Goal: Transaction & Acquisition: Purchase product/service

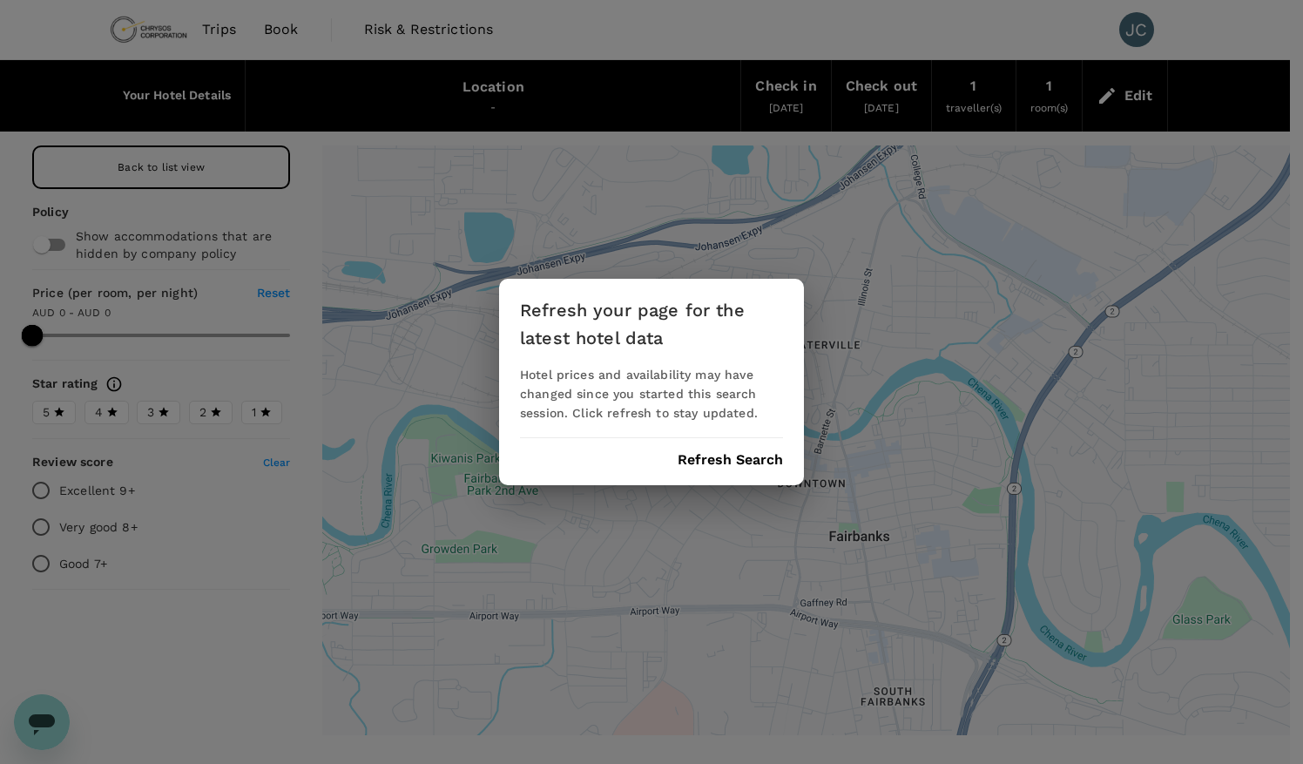
click at [739, 456] on button "Refresh Search" at bounding box center [730, 460] width 105 height 16
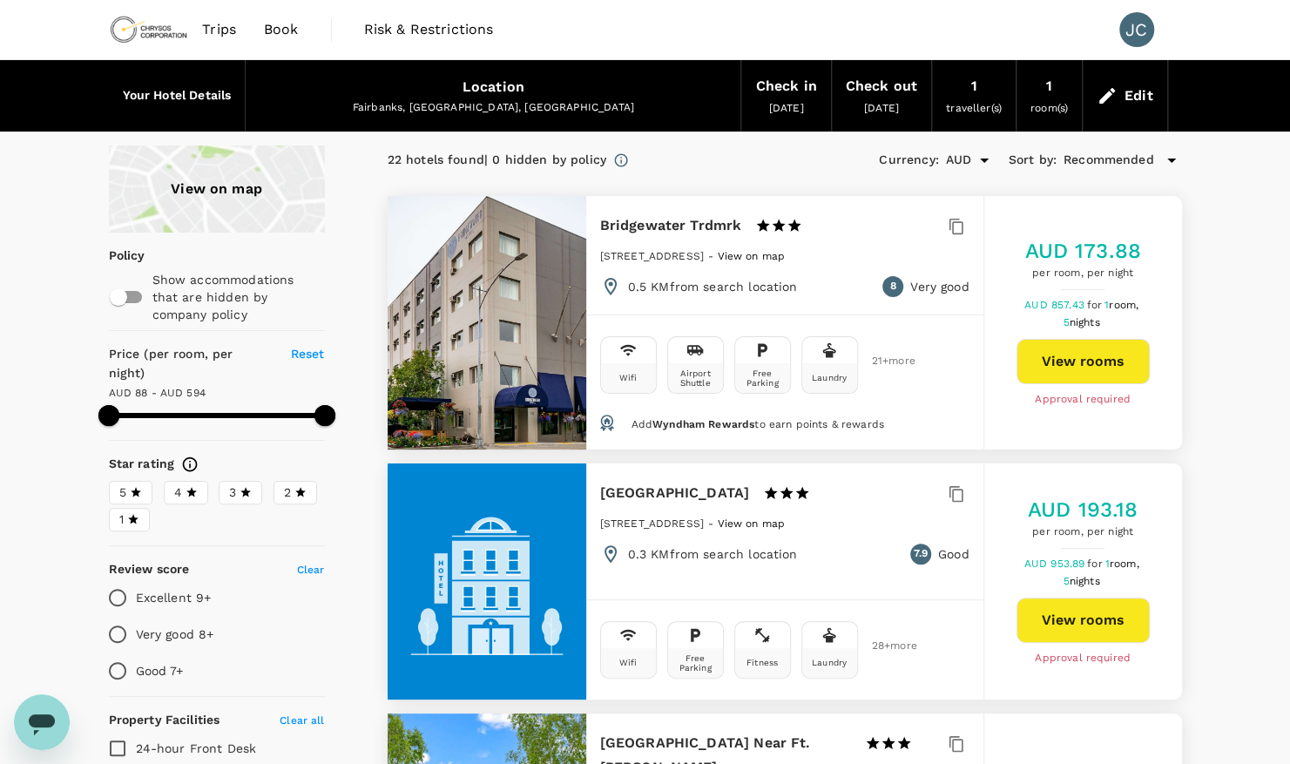
click at [272, 29] on span "Book" at bounding box center [281, 29] width 35 height 21
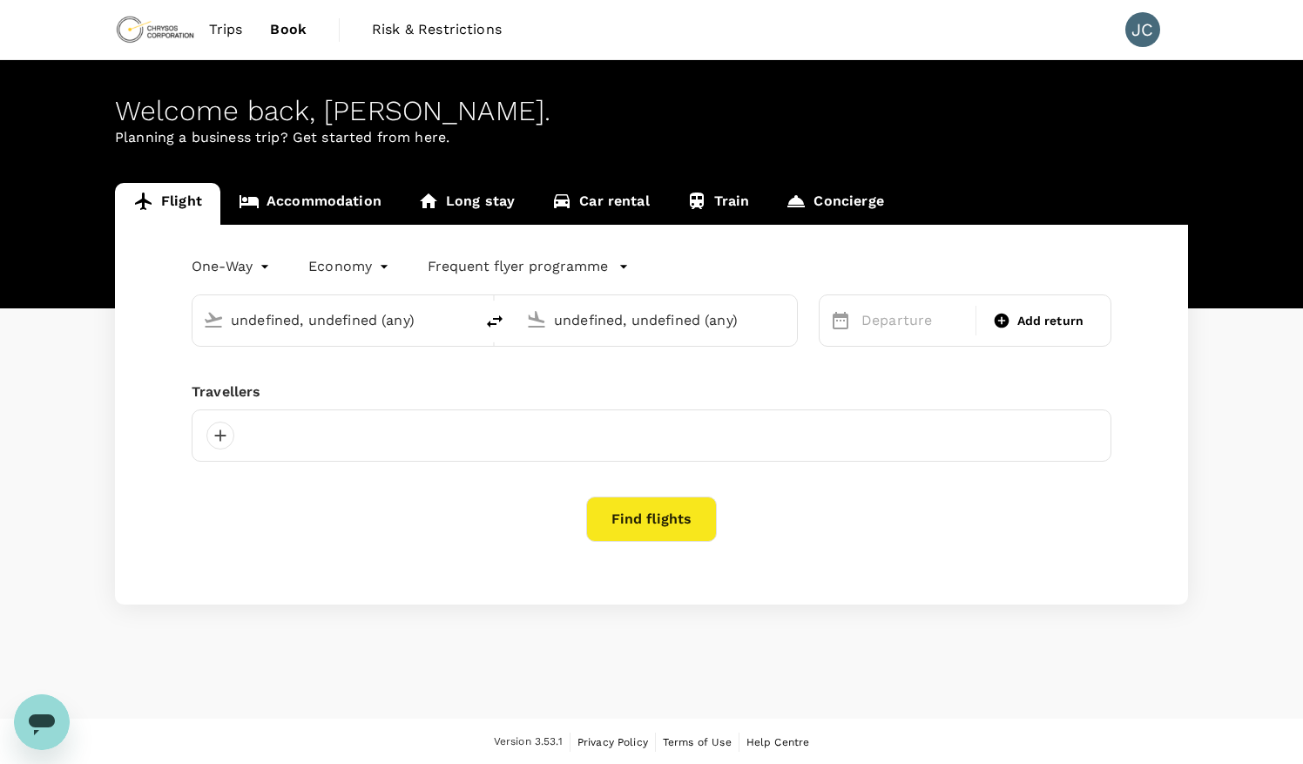
type input "Perth (PER)"
type input "Sydney Kingsford Smith Airport (SYD)"
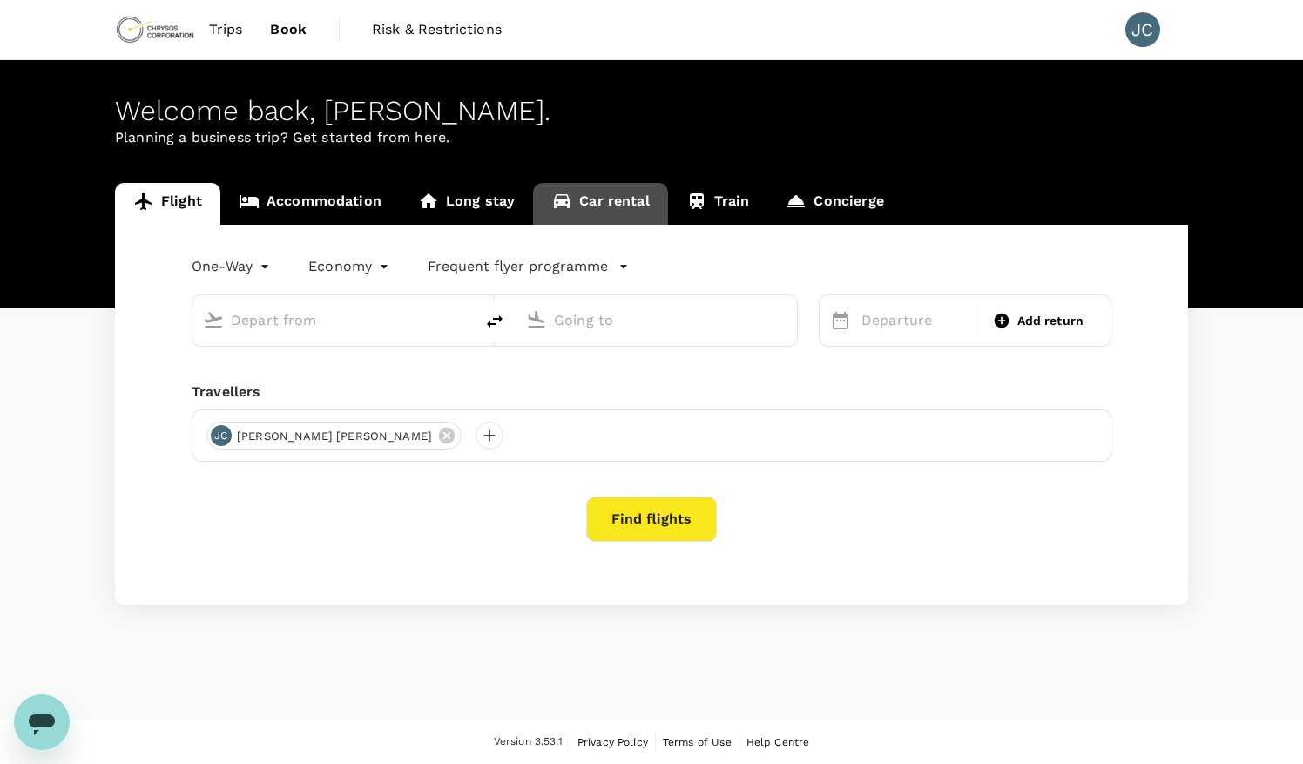
click at [589, 195] on link "Car rental" at bounding box center [600, 204] width 135 height 42
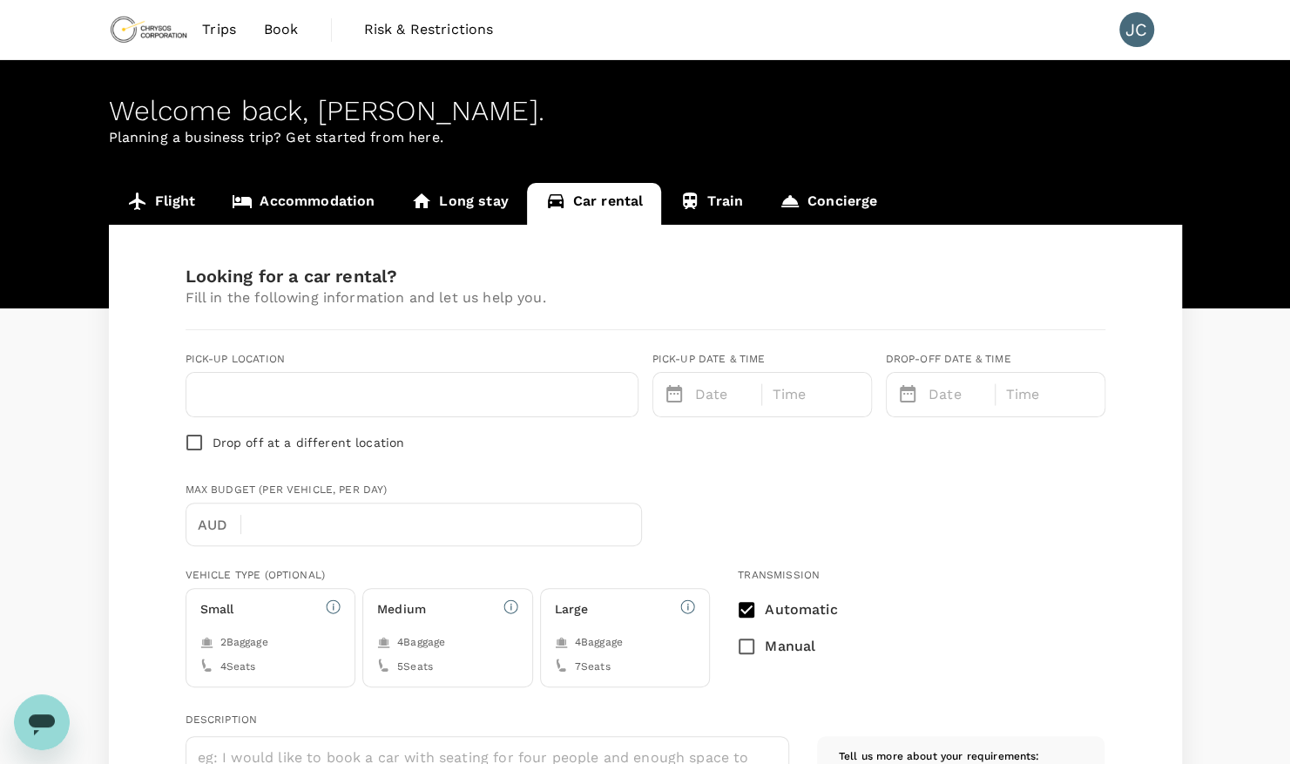
click at [286, 388] on input "text" at bounding box center [412, 395] width 430 height 28
type input "61"
type input "0423017430"
type input "fairb"
type input "joel.chuah@chrysoscorp.com"
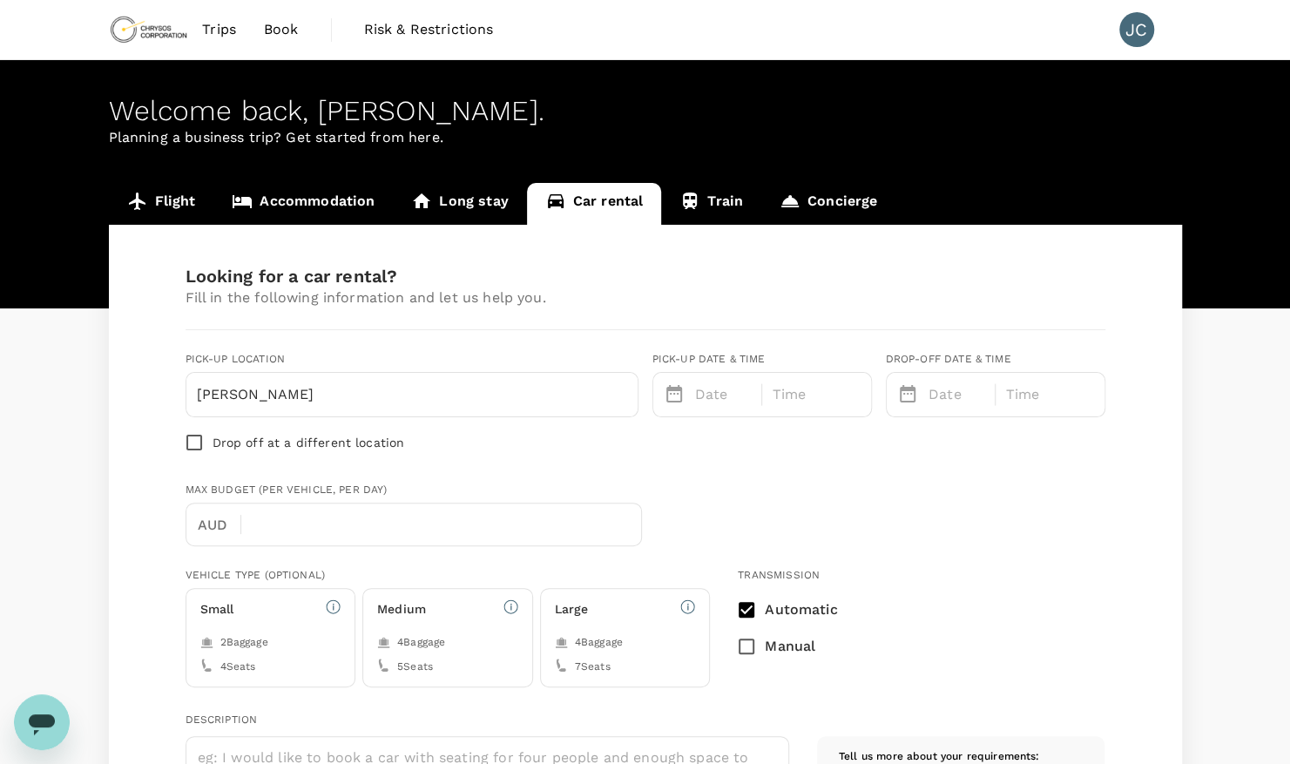
type input "fairbanks"
drag, startPoint x: 344, startPoint y: 398, endPoint x: 47, endPoint y: 369, distance: 298.4
click at [456, 401] on input "text" at bounding box center [412, 395] width 430 height 28
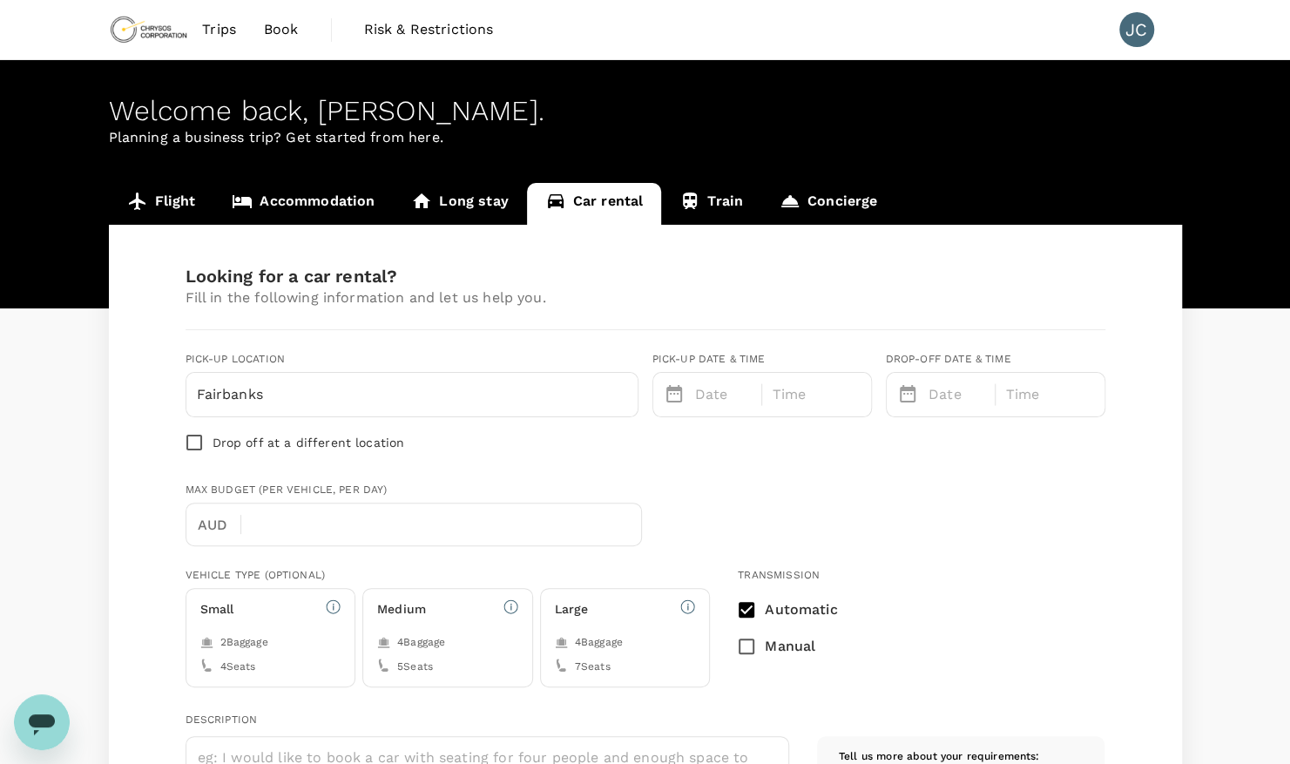
click at [732, 469] on div "Looking for a car rental? Fill in the following information and let us help you…" at bounding box center [646, 477] width 920 height 420
click at [481, 610] on div "Medium" at bounding box center [447, 609] width 141 height 21
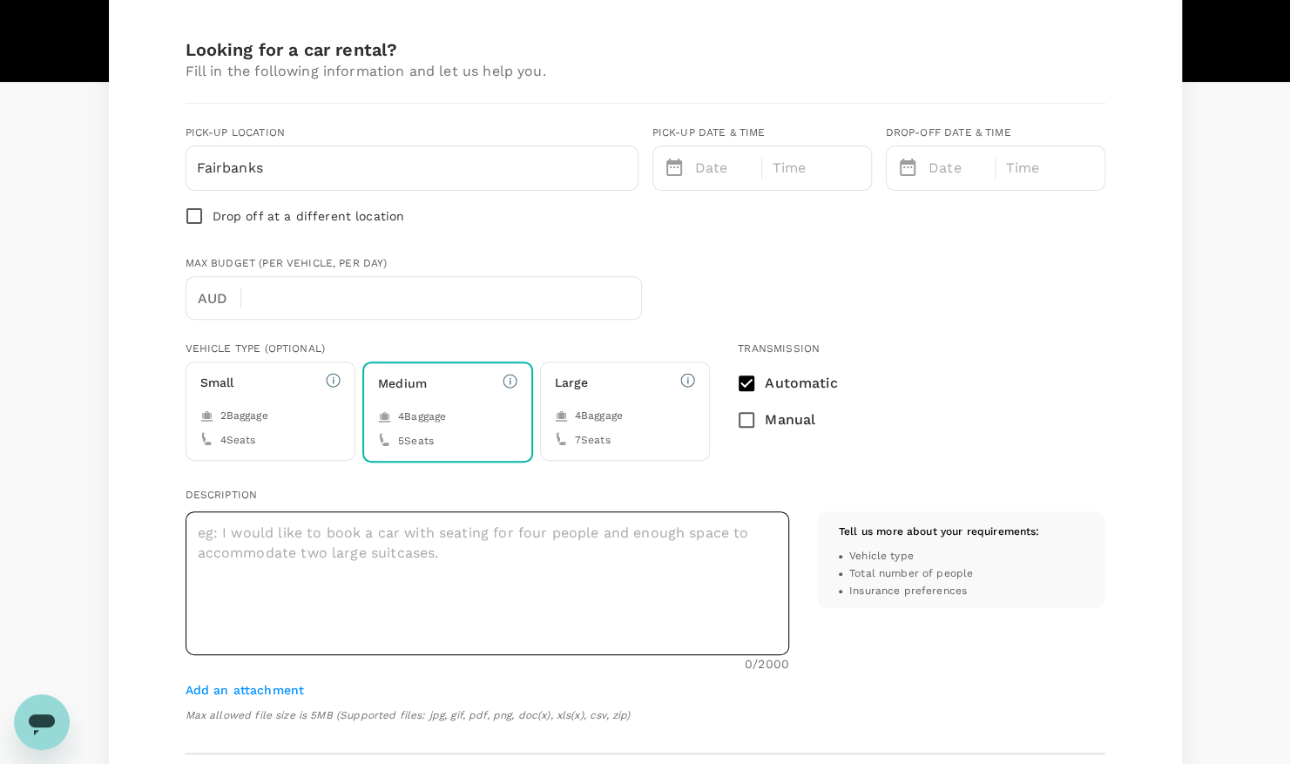
click at [568, 528] on textarea at bounding box center [488, 583] width 604 height 144
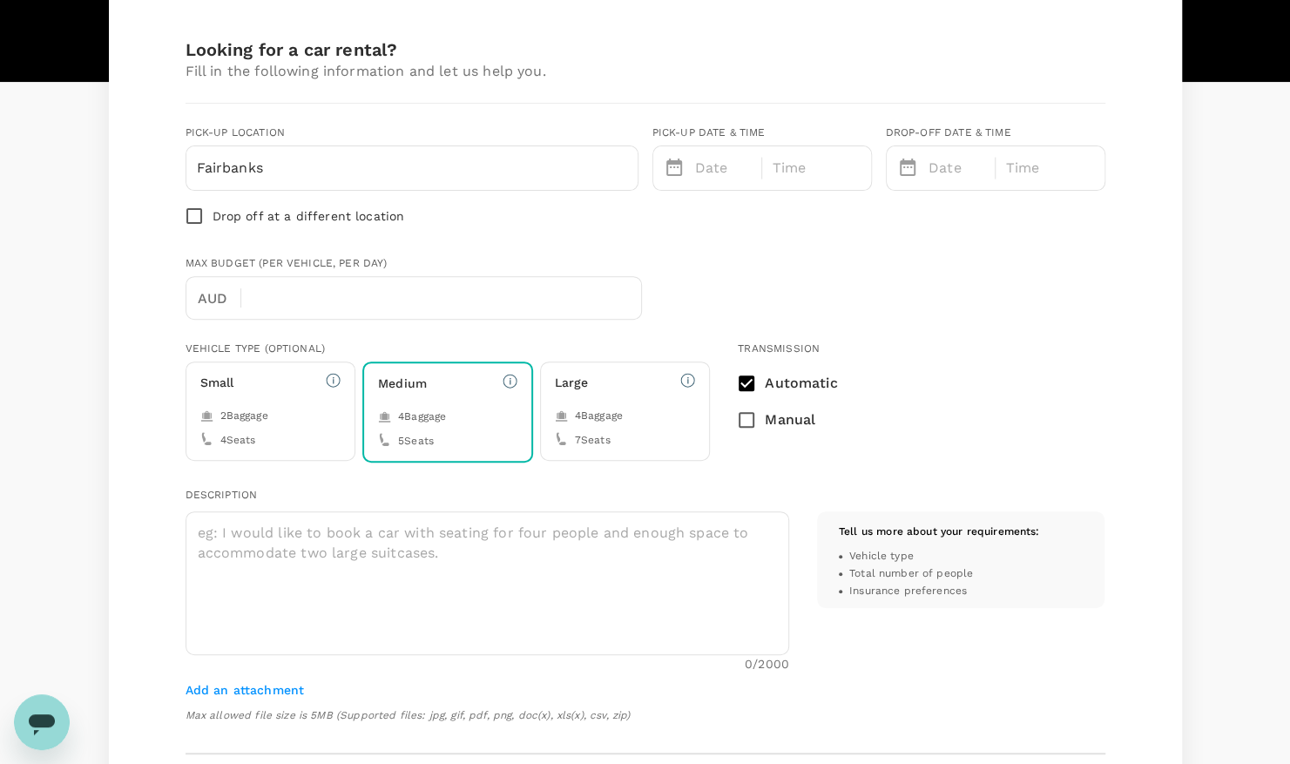
click at [426, 183] on div "Fairbanks" at bounding box center [411, 168] width 451 height 44
click at [426, 164] on input "Fairbanks" at bounding box center [412, 168] width 430 height 28
type input "Fairbanks, Alaska"
click at [676, 159] on icon at bounding box center [674, 167] width 21 height 21
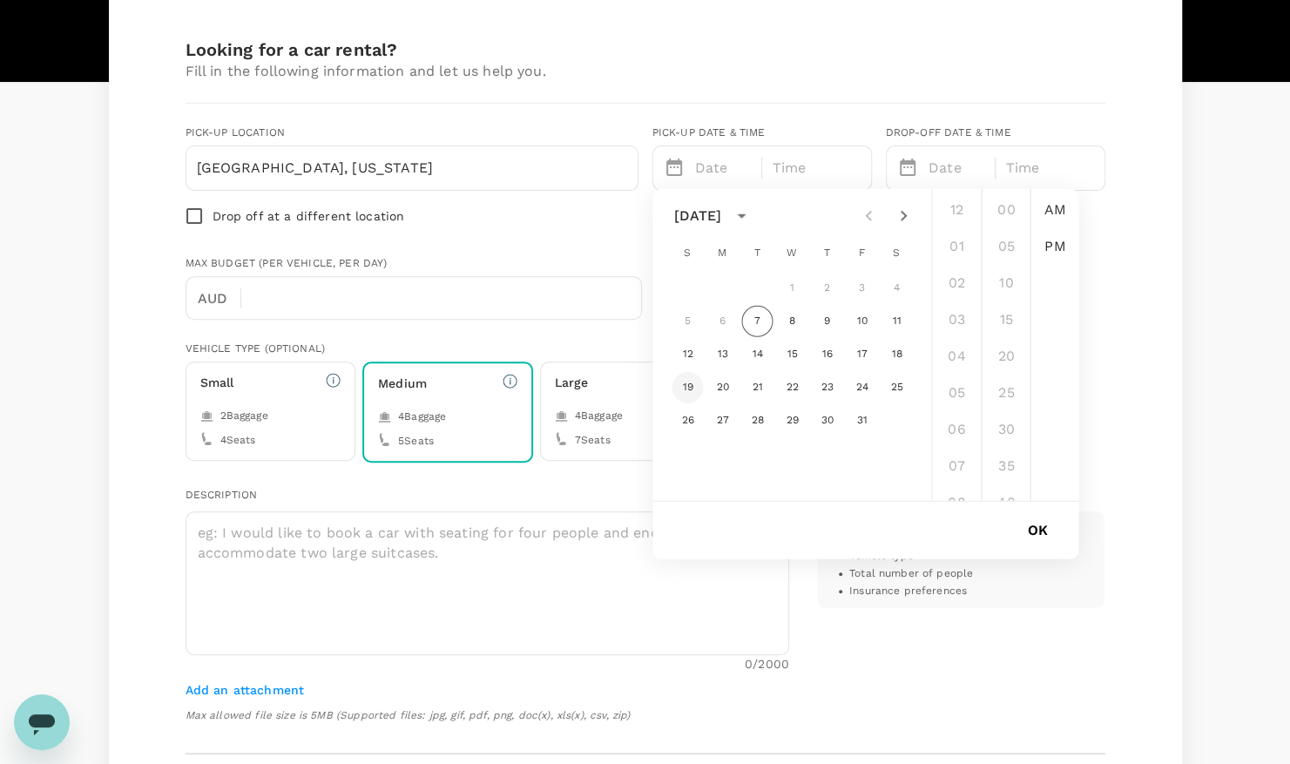
click at [685, 392] on button "19" at bounding box center [687, 387] width 31 height 31
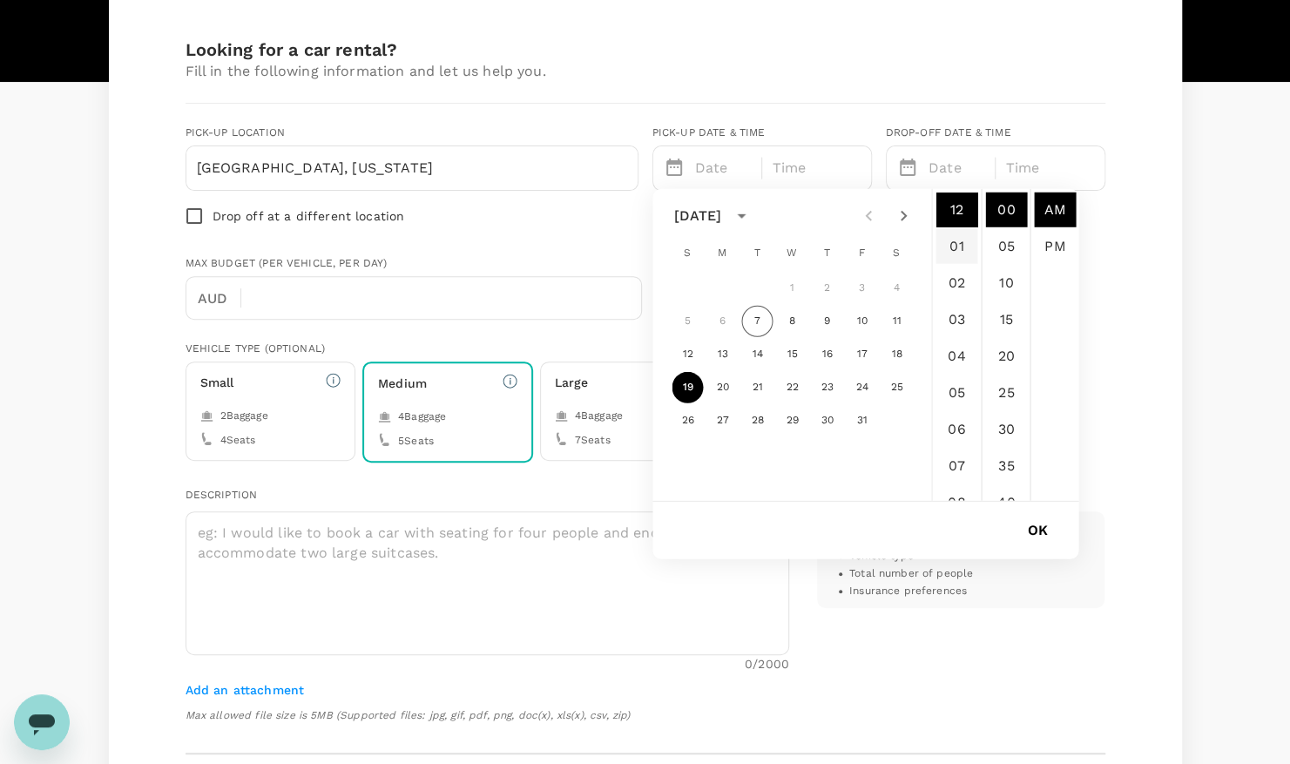
click at [960, 248] on li "01" at bounding box center [957, 246] width 42 height 35
click at [1053, 235] on li "PM" at bounding box center [1055, 246] width 42 height 35
type input "10/19/2025 01:00 PM"
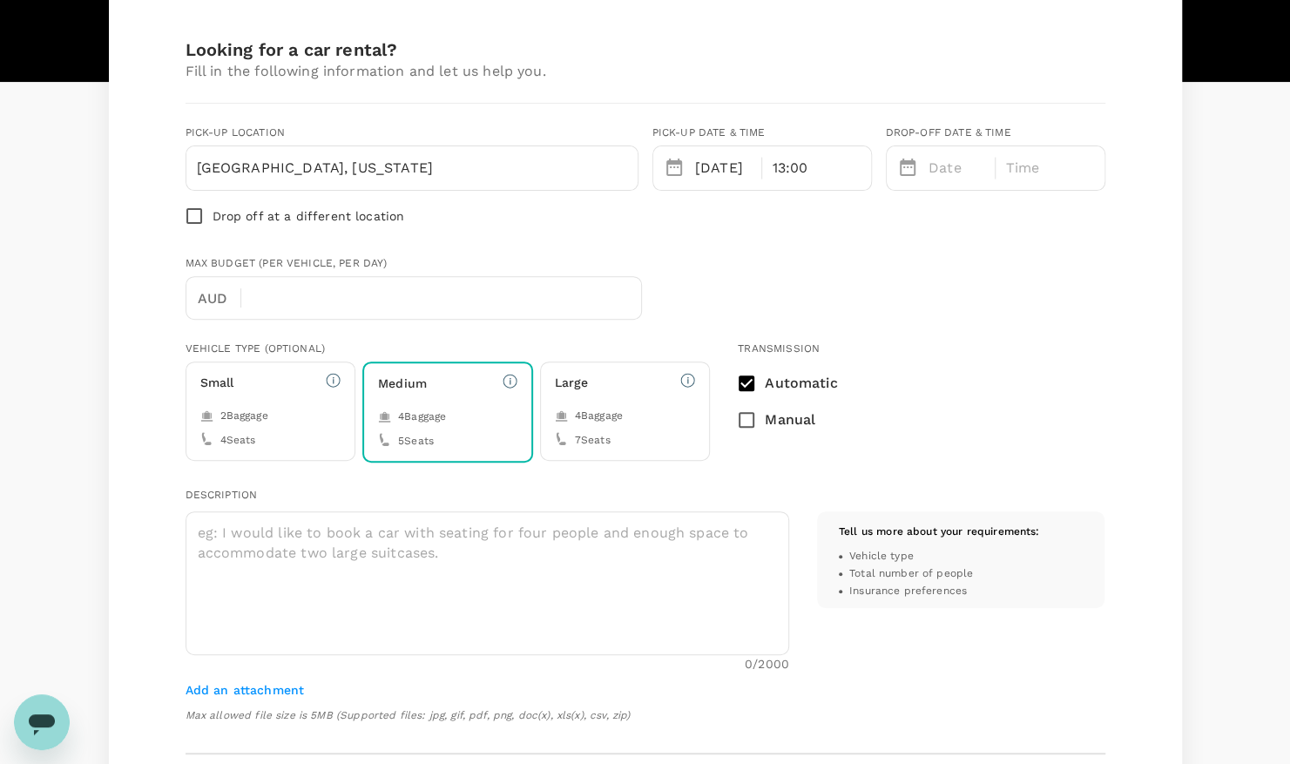
click at [922, 162] on div "Date" at bounding box center [954, 165] width 64 height 28
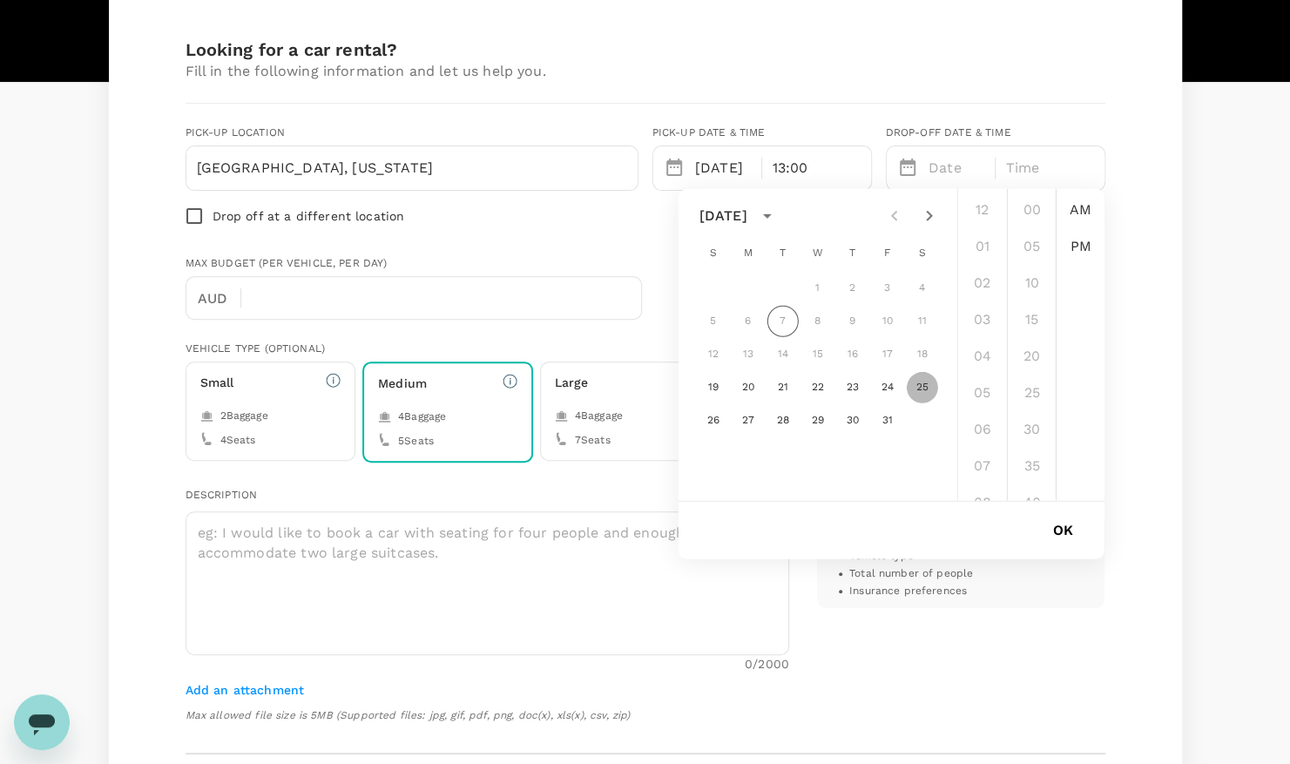
click at [925, 387] on button "25" at bounding box center [922, 387] width 31 height 31
type input "10/25/2025 12:00 AM"
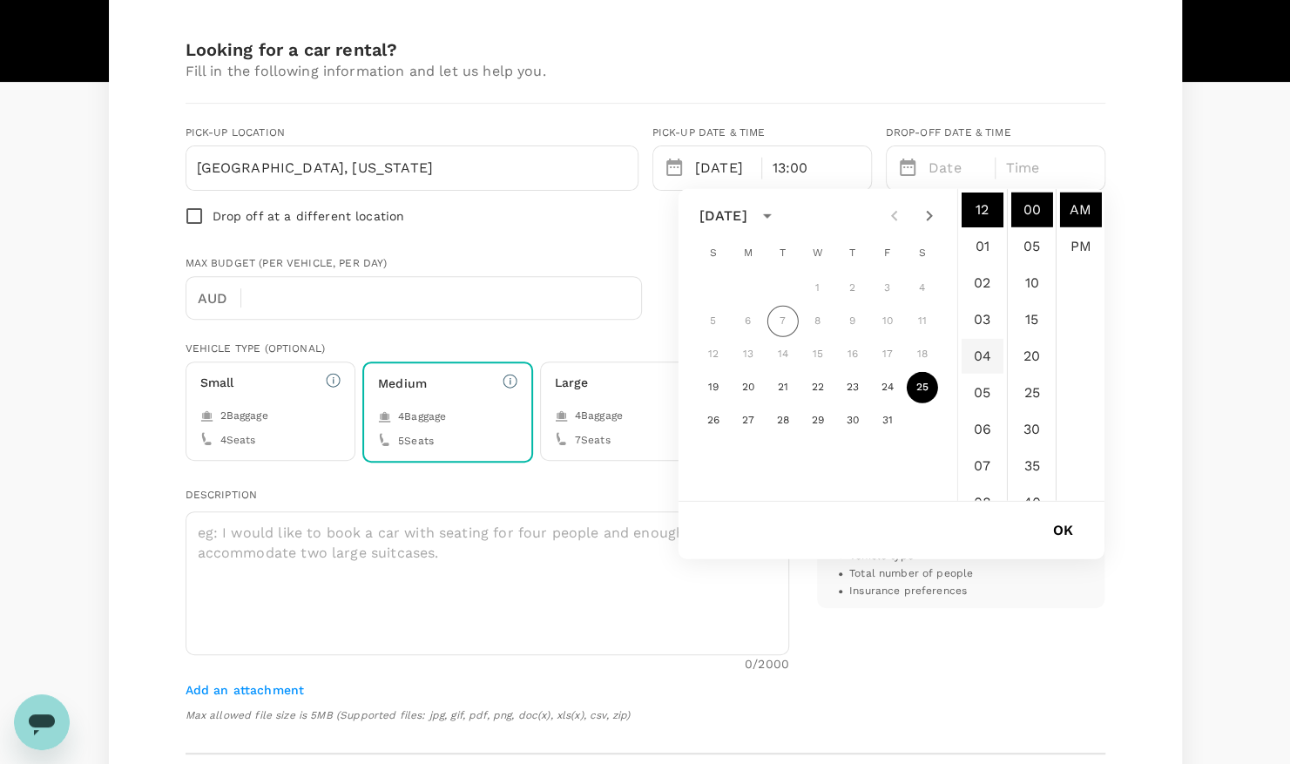
click at [986, 361] on li "04" at bounding box center [983, 356] width 42 height 35
type input "10/25/2025 04:00 AM"
click at [916, 385] on button "25" at bounding box center [922, 387] width 31 height 31
click at [1064, 537] on button "OK" at bounding box center [1063, 531] width 69 height 44
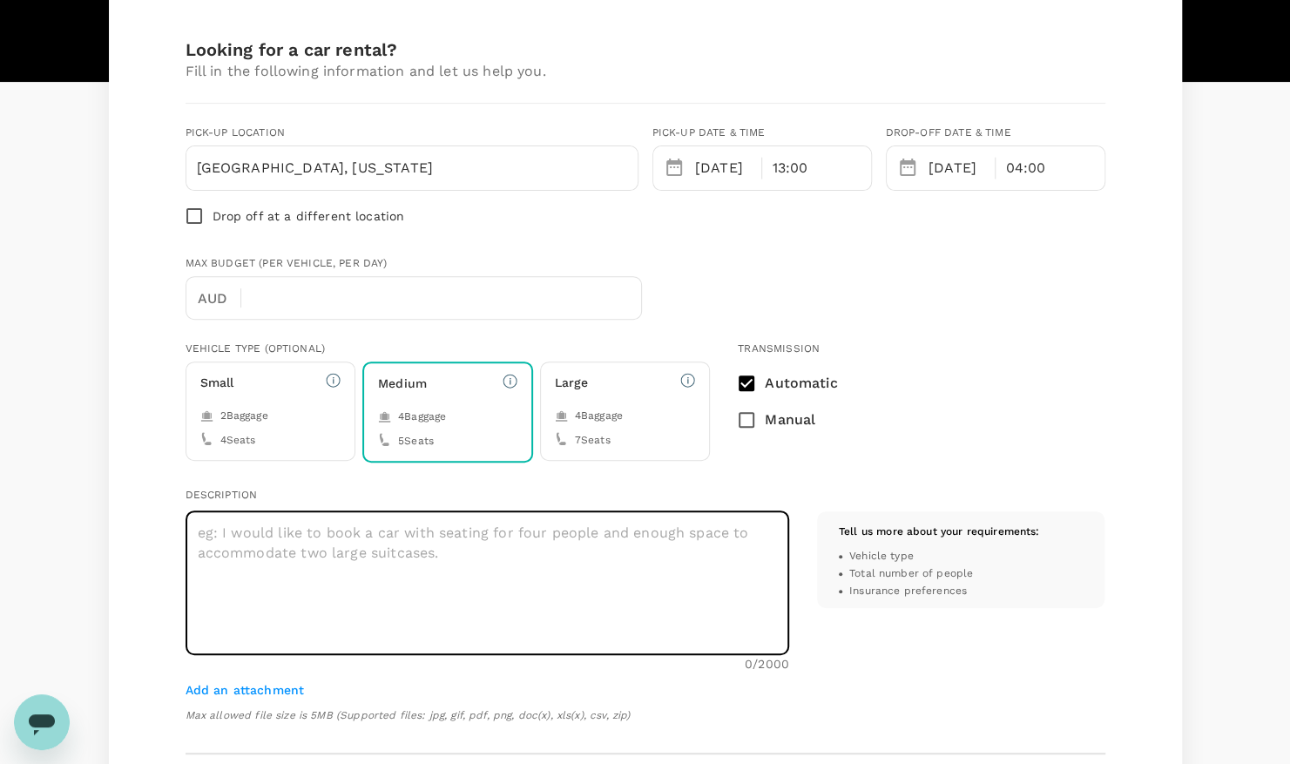
click at [333, 517] on textarea at bounding box center [488, 583] width 604 height 144
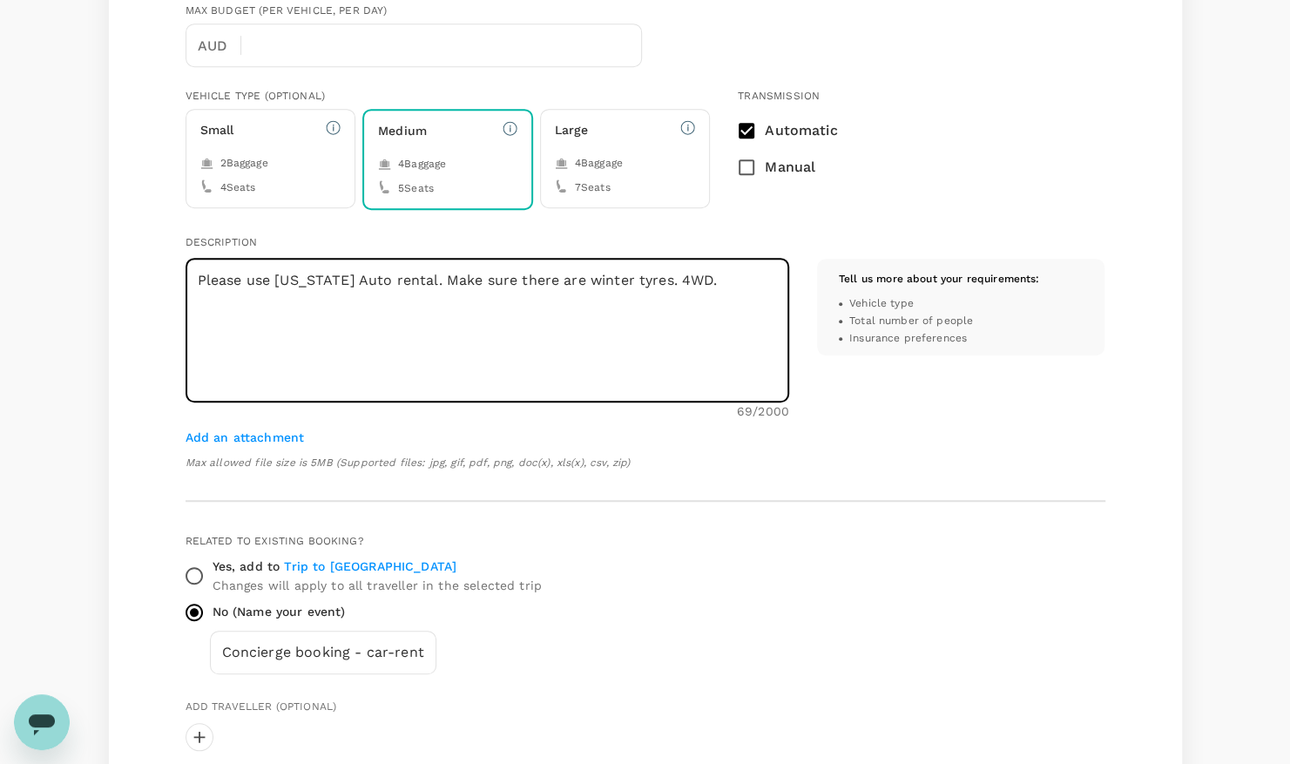
scroll to position [488, 0]
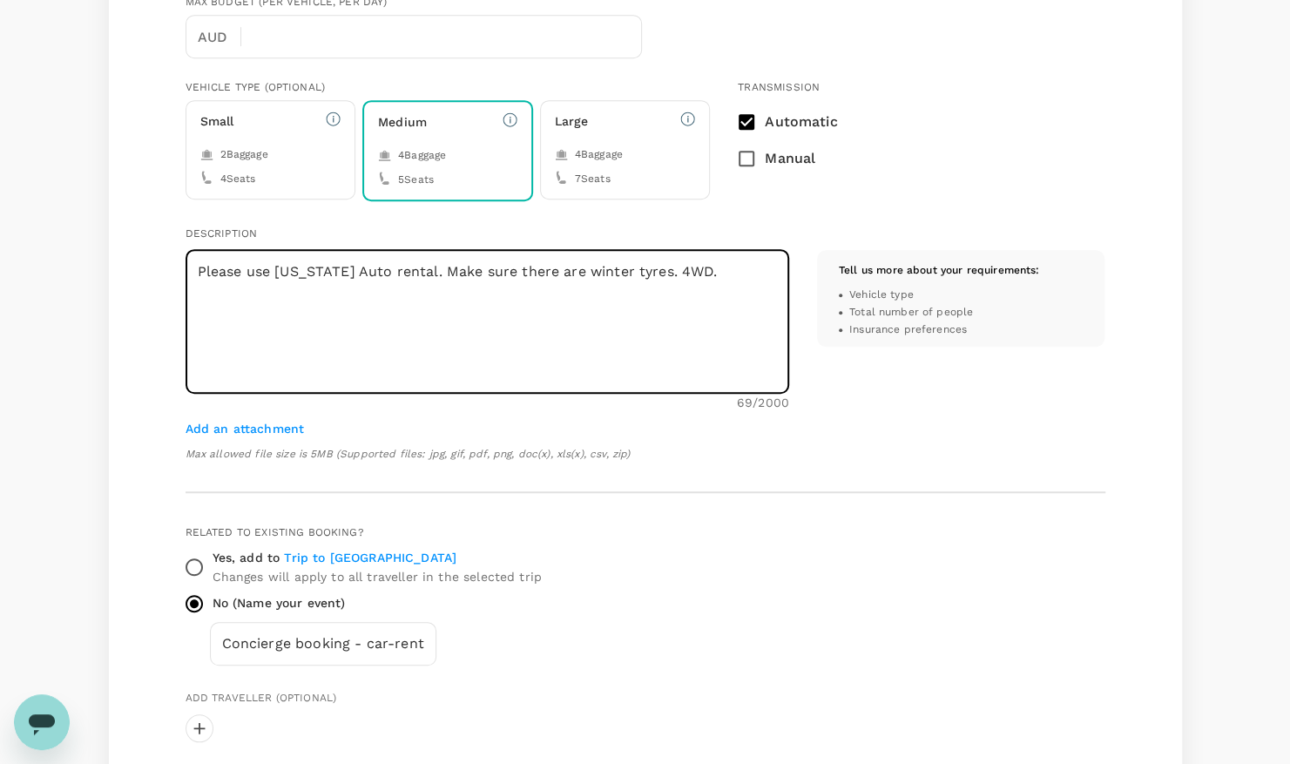
type textarea "Please use Alaska Auto rental. Make sure there are winter tyres. 4WD."
click at [213, 557] on h6 "Yes, add to Trip to Perth" at bounding box center [377, 558] width 329 height 19
click at [212, 557] on input "Yes, add to Trip to Perth Changes will apply to all traveller in the selected t…" at bounding box center [194, 567] width 37 height 37
radio input "true"
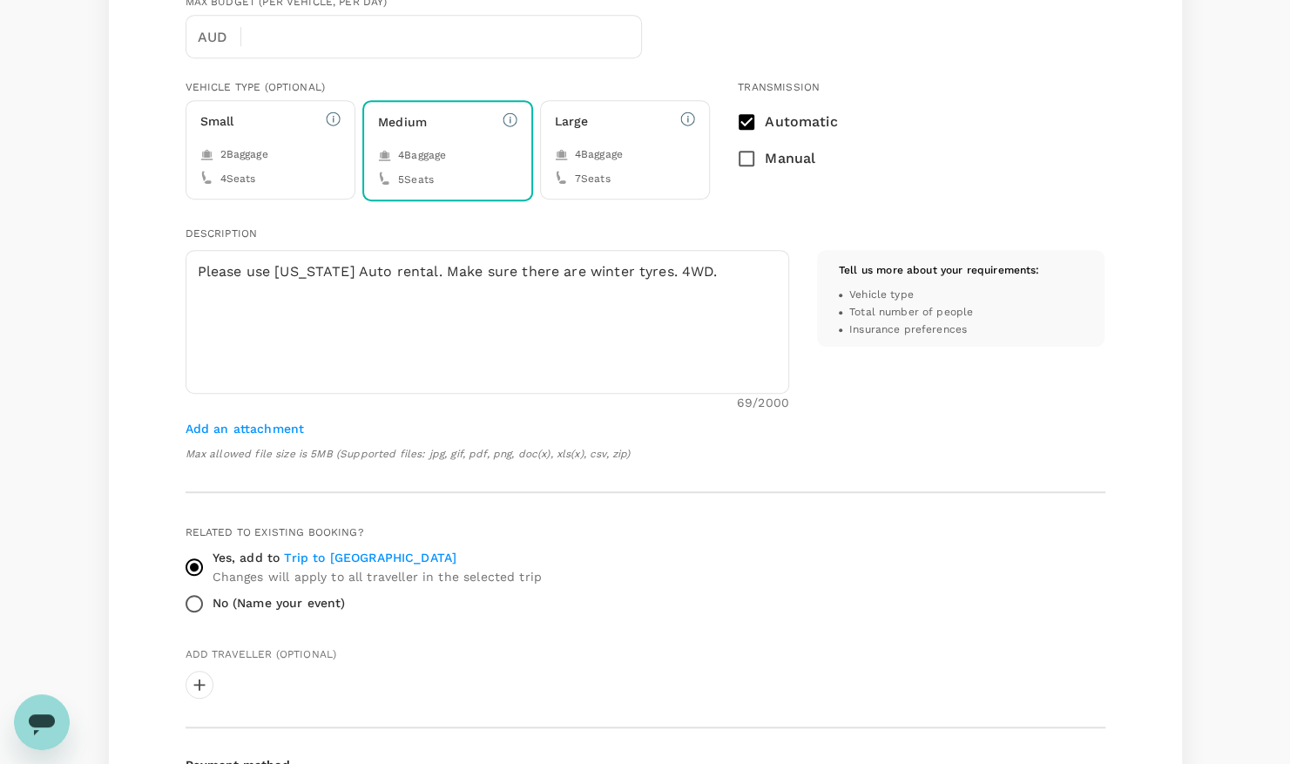
click at [215, 601] on h6 "No (Name your event)" at bounding box center [279, 603] width 133 height 19
click at [213, 601] on input "No (Name your event)" at bounding box center [194, 603] width 37 height 37
radio input "true"
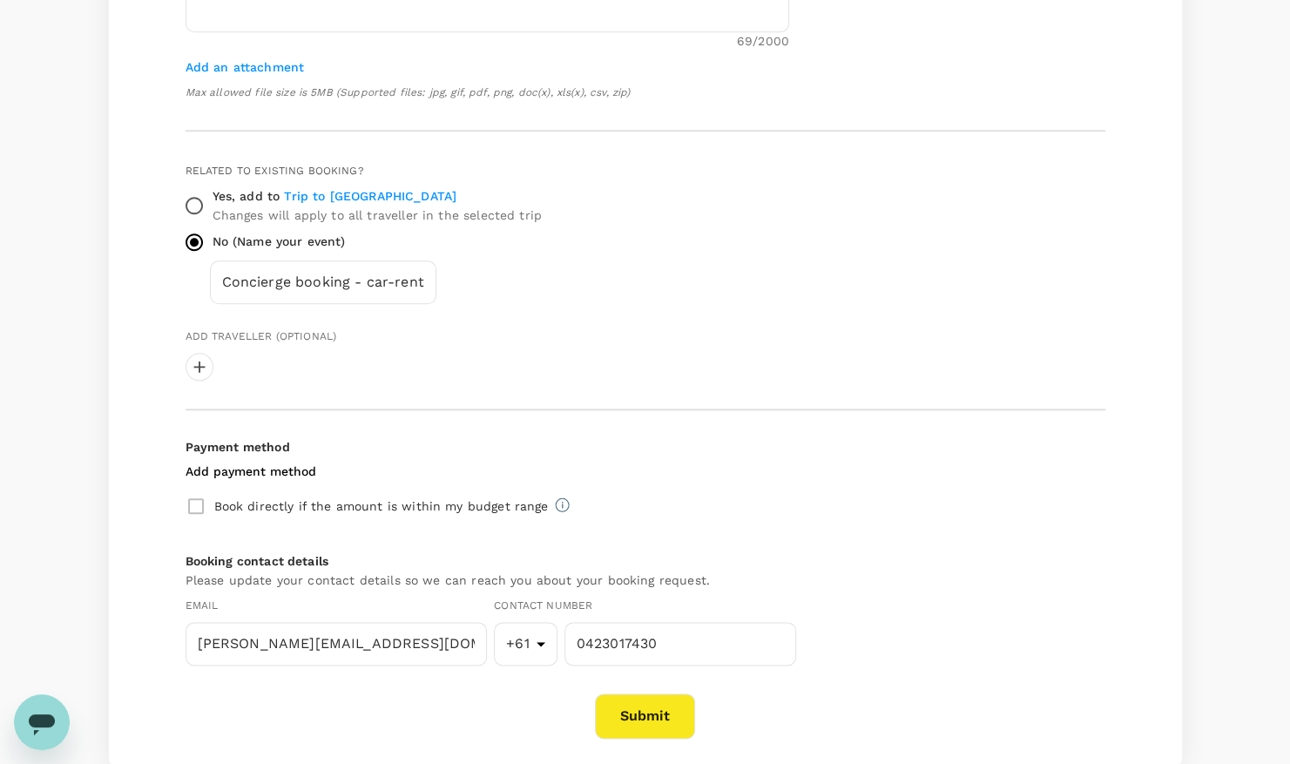
scroll to position [956, 0]
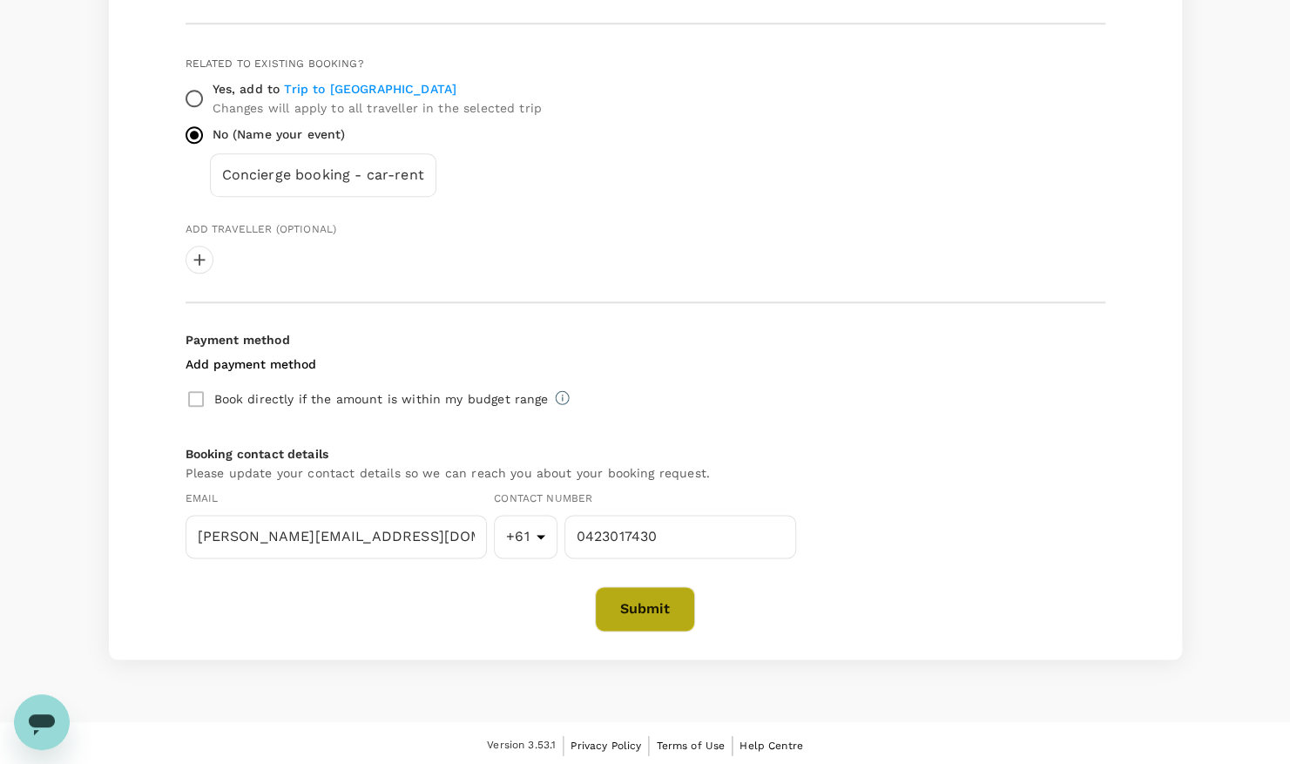
click at [675, 618] on button "Submit" at bounding box center [645, 608] width 100 height 45
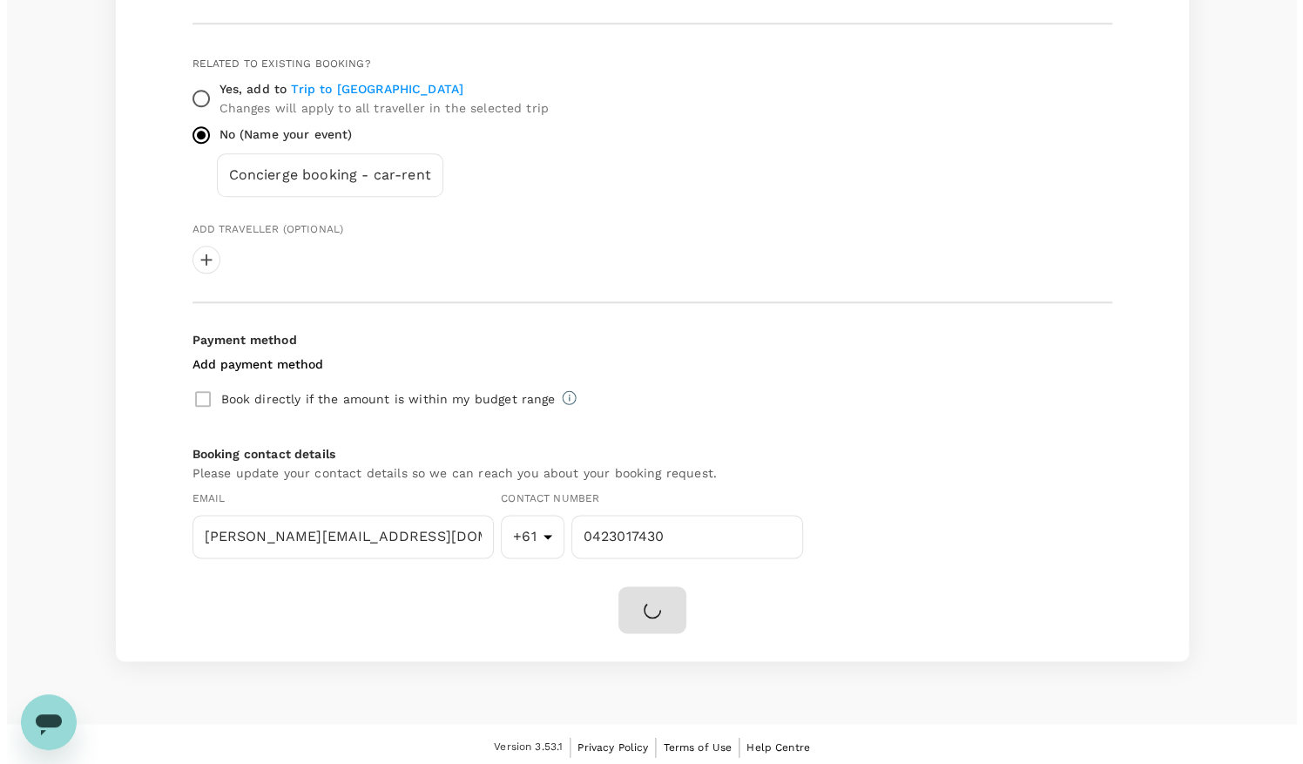
scroll to position [0, 0]
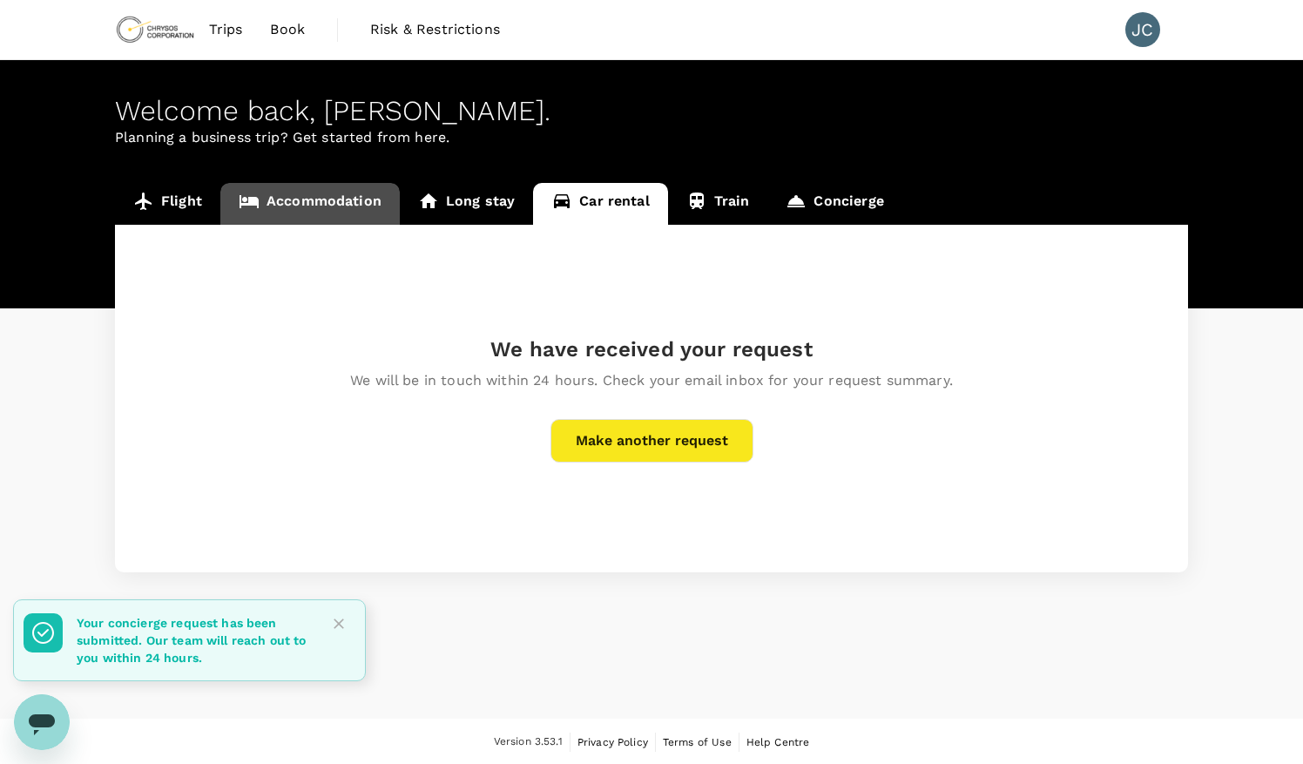
click at [324, 205] on link "Accommodation" at bounding box center [309, 204] width 179 height 42
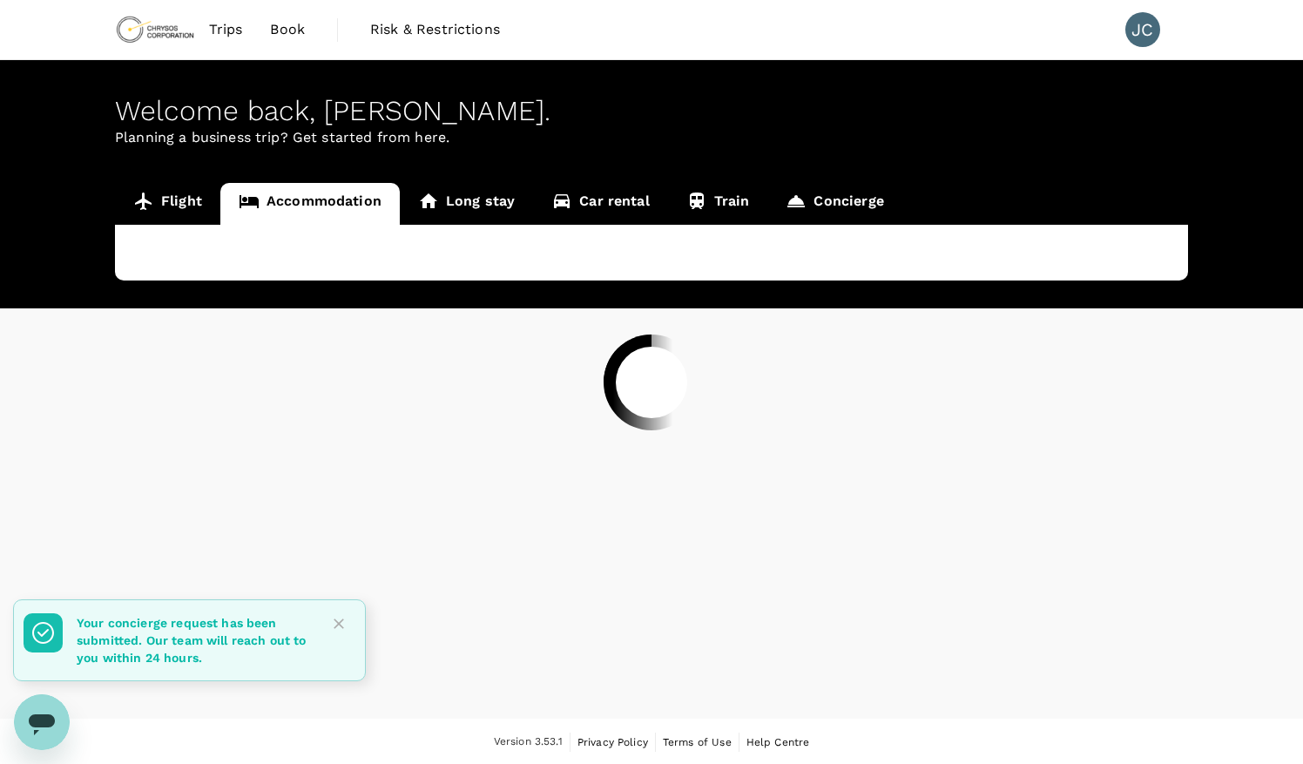
click at [200, 204] on div at bounding box center [651, 382] width 1303 height 764
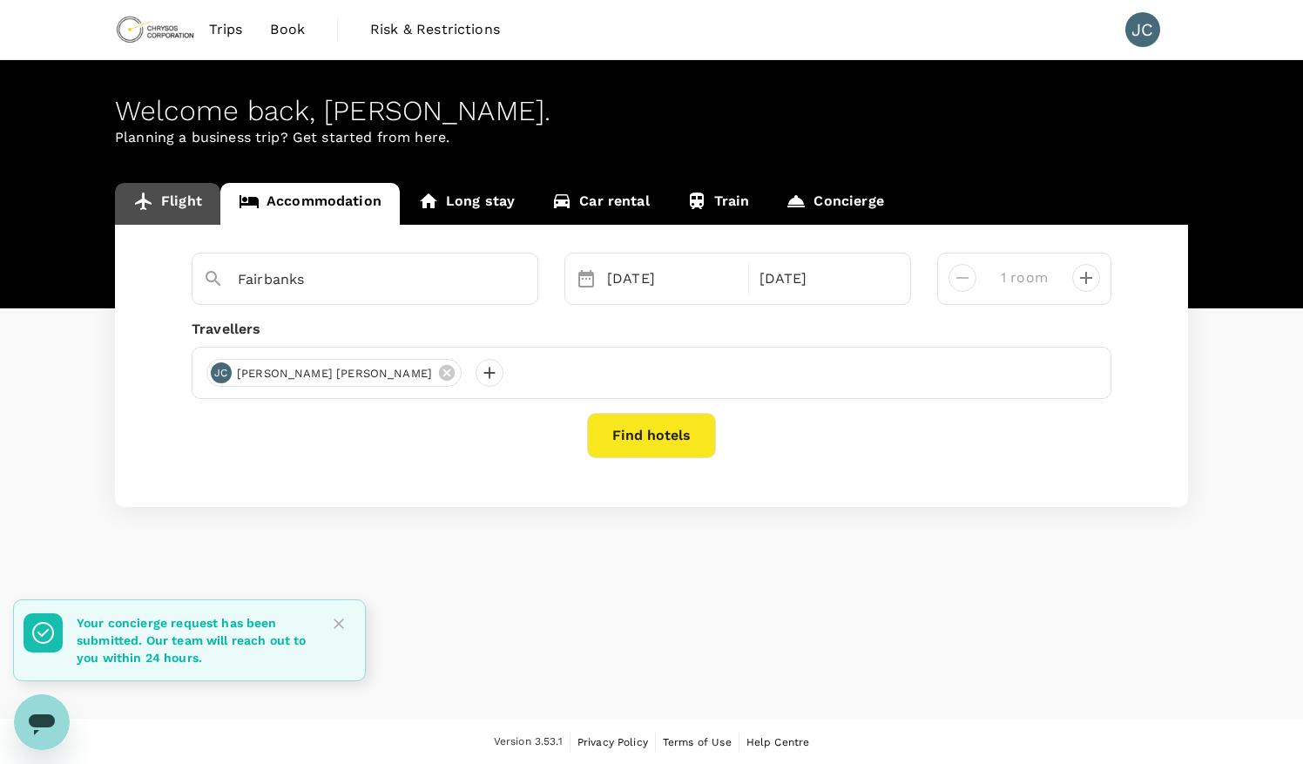
click at [189, 203] on link "Flight" at bounding box center [167, 204] width 105 height 42
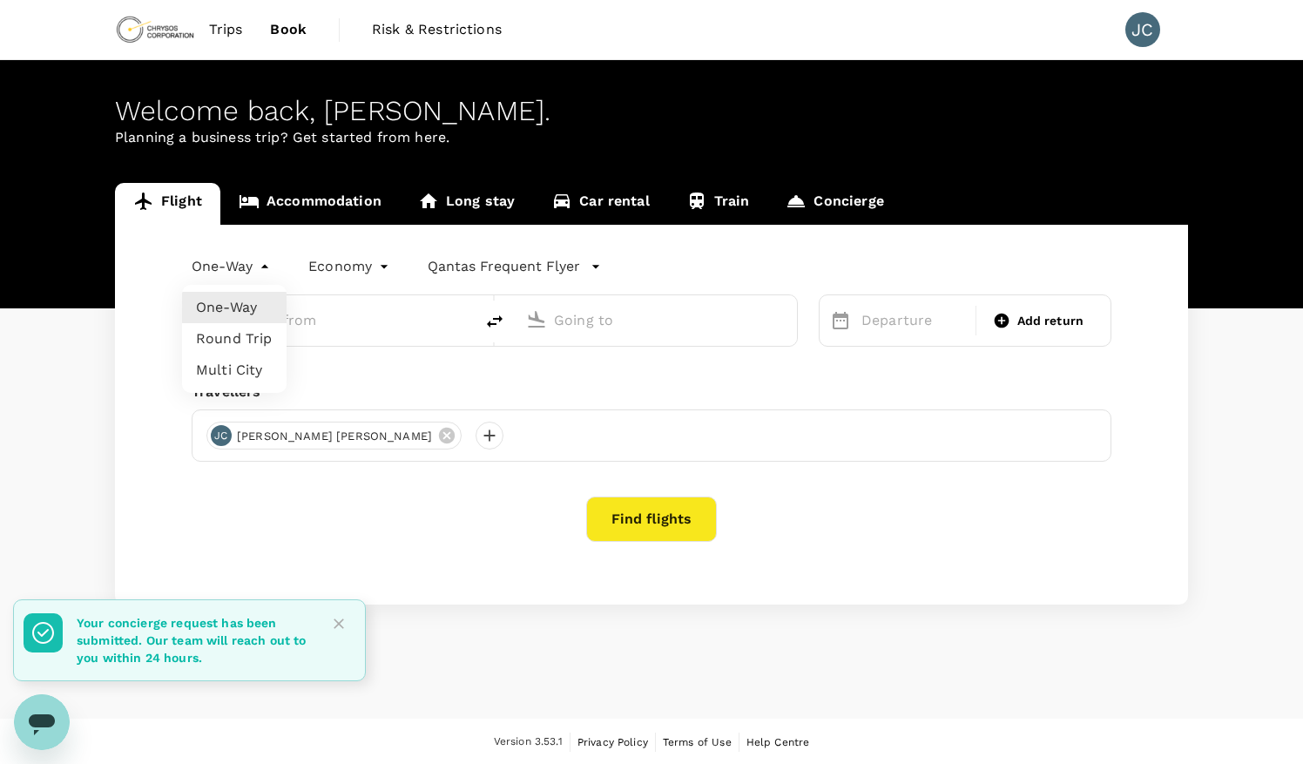
click at [236, 277] on body "Trips Book Risk & Restrictions JC Welcome back , Joel . Planning a business tri…" at bounding box center [651, 383] width 1303 height 766
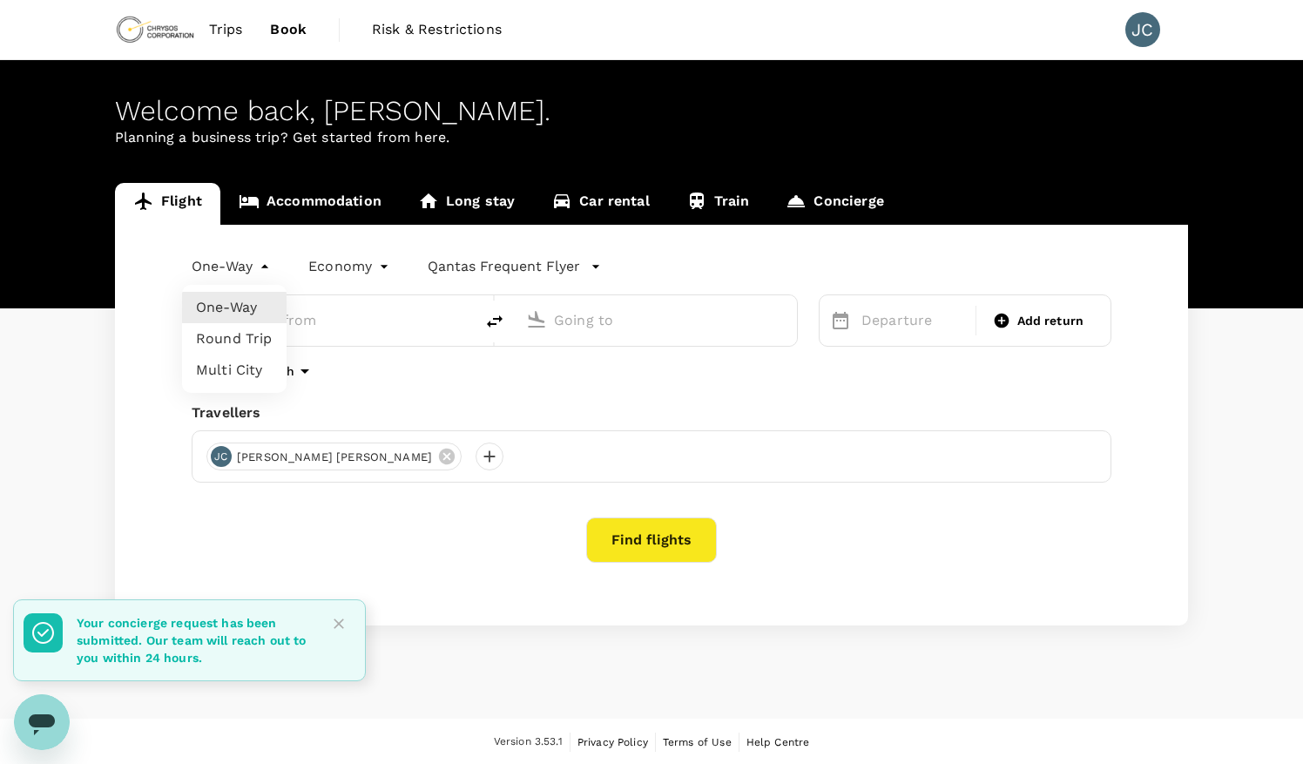
type input "Perth (PER)"
type input "Sydney Kingsford Smith Airport (SYD)"
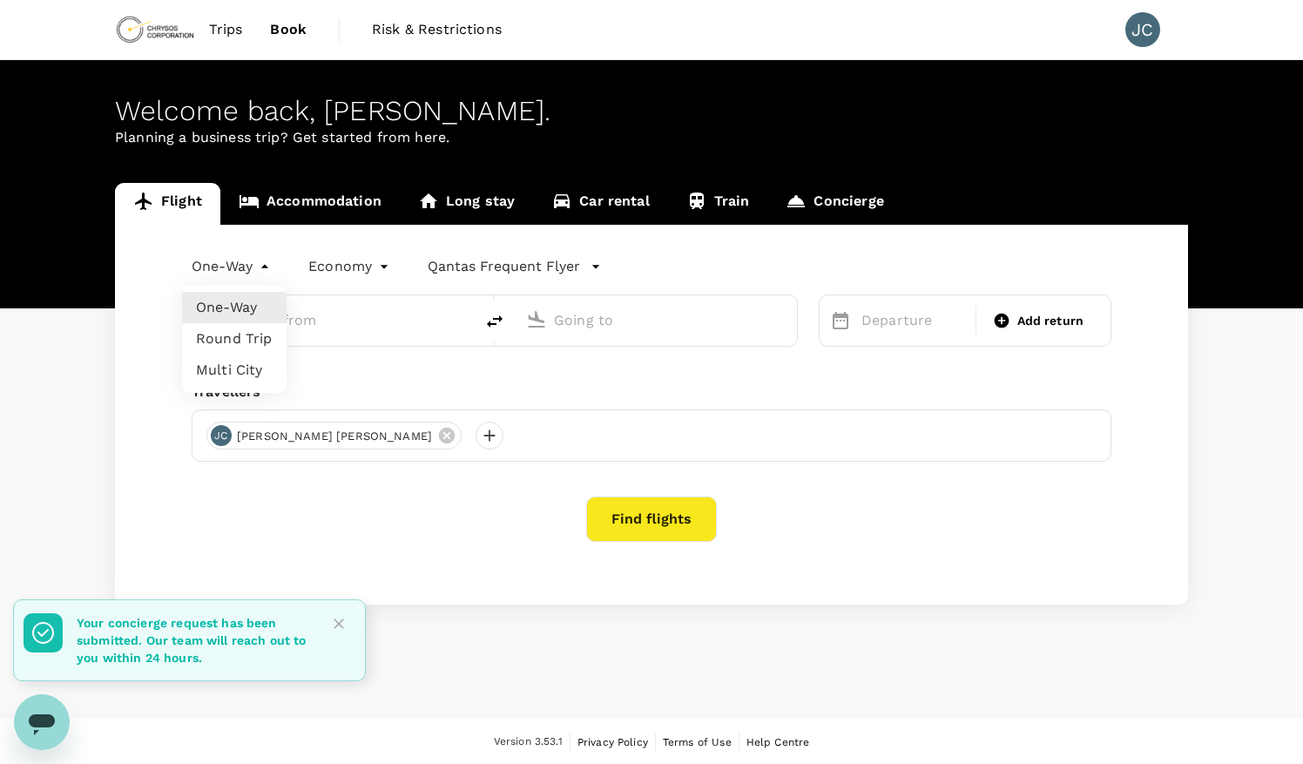
click at [245, 345] on li "Round Trip" at bounding box center [234, 338] width 105 height 31
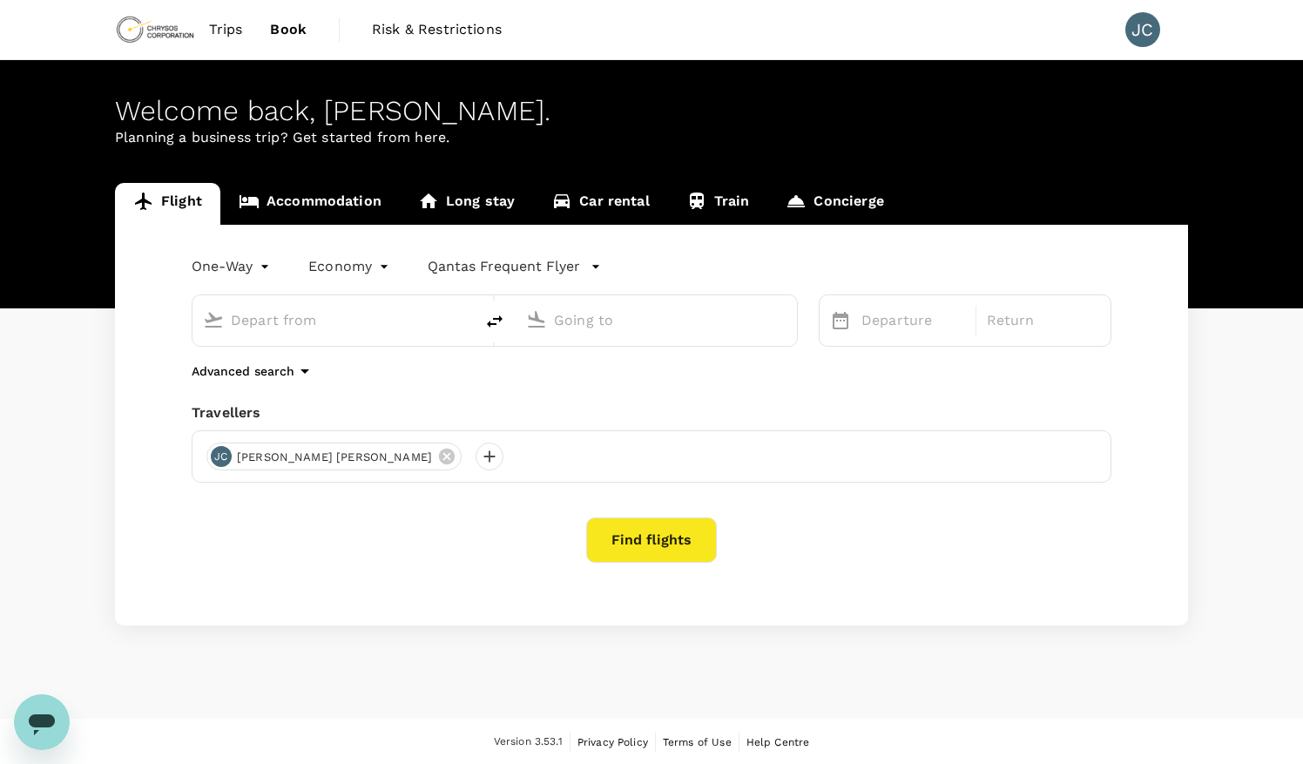
type input "oneway"
type input "Perth (PER)"
type input "Sydney Kingsford Smith Airport (SYD)"
click at [360, 322] on input "Perth (PER)" at bounding box center [334, 320] width 206 height 27
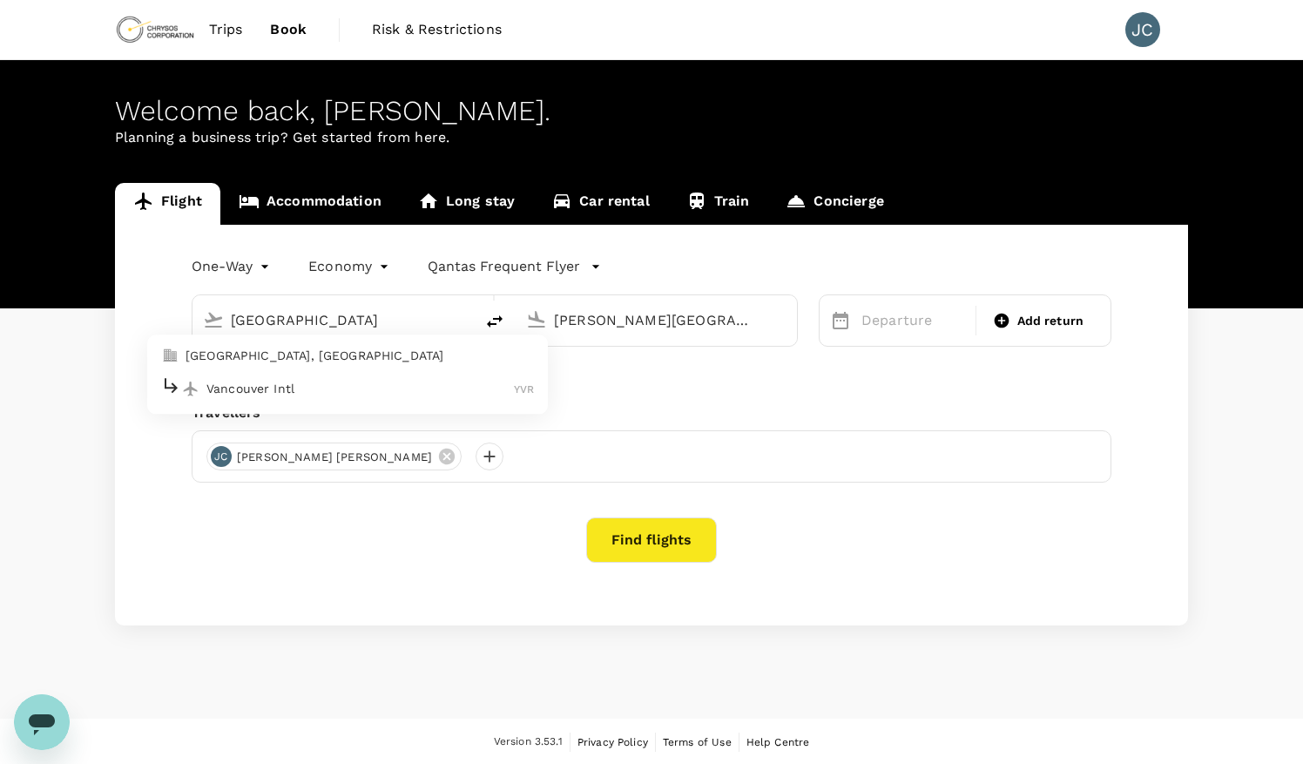
click at [268, 388] on p "Vancouver Intl" at bounding box center [359, 388] width 307 height 17
type input "Vancouver Intl (YVR)"
click at [635, 316] on input "Sydney Kingsford Smith Airport (SYD)" at bounding box center [657, 320] width 206 height 27
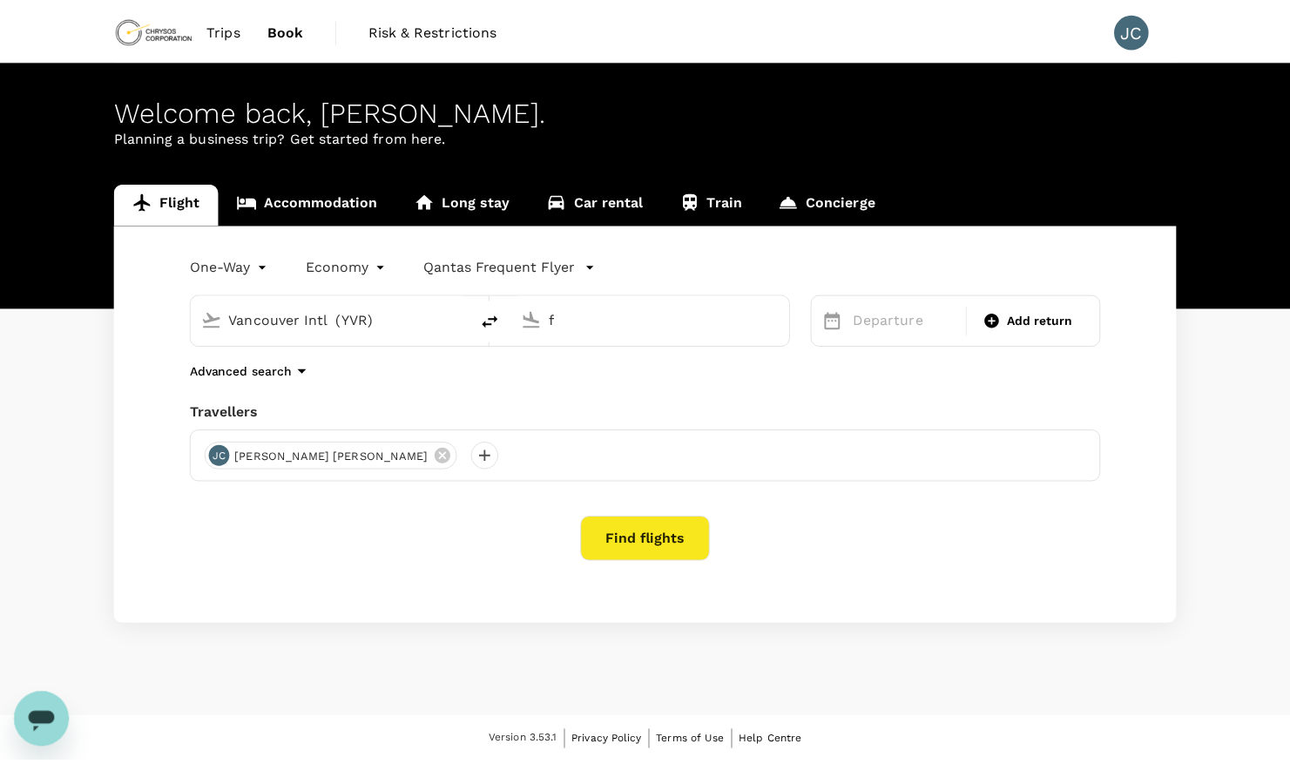
scroll to position [0, 0]
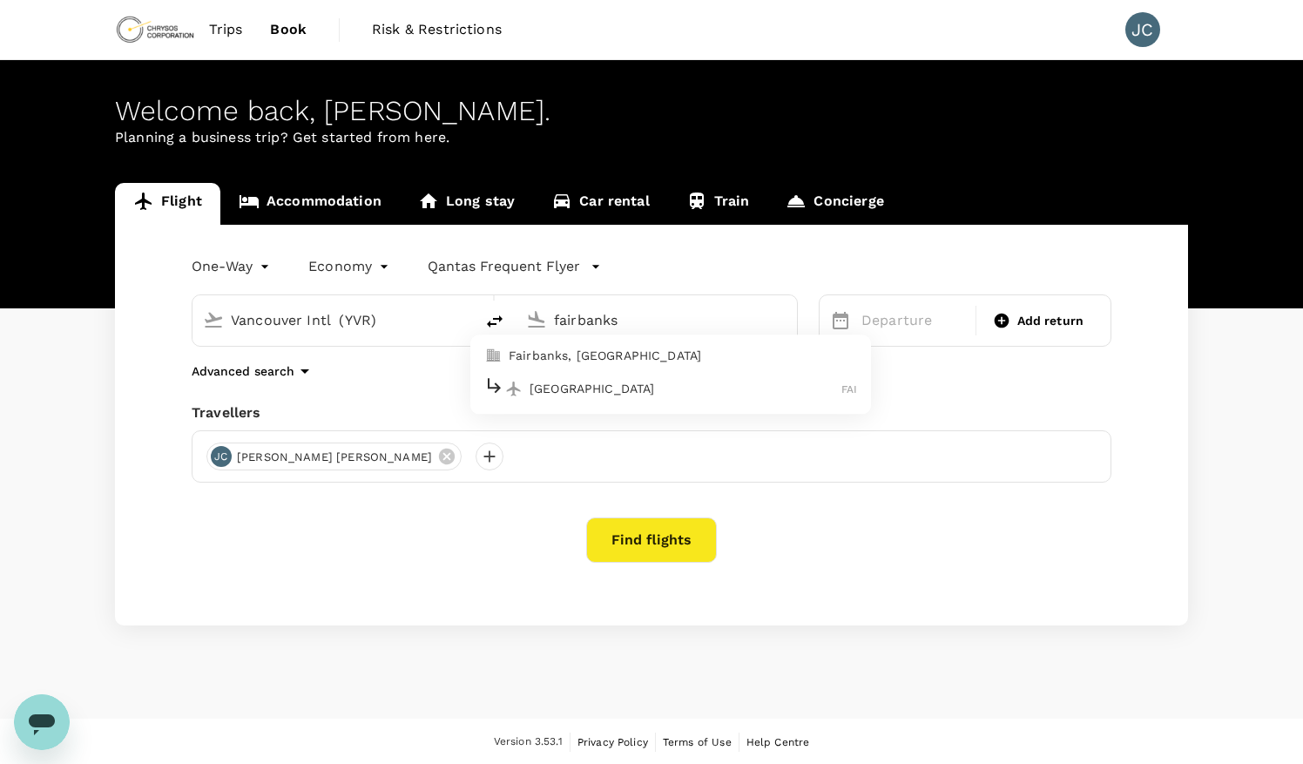
click at [629, 392] on p "Fairbanks International Airport" at bounding box center [686, 388] width 312 height 17
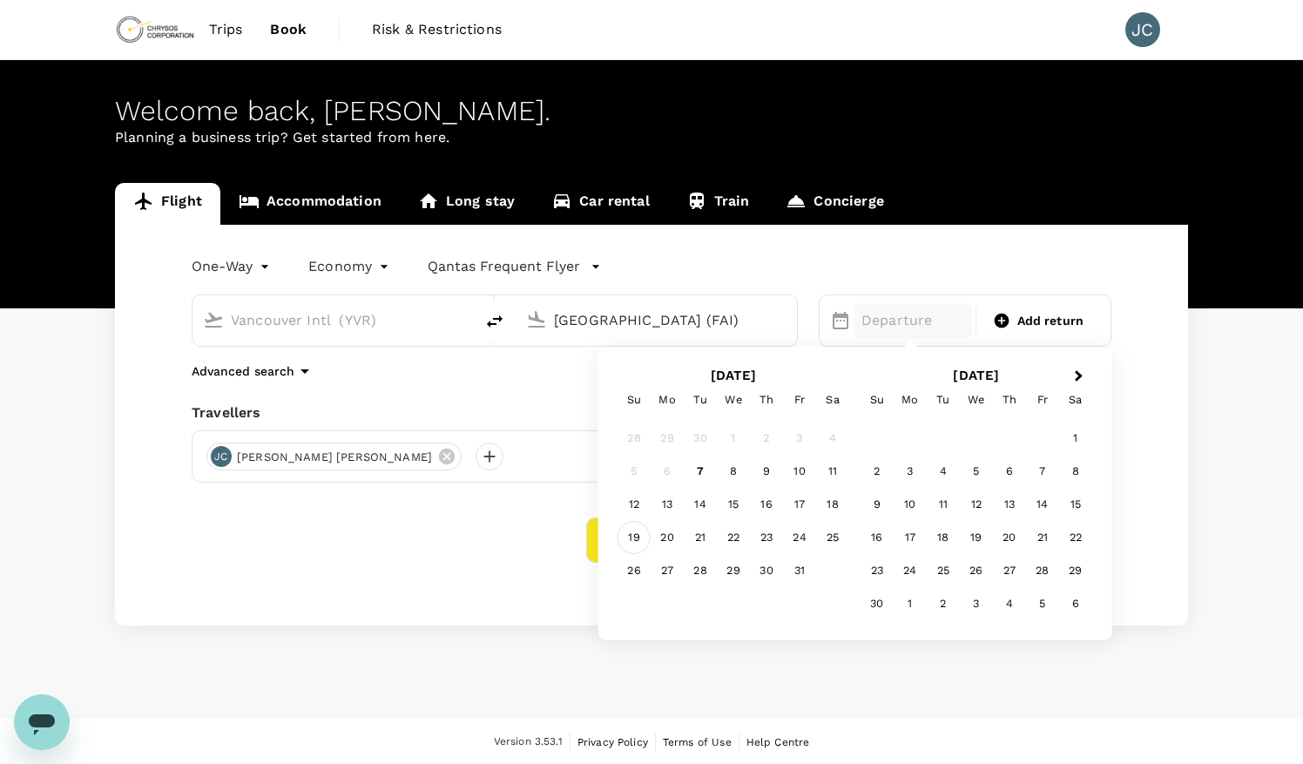
type input "[GEOGRAPHIC_DATA] (FAI)"
click at [631, 537] on div "19" at bounding box center [634, 537] width 33 height 33
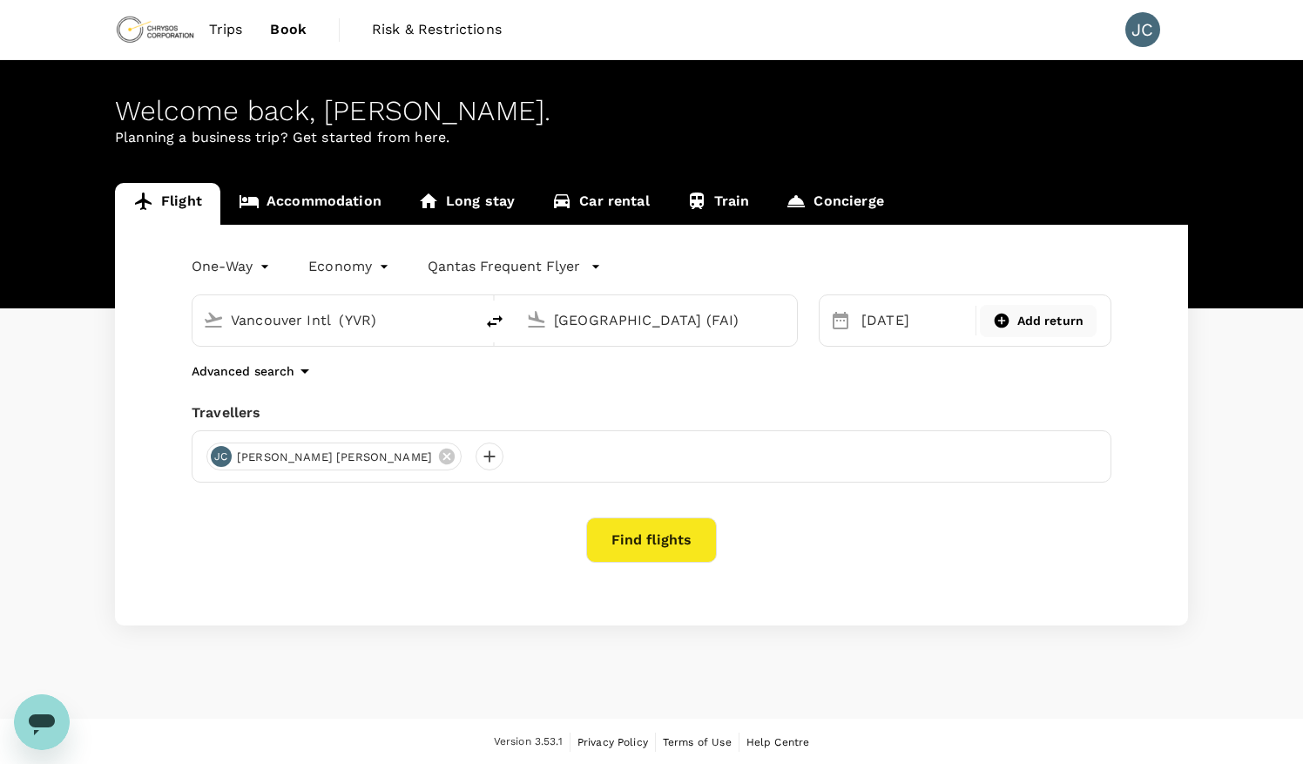
click at [1029, 319] on span "Add return" at bounding box center [1050, 321] width 67 height 18
type input "roundtrip"
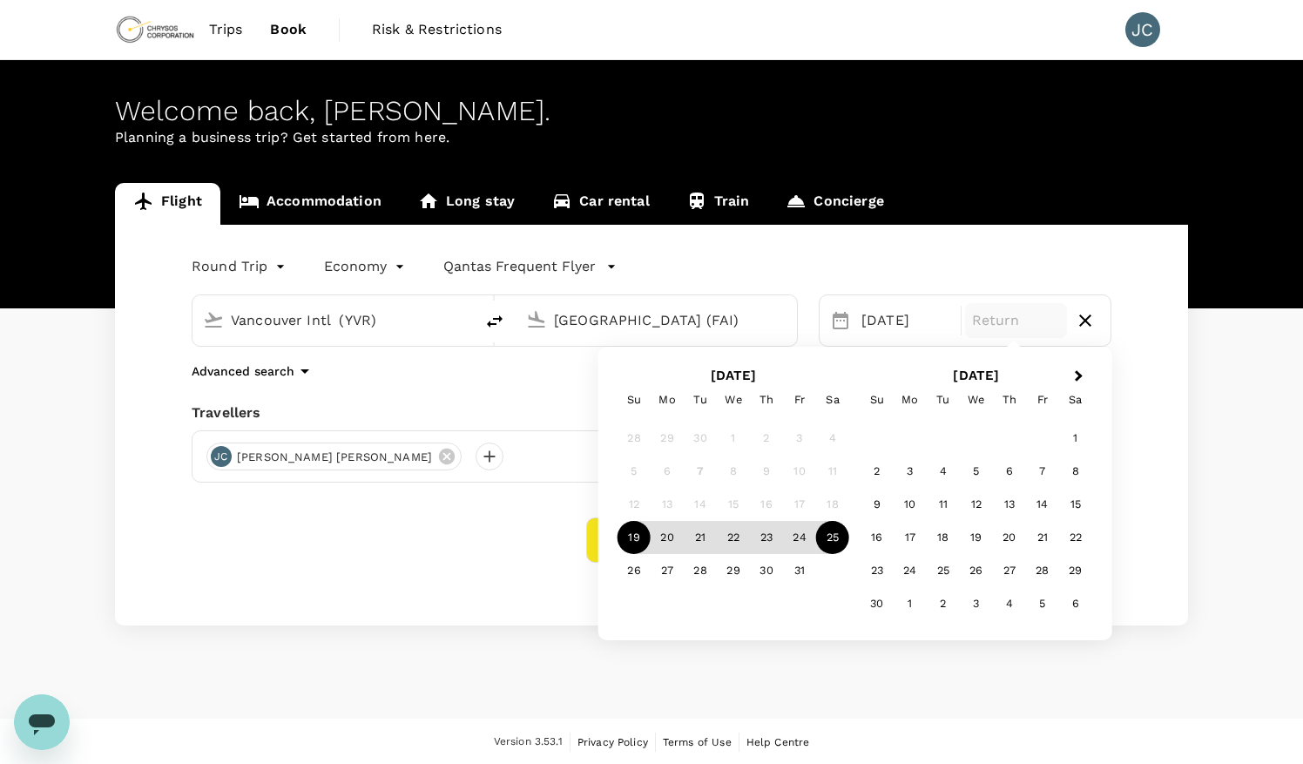
click at [838, 538] on div "25" at bounding box center [832, 537] width 33 height 33
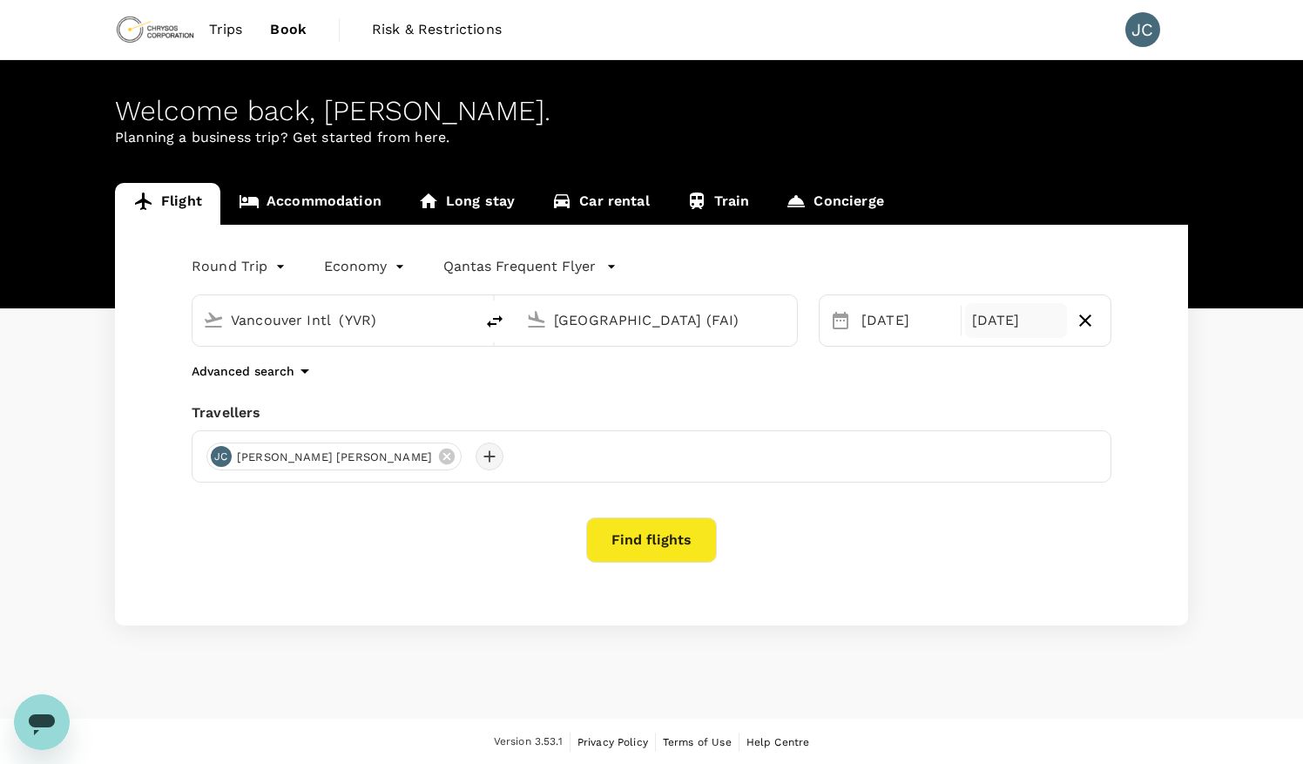
click at [476, 458] on div at bounding box center [490, 456] width 28 height 28
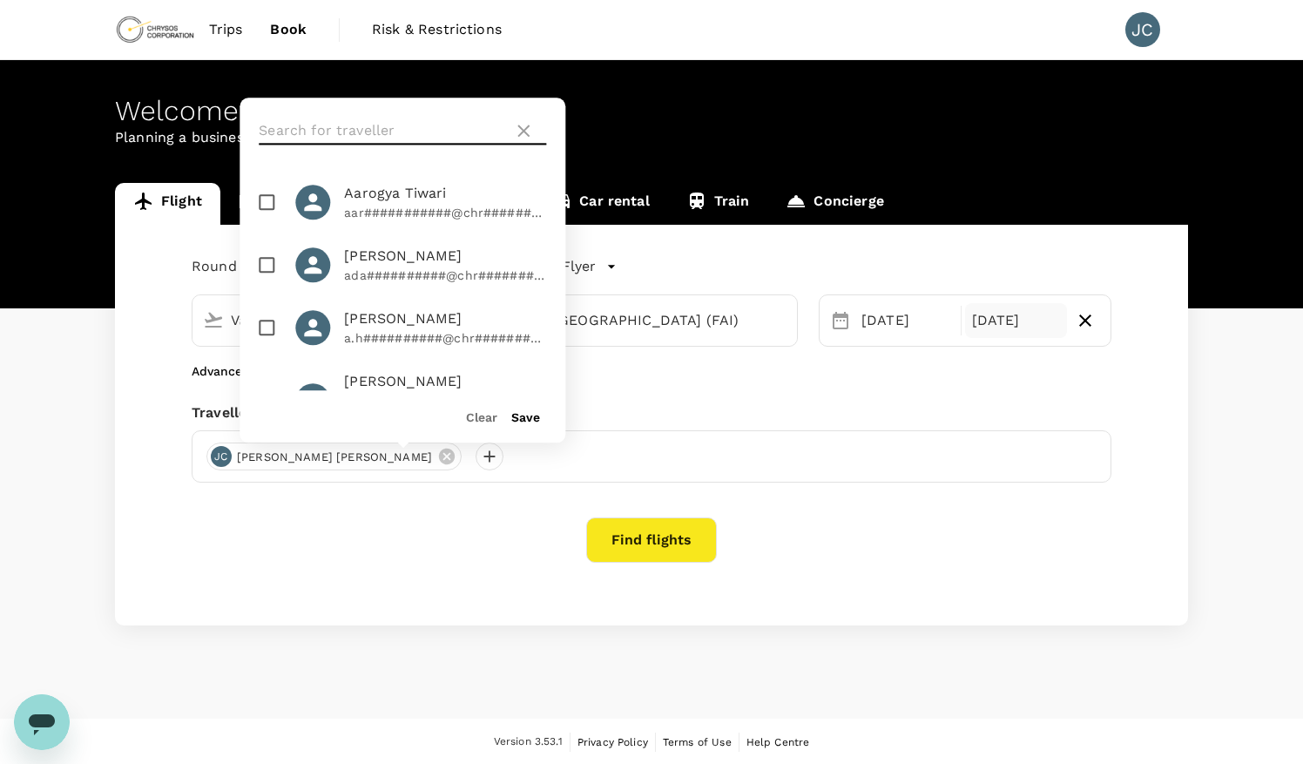
click at [357, 142] on input "text" at bounding box center [382, 131] width 247 height 28
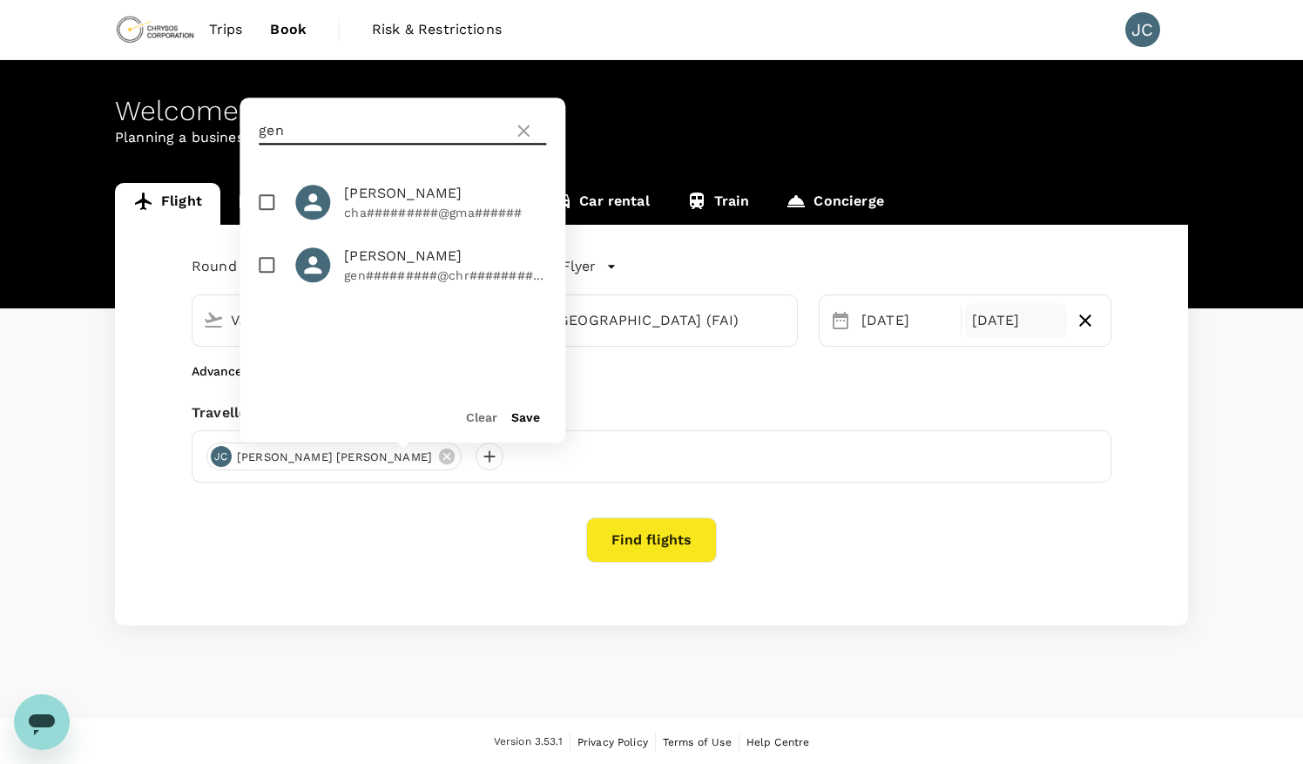
type input "gen"
click at [264, 266] on input "checkbox" at bounding box center [266, 265] width 37 height 37
checkbox input "true"
click at [527, 418] on button "Save" at bounding box center [525, 417] width 29 height 14
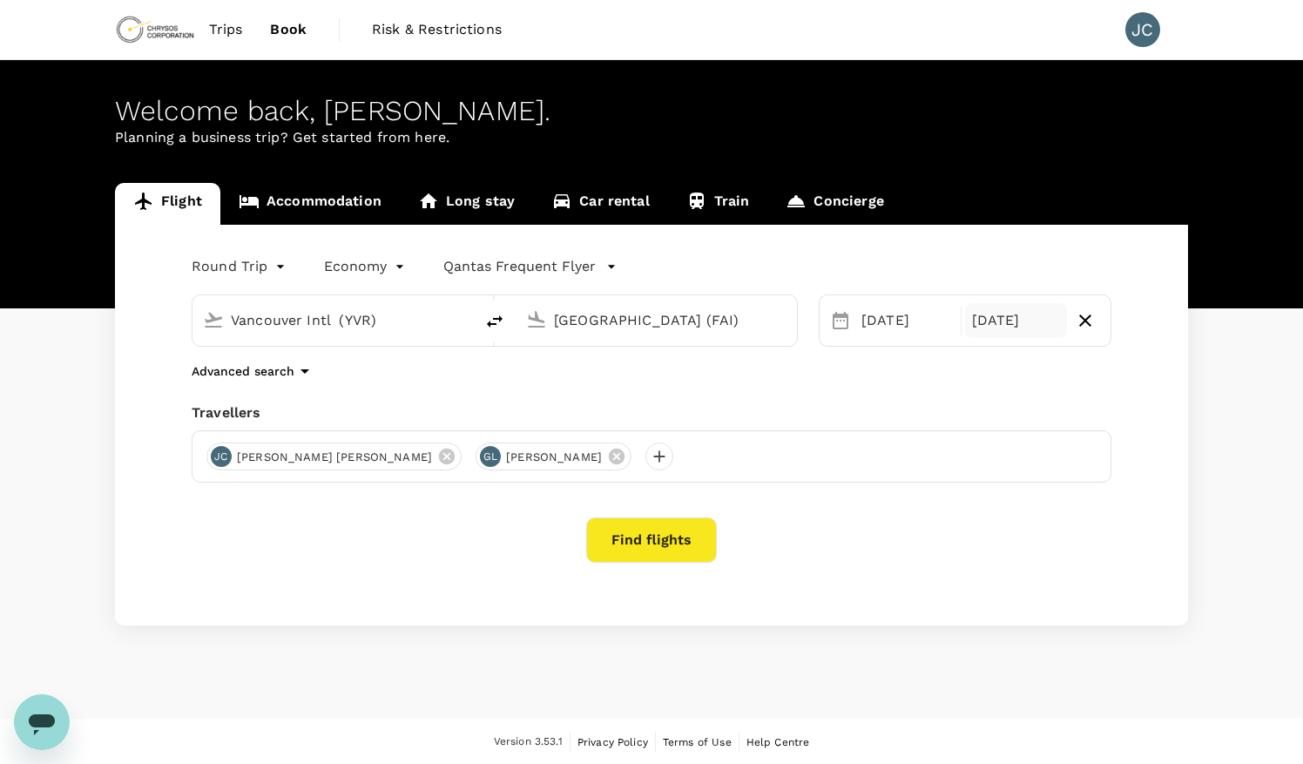
click at [635, 548] on button "Find flights" at bounding box center [651, 539] width 131 height 45
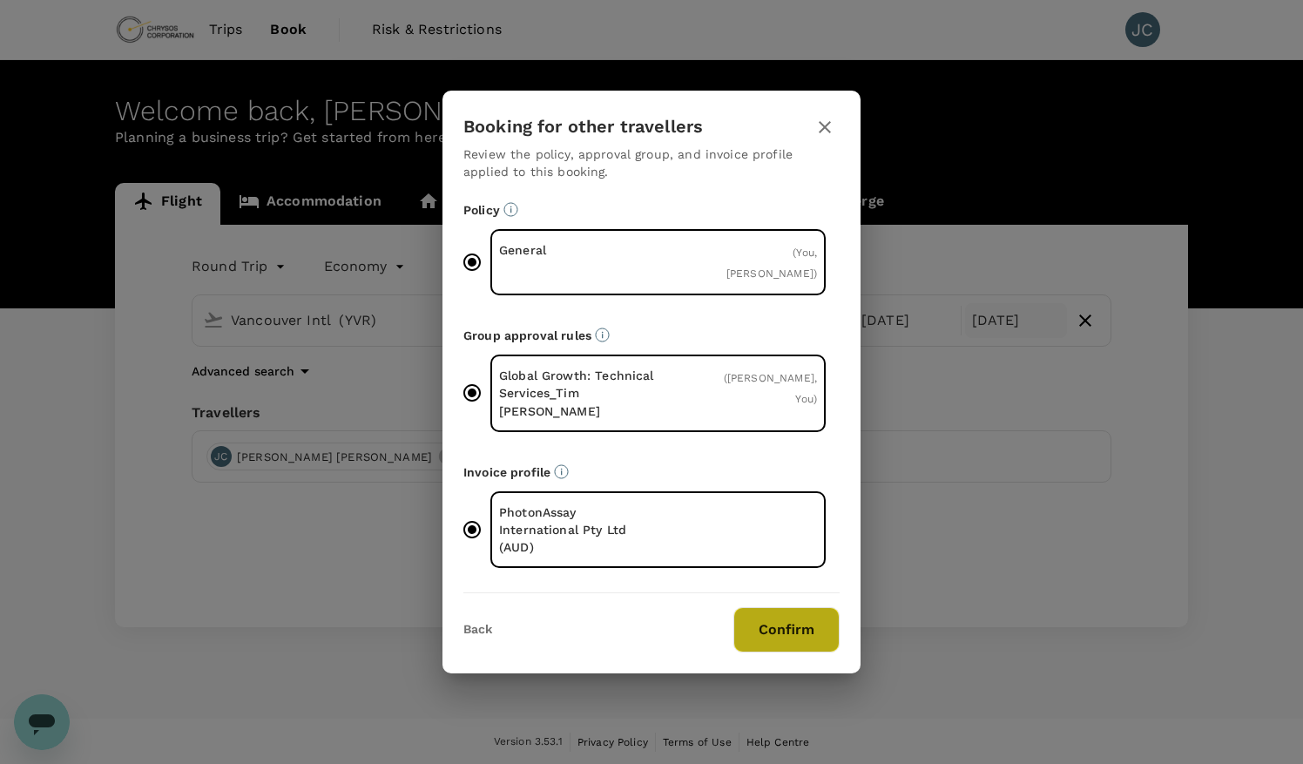
click at [791, 607] on button "Confirm" at bounding box center [786, 629] width 106 height 45
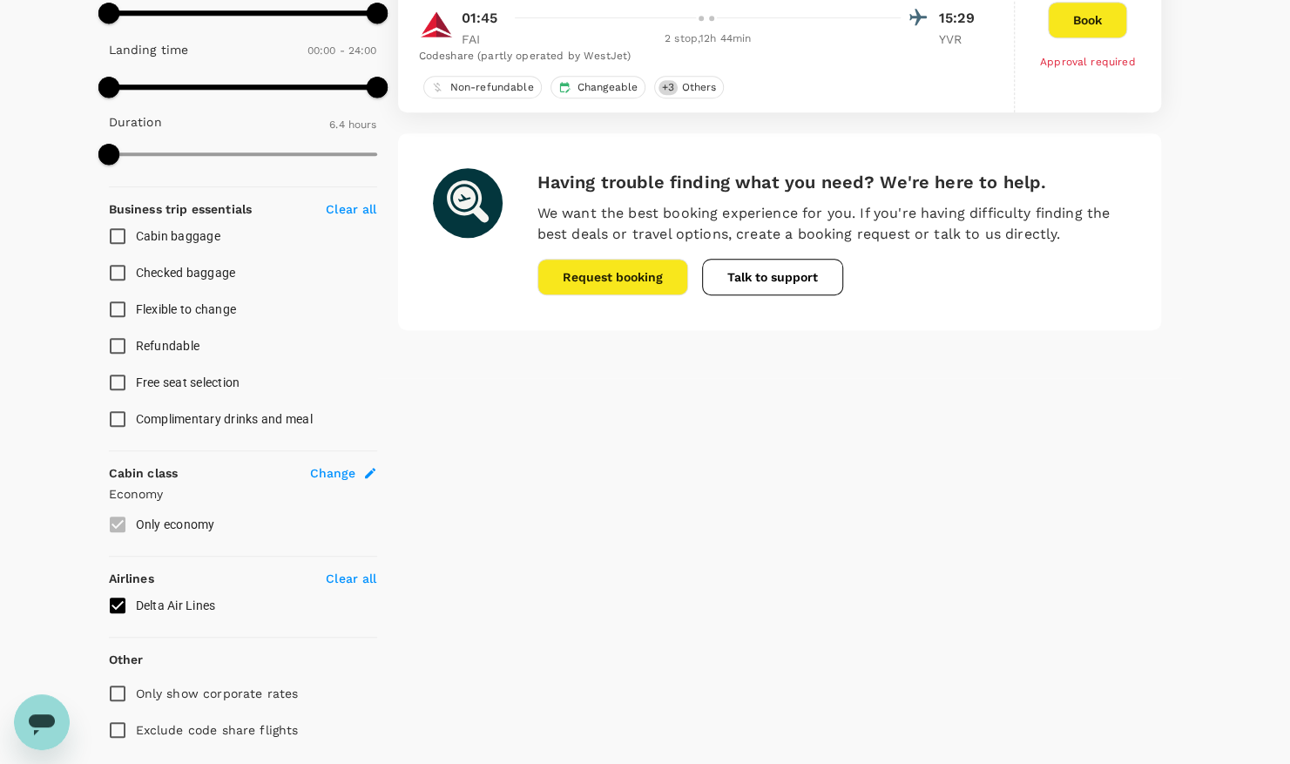
scroll to position [560, 0]
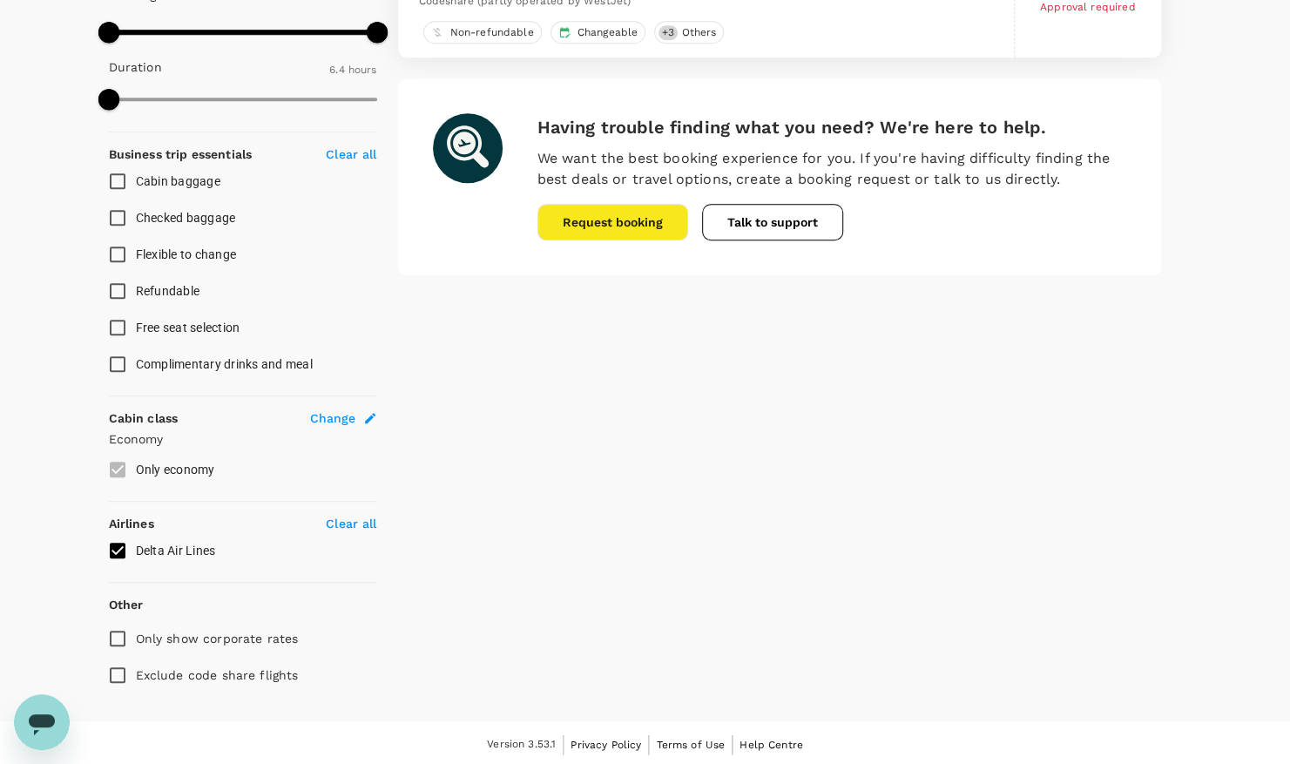
click at [120, 551] on input "Delta Air Lines" at bounding box center [117, 550] width 37 height 37
checkbox input "true"
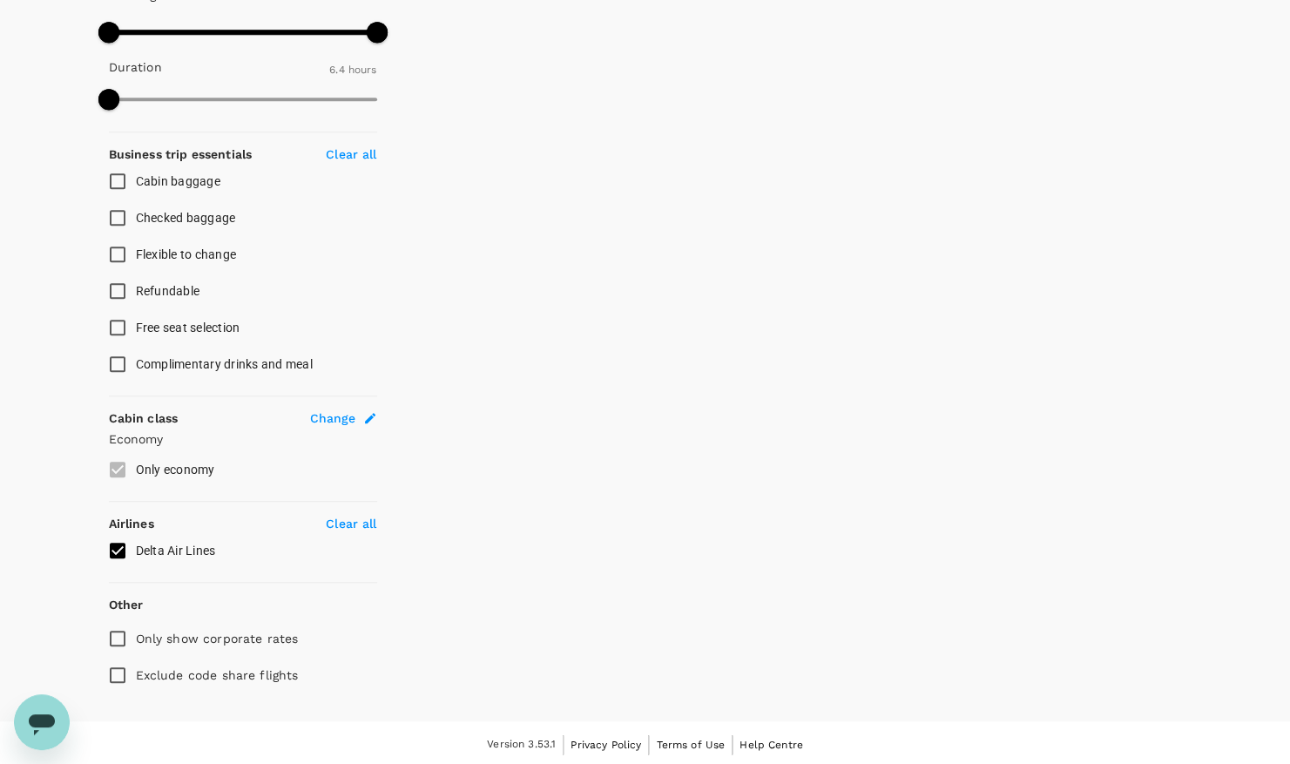
click at [352, 518] on p "Clear all" at bounding box center [351, 523] width 51 height 17
type input "730"
checkbox input "false"
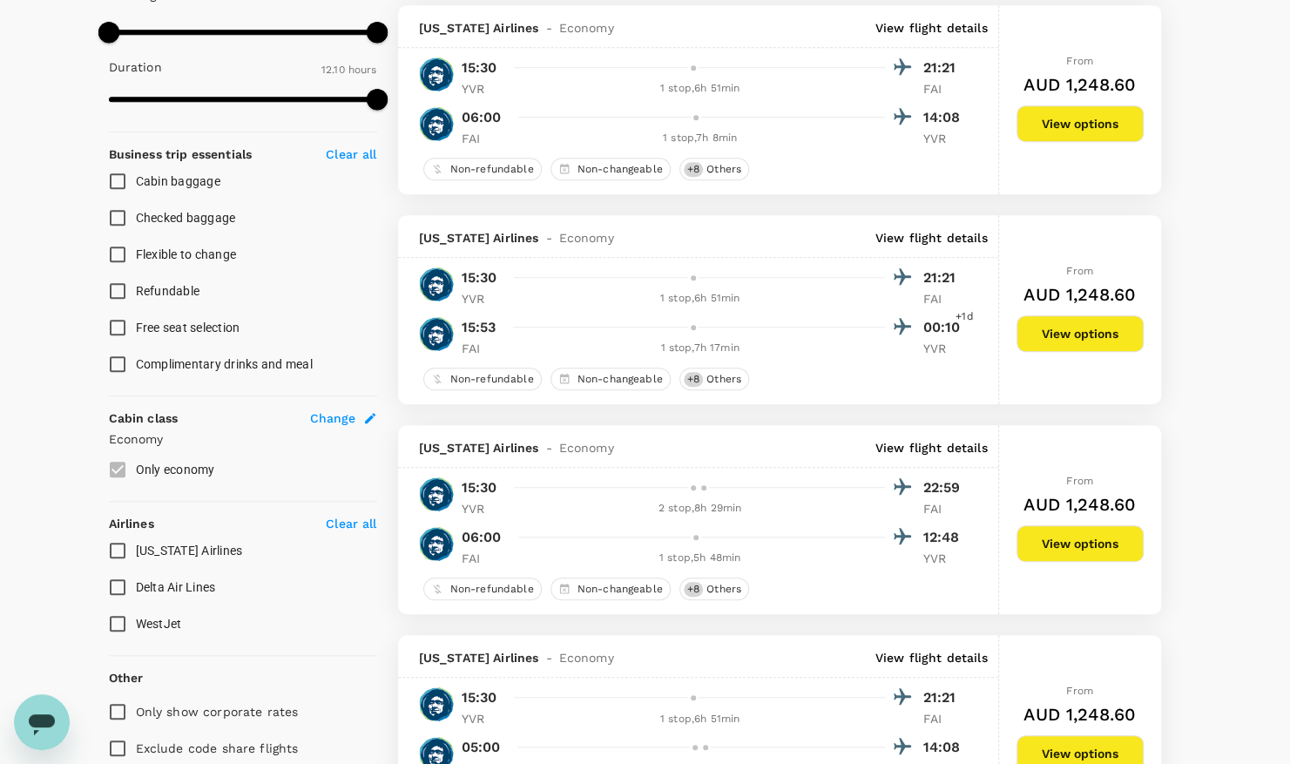
type input "AUD"
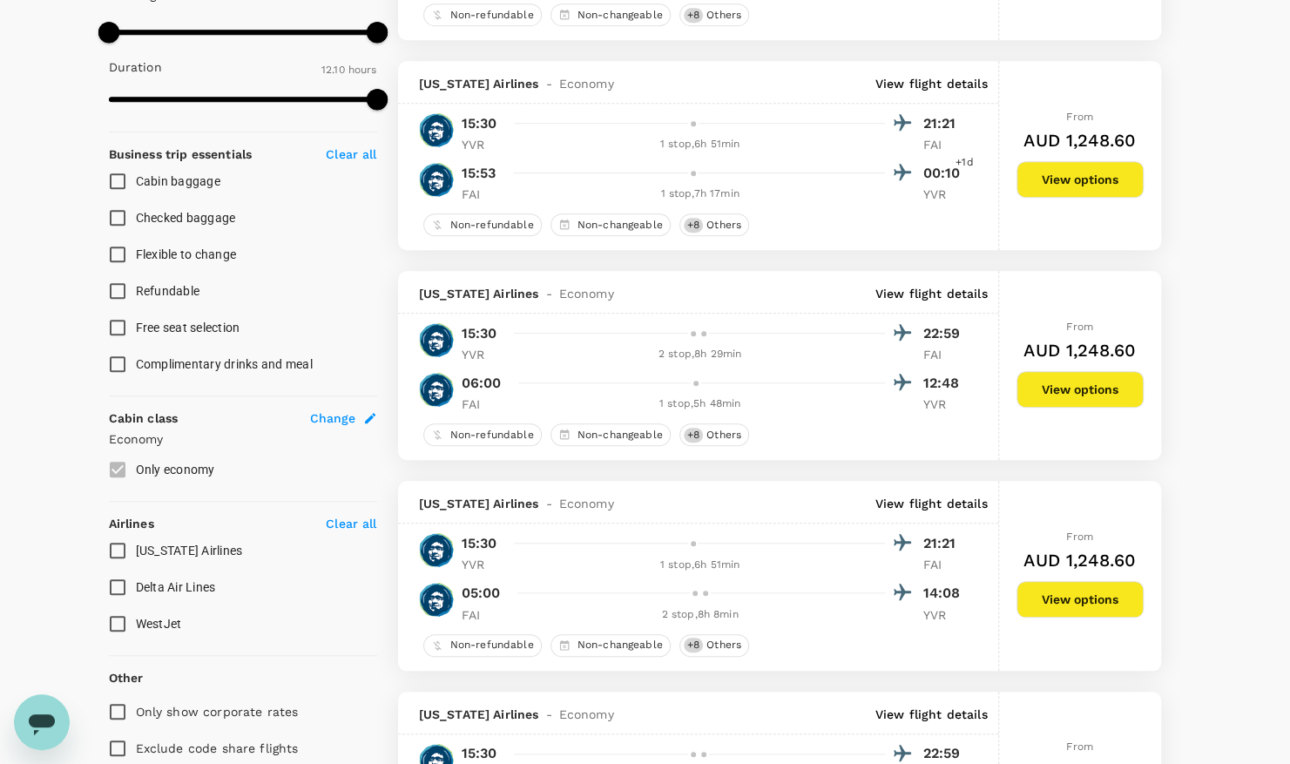
type input "1466"
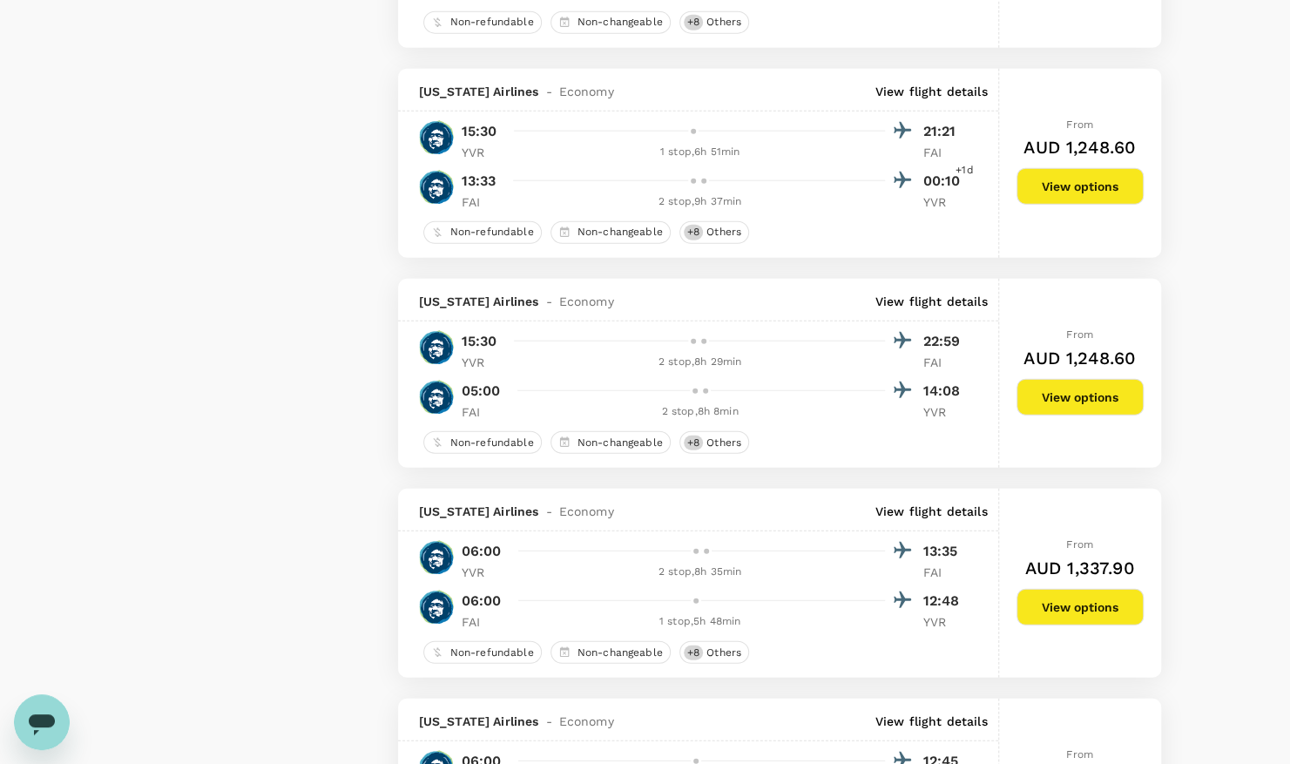
scroll to position [2526, 0]
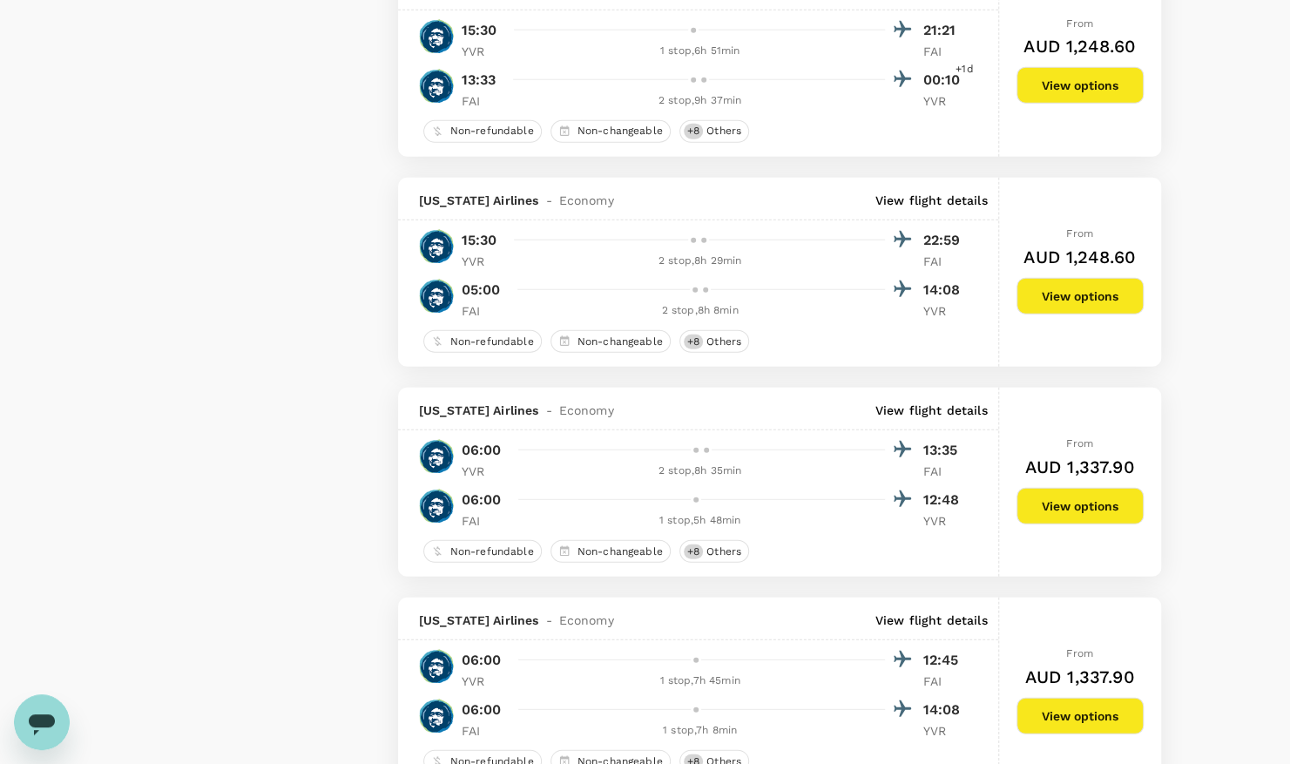
click at [906, 402] on p "View flight details" at bounding box center [931, 410] width 112 height 17
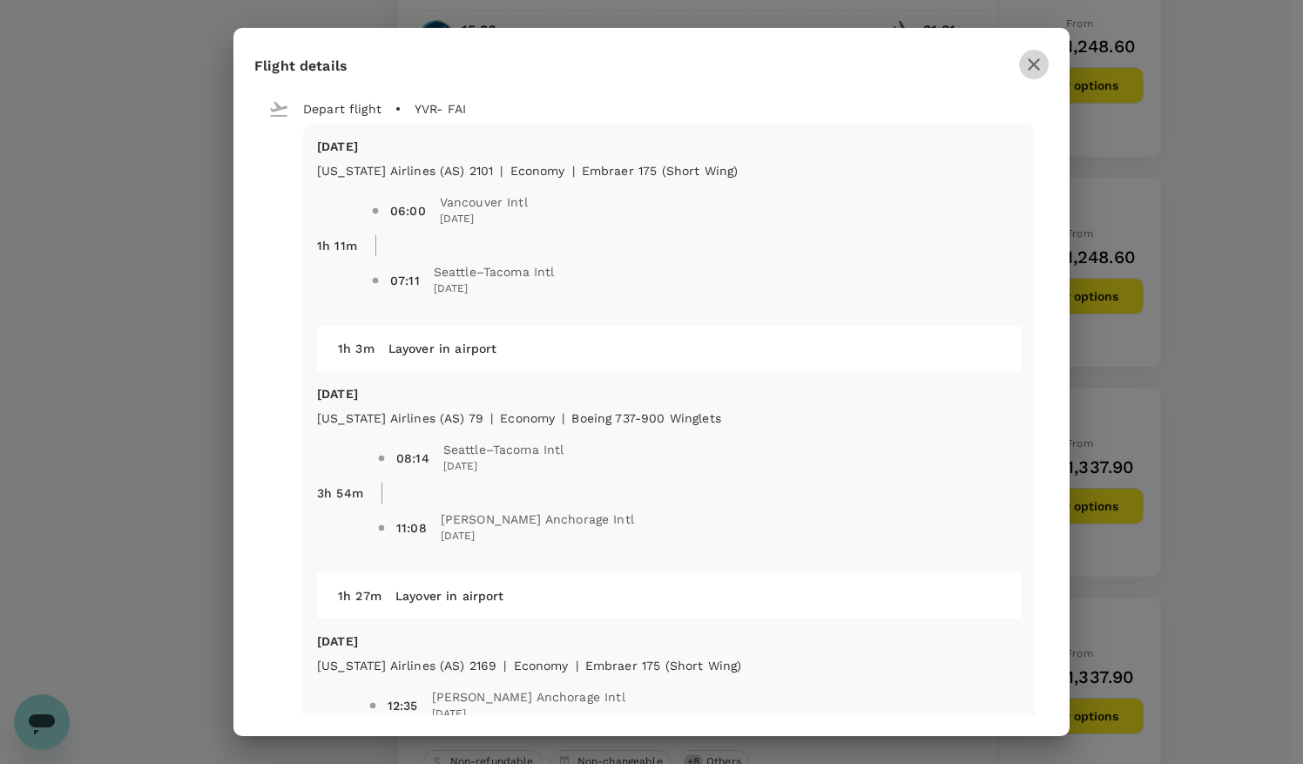
click at [1039, 64] on icon "button" at bounding box center [1033, 64] width 21 height 21
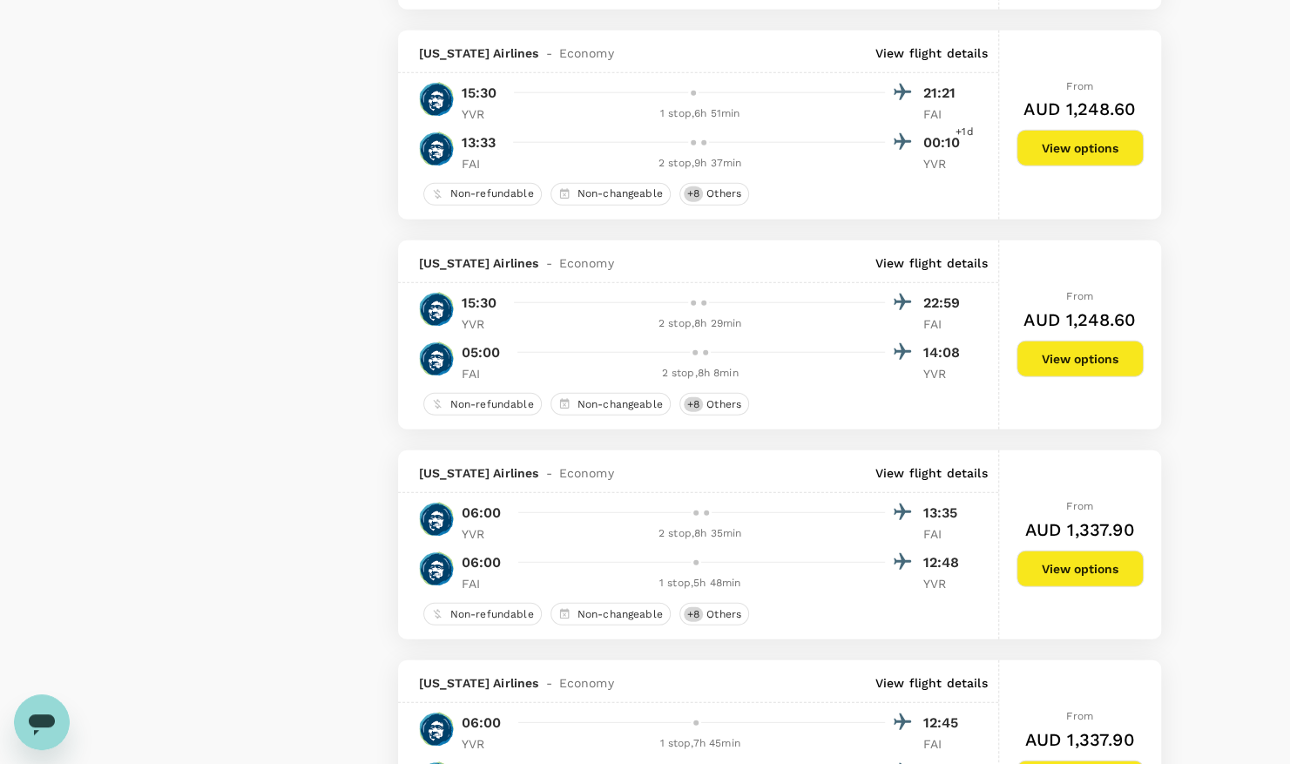
scroll to position [2439, 0]
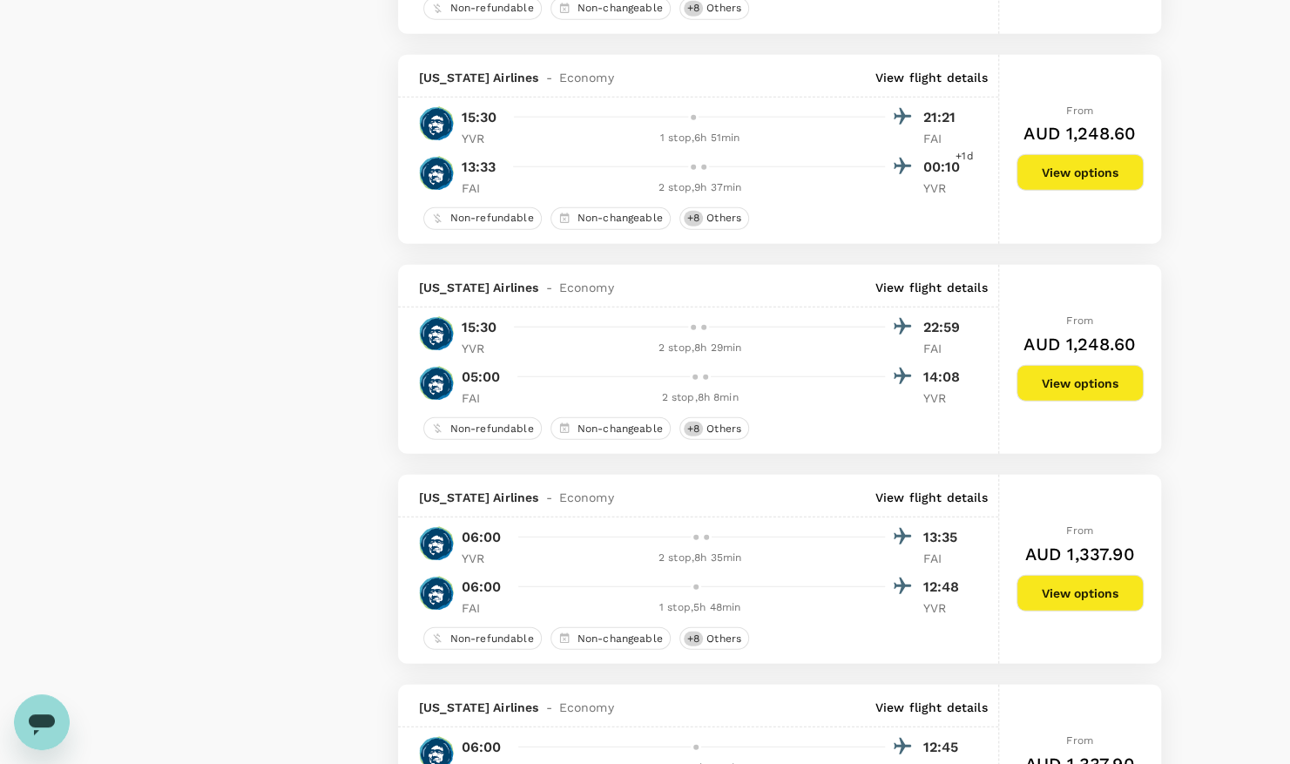
click at [913, 78] on p "View flight details" at bounding box center [931, 77] width 112 height 17
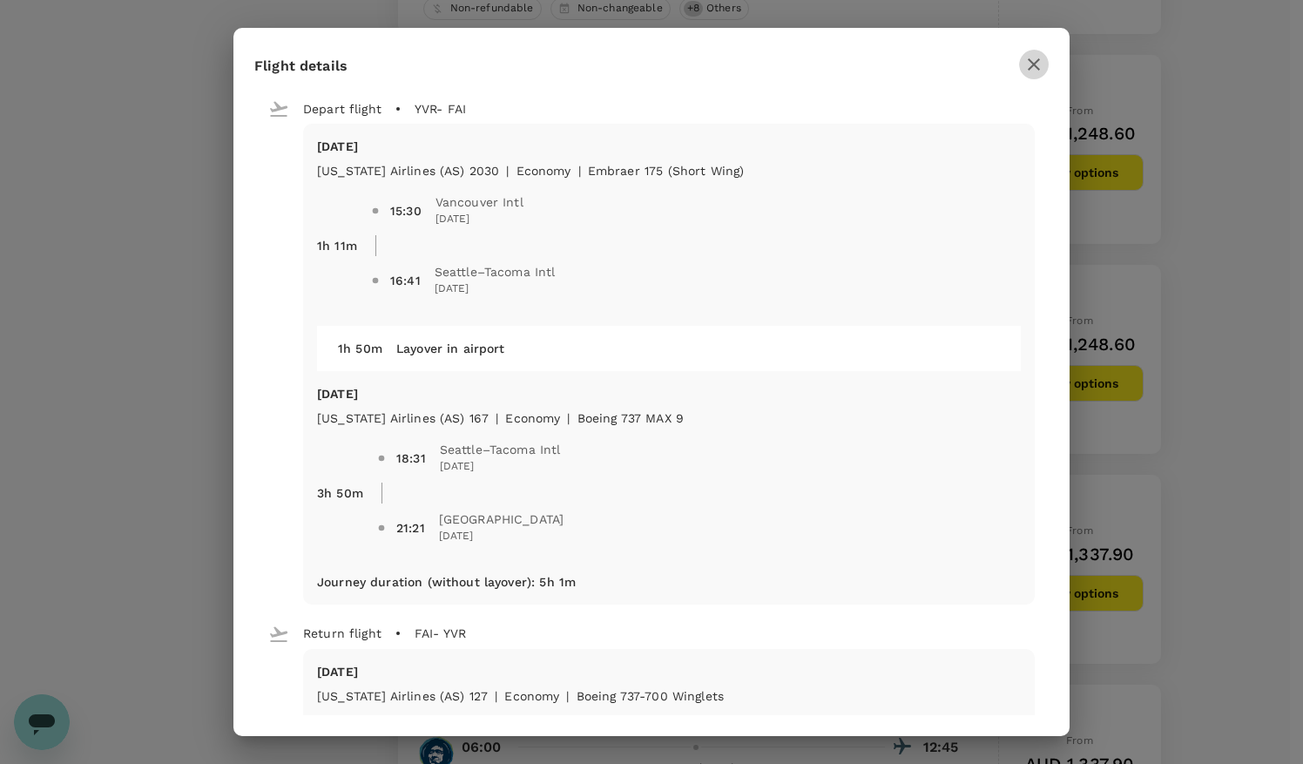
click at [1038, 64] on icon "button" at bounding box center [1033, 64] width 21 height 21
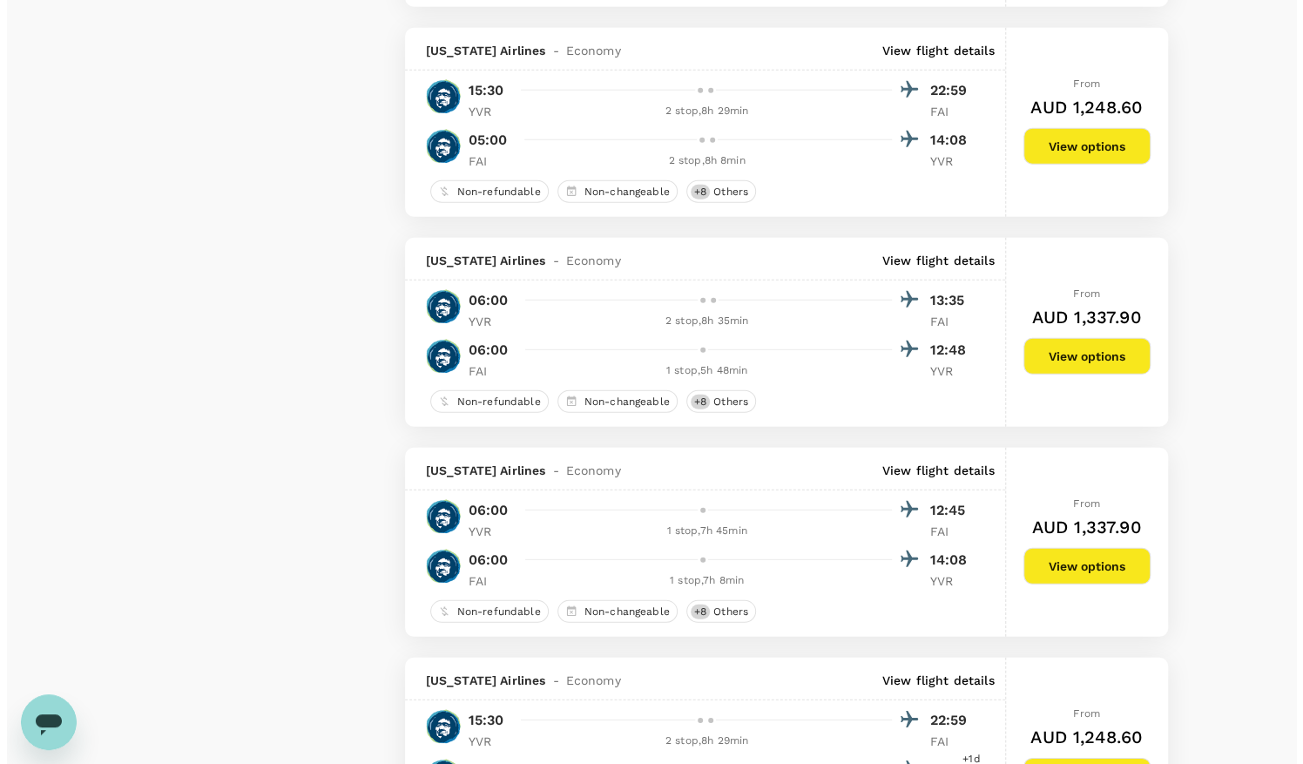
scroll to position [2700, 0]
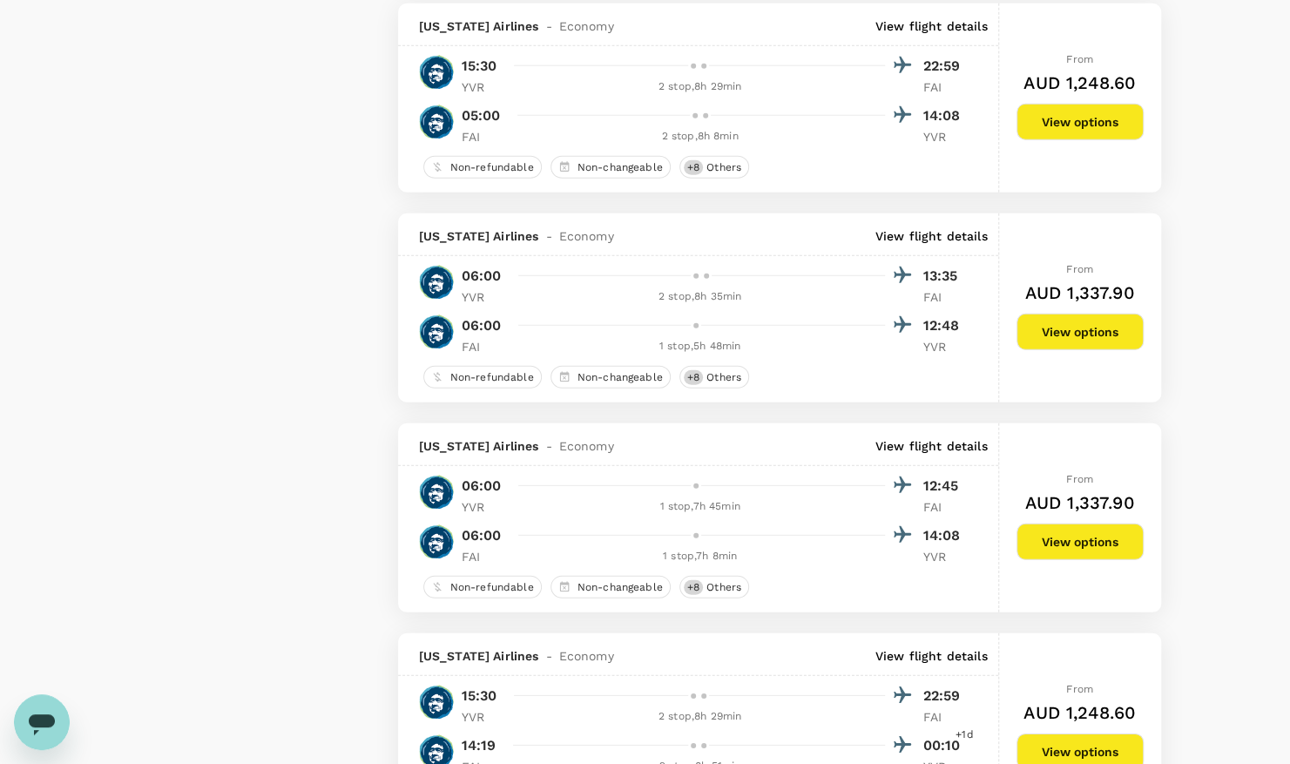
click at [949, 439] on p "View flight details" at bounding box center [931, 445] width 112 height 17
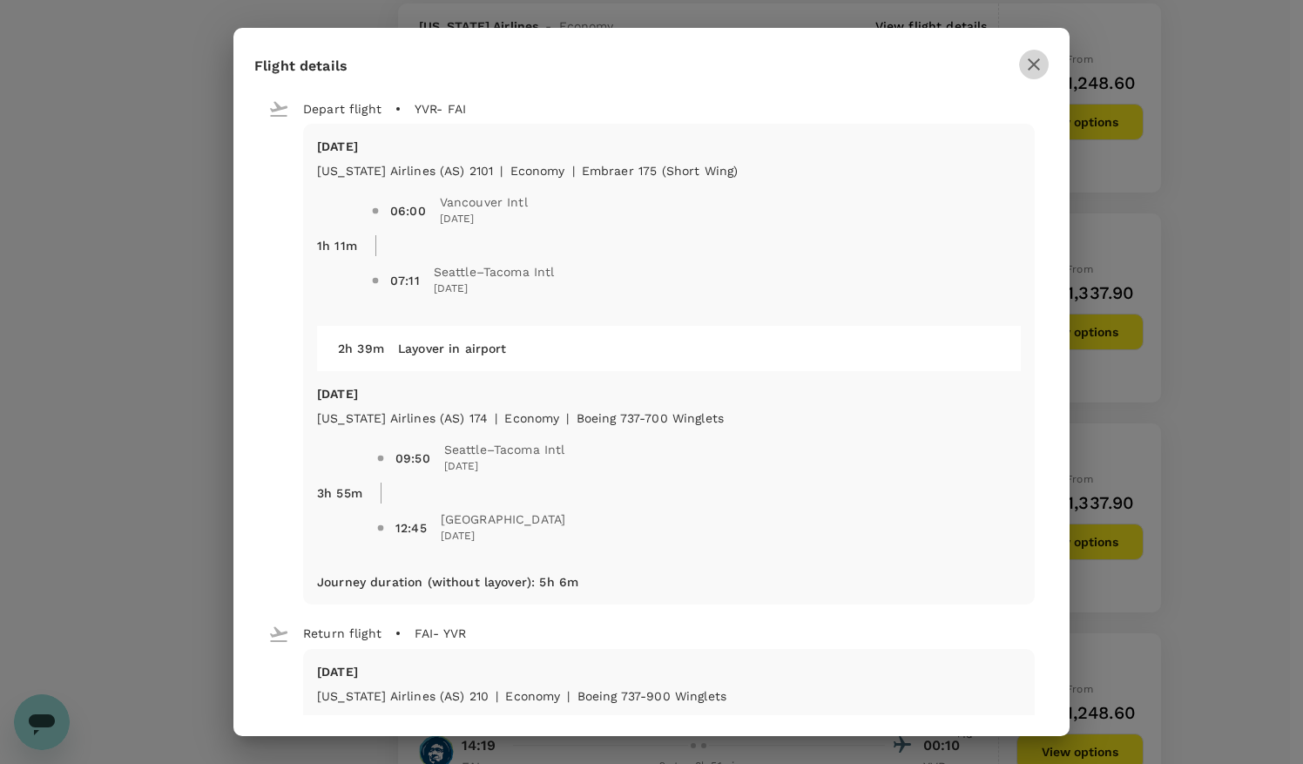
click at [1035, 64] on icon "button" at bounding box center [1034, 64] width 12 height 12
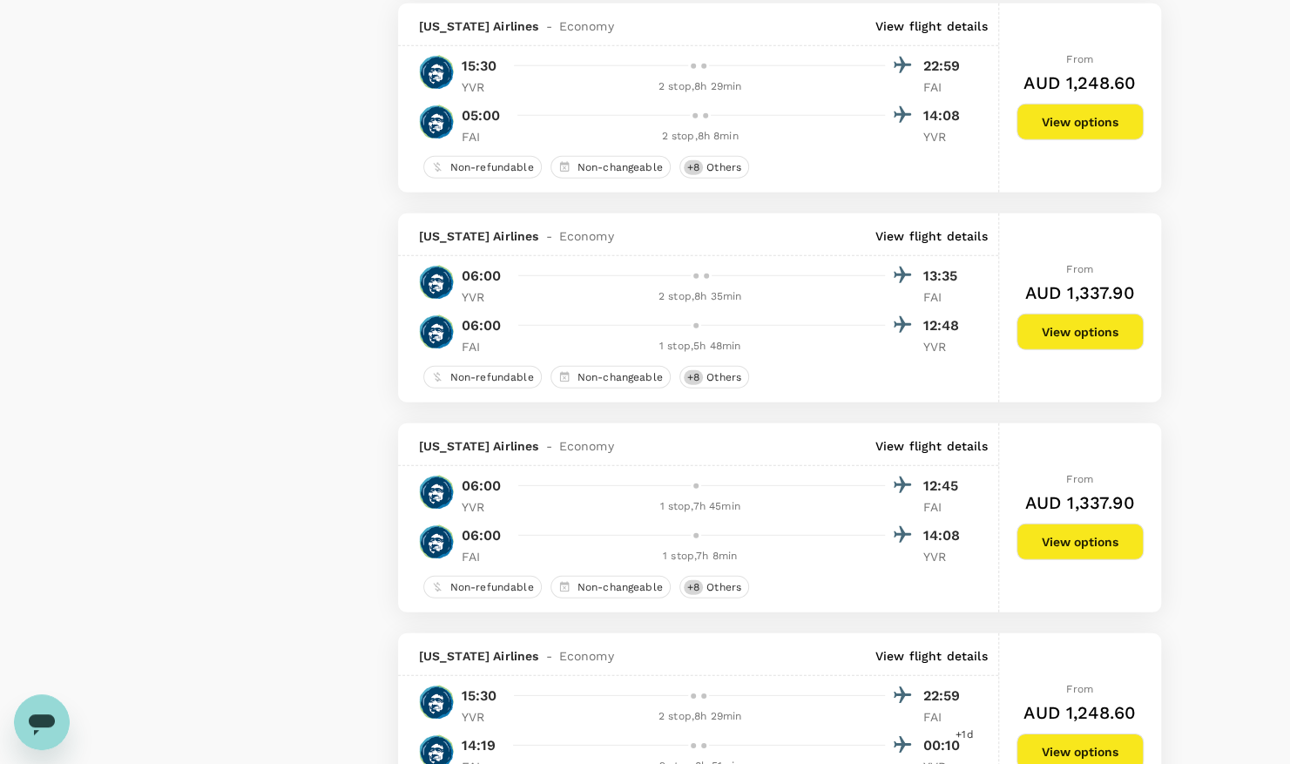
click at [957, 228] on p "View flight details" at bounding box center [931, 235] width 112 height 17
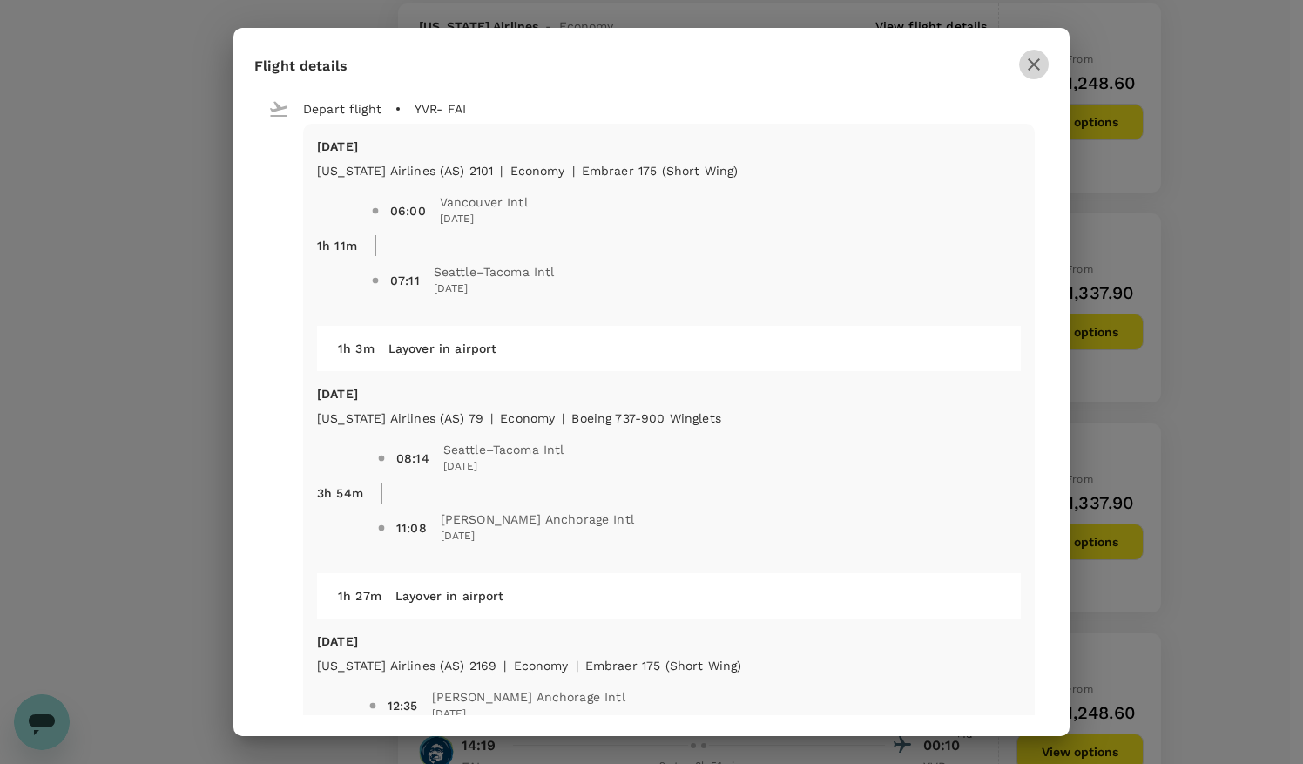
click at [1042, 64] on icon "button" at bounding box center [1033, 64] width 21 height 21
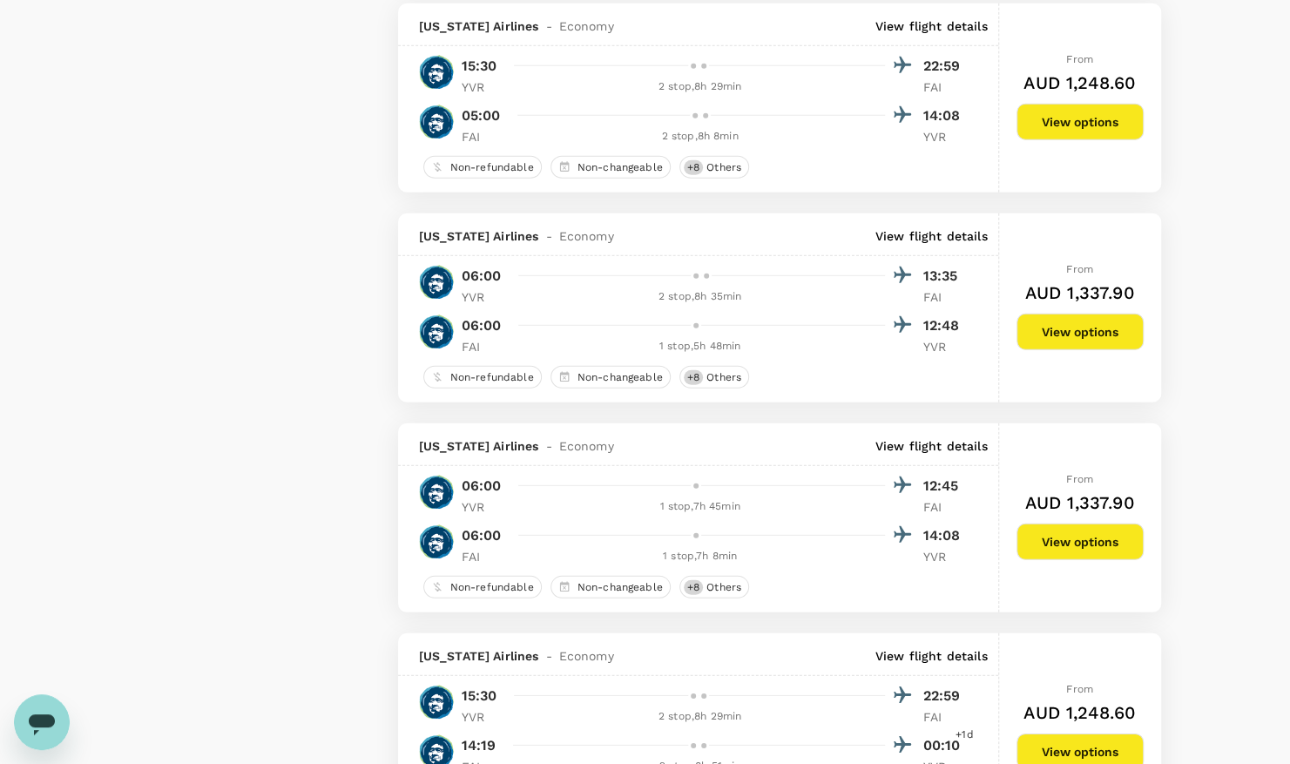
click at [922, 448] on p "View flight details" at bounding box center [931, 445] width 112 height 17
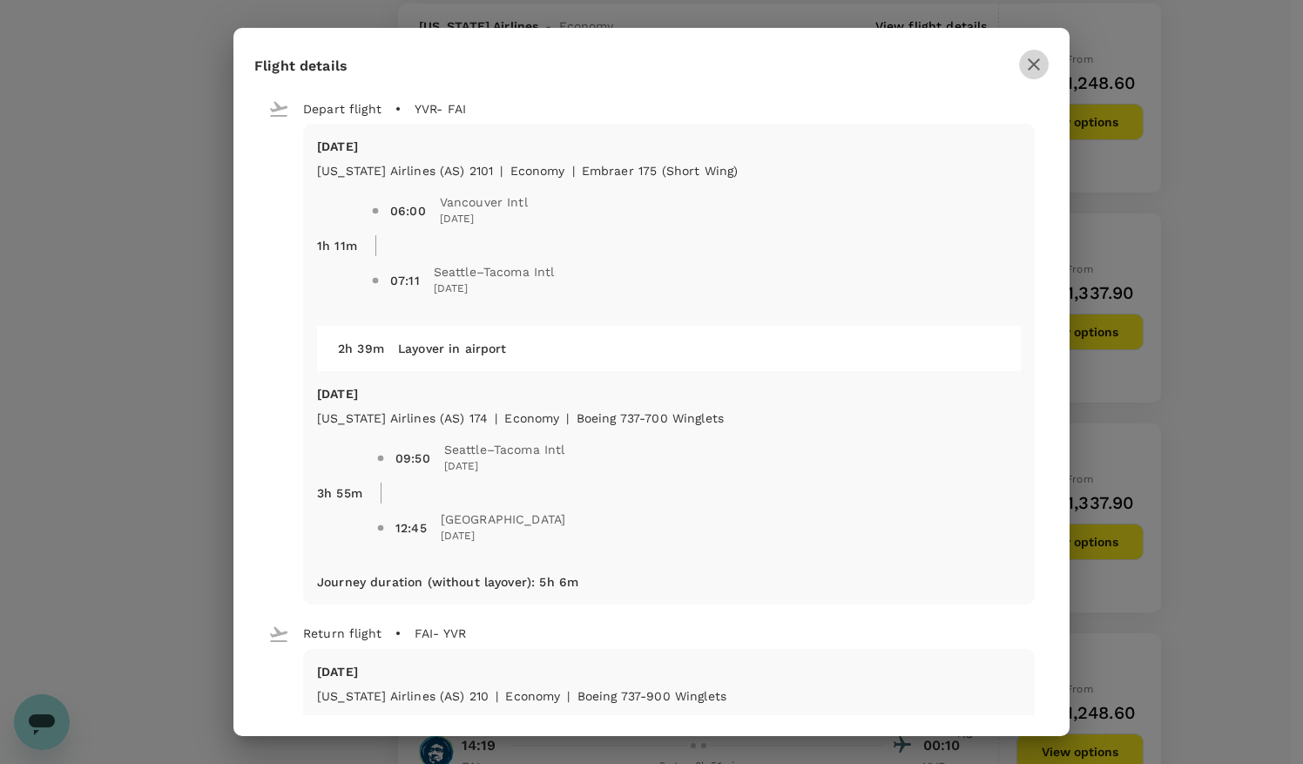
click at [1045, 68] on button "button" at bounding box center [1034, 65] width 30 height 30
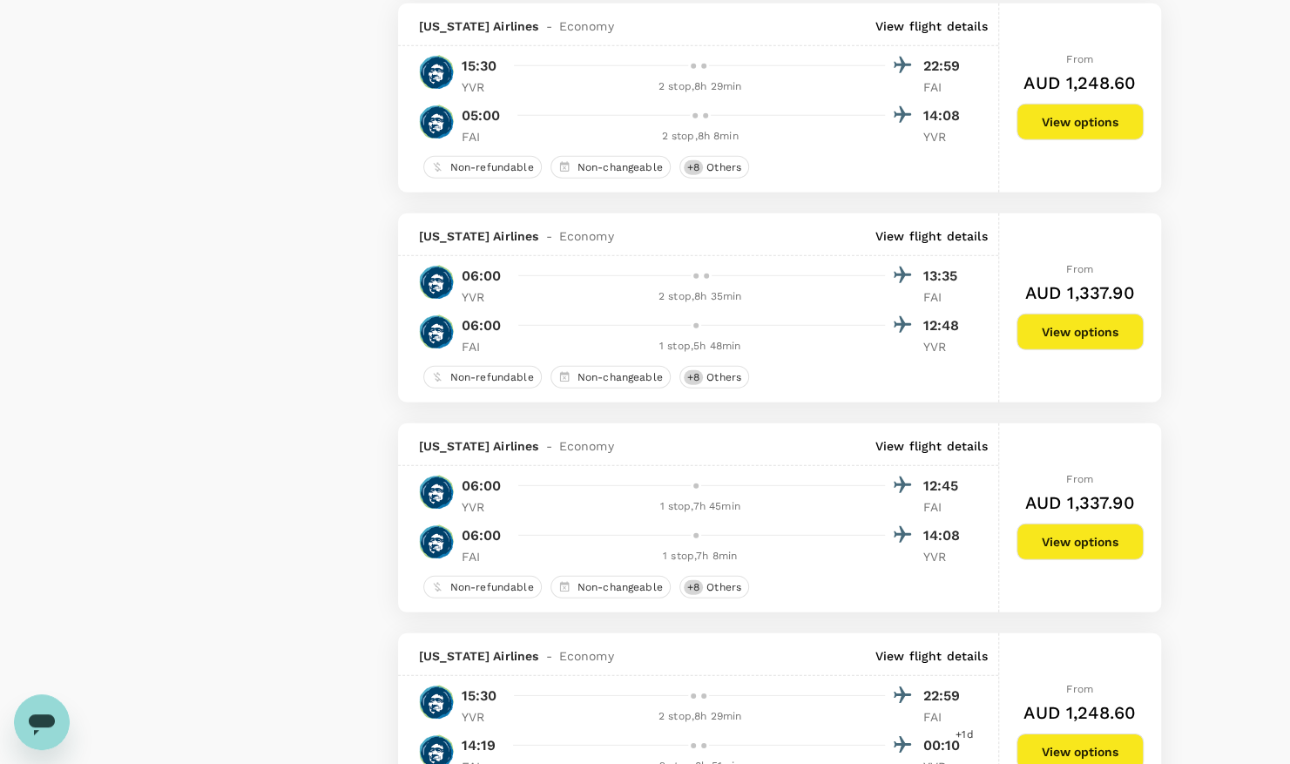
click at [951, 230] on p "View flight details" at bounding box center [931, 235] width 112 height 17
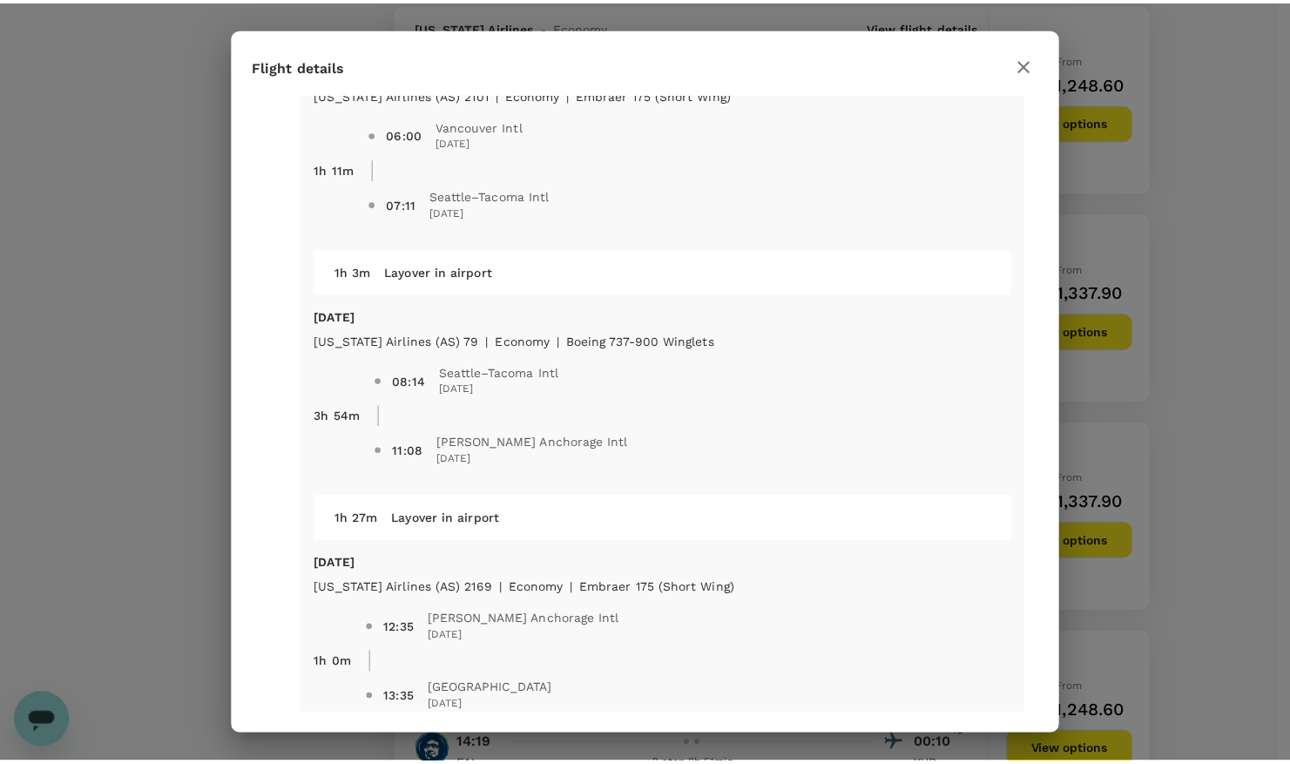
scroll to position [174, 0]
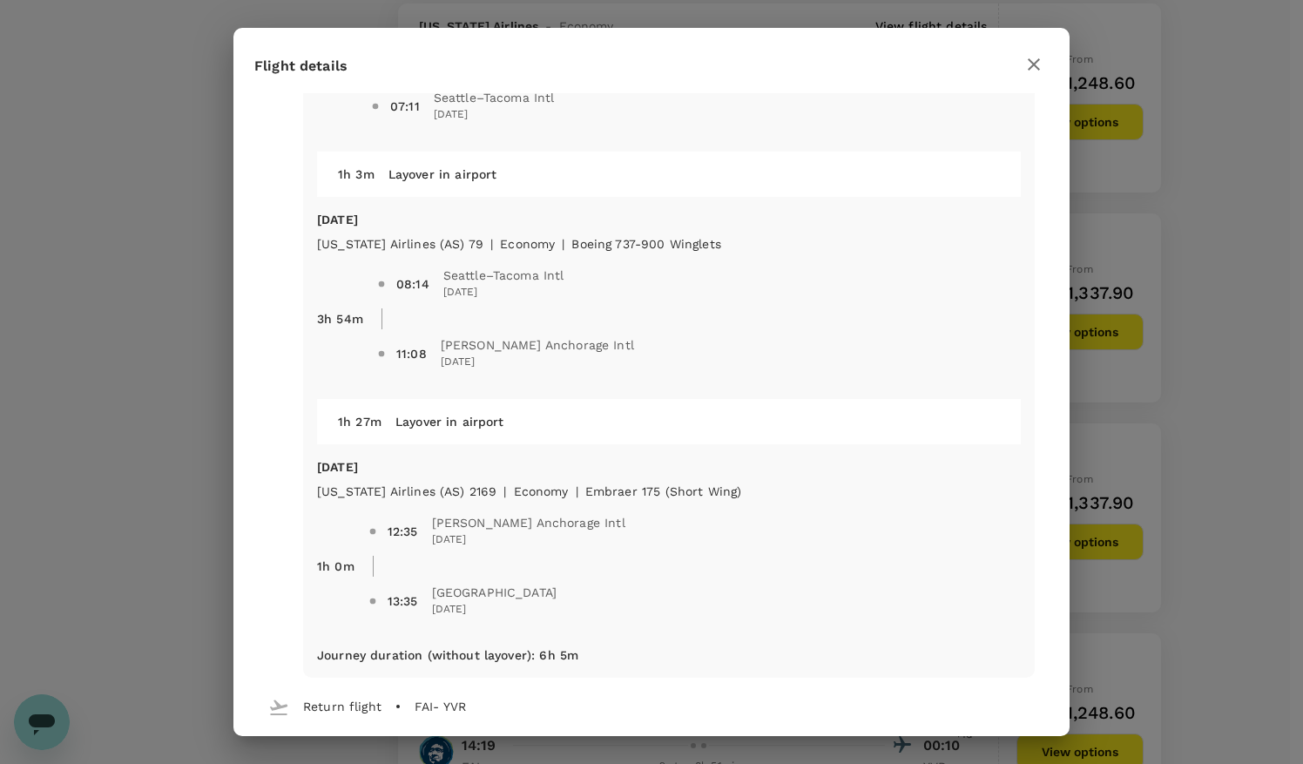
click at [1040, 64] on icon "button" at bounding box center [1033, 64] width 21 height 21
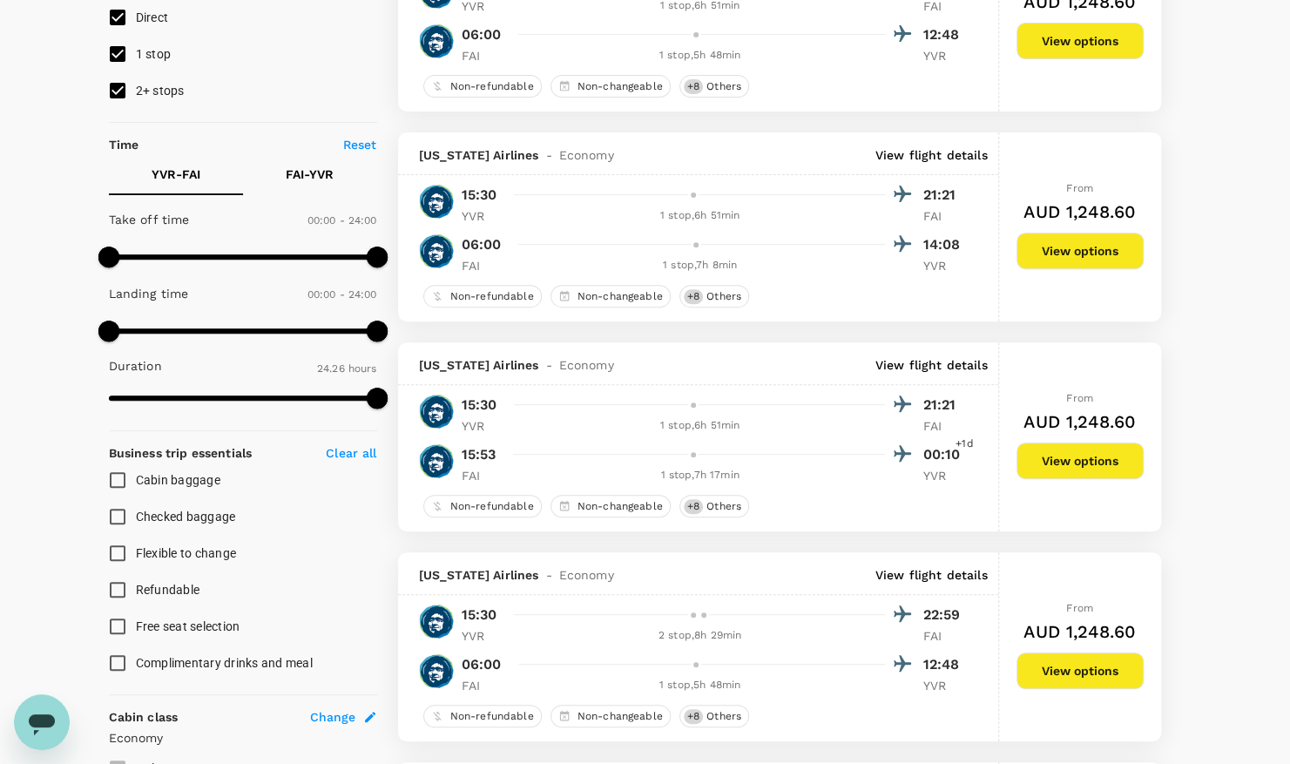
scroll to position [0, 0]
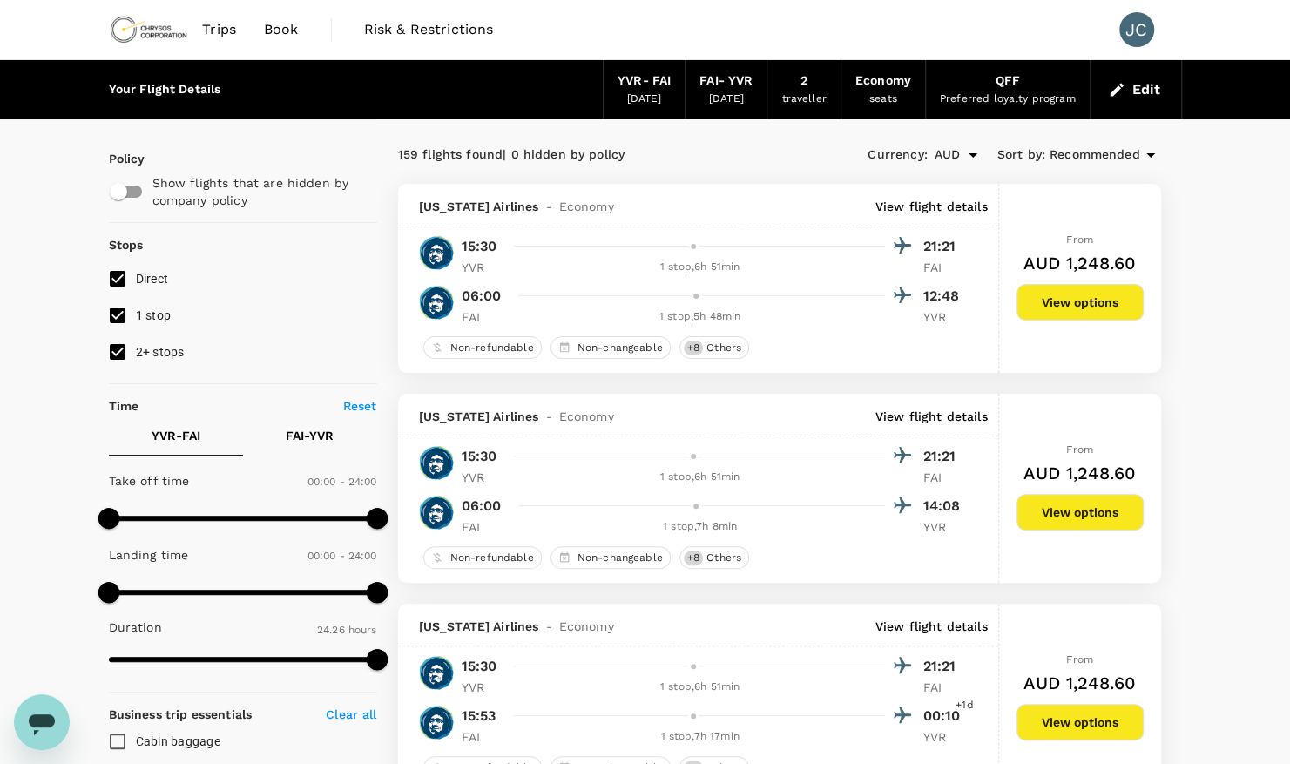
click at [143, 349] on span "2+ stops" at bounding box center [160, 352] width 49 height 14
click at [136, 349] on input "2+ stops" at bounding box center [117, 352] width 37 height 37
checkbox input "false"
click at [950, 210] on p "View flight details" at bounding box center [931, 206] width 112 height 17
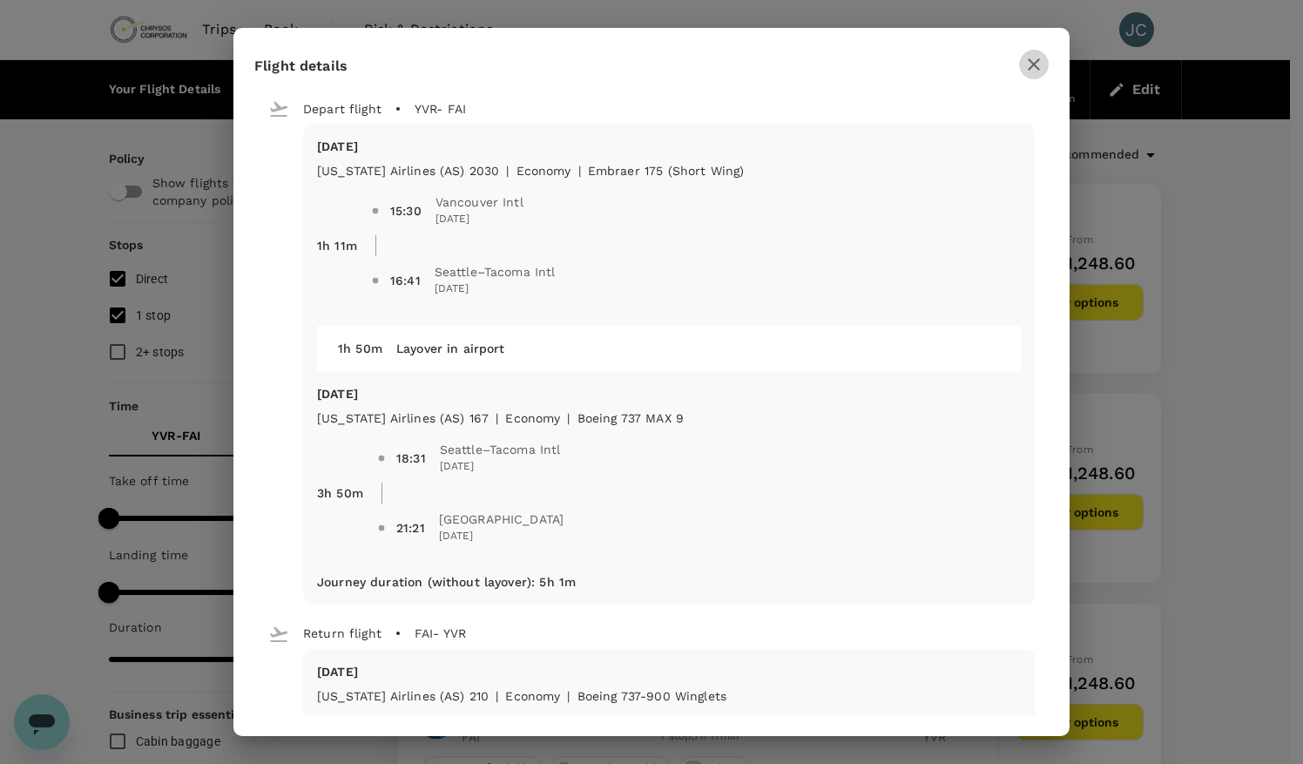
click at [1044, 62] on icon "button" at bounding box center [1033, 64] width 21 height 21
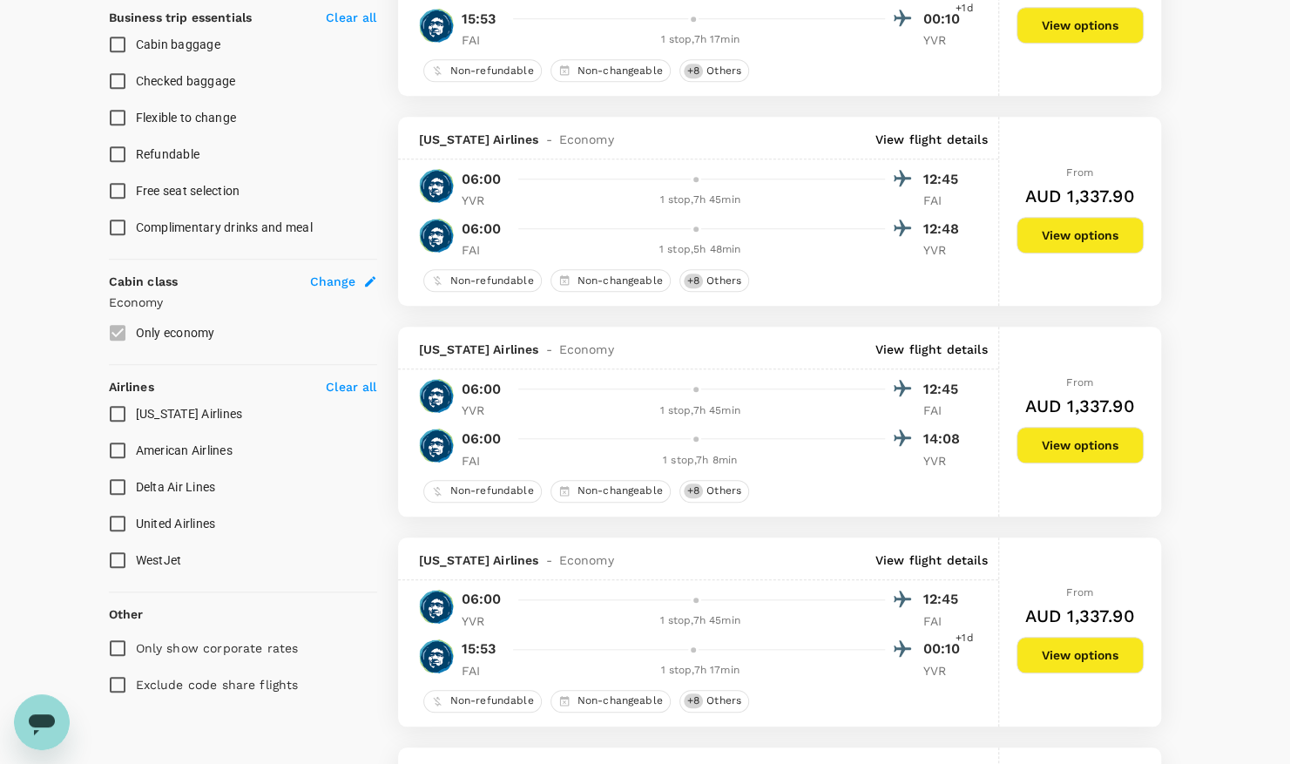
scroll to position [784, 0]
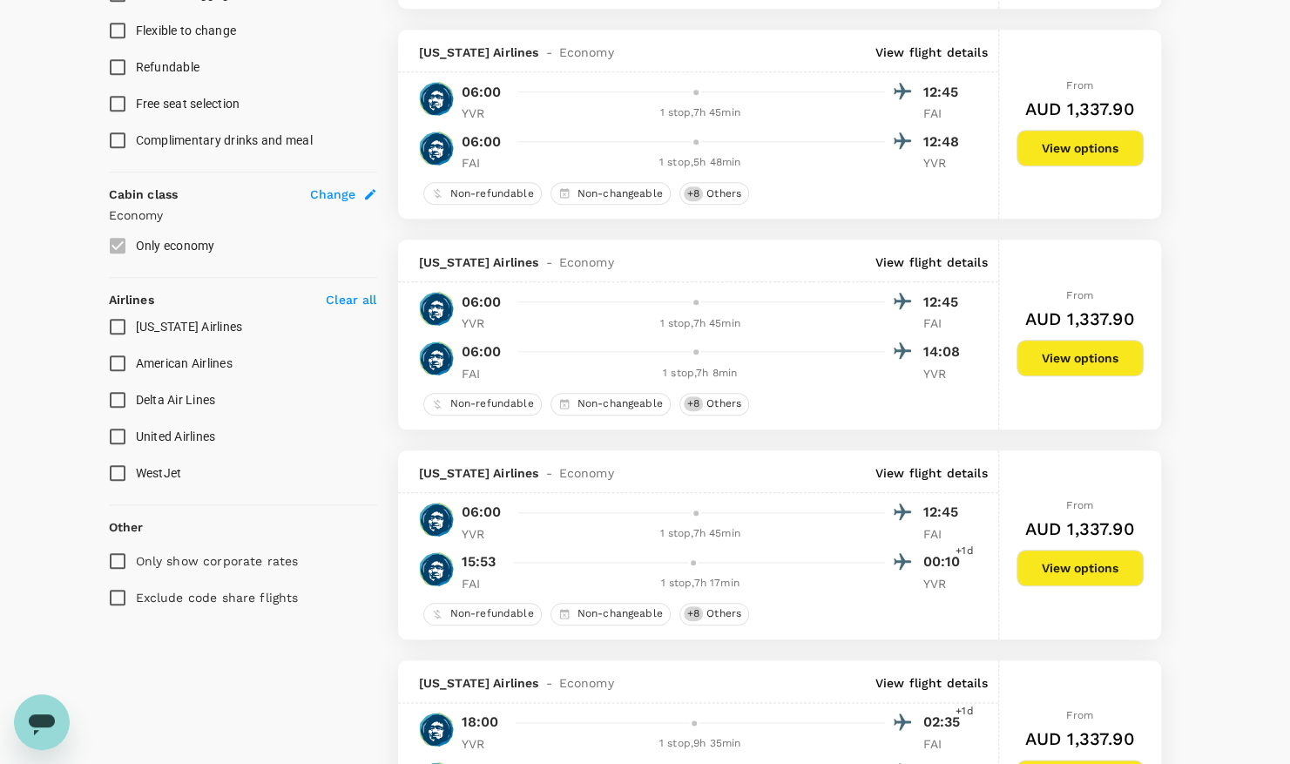
click at [927, 263] on p "View flight details" at bounding box center [931, 261] width 112 height 17
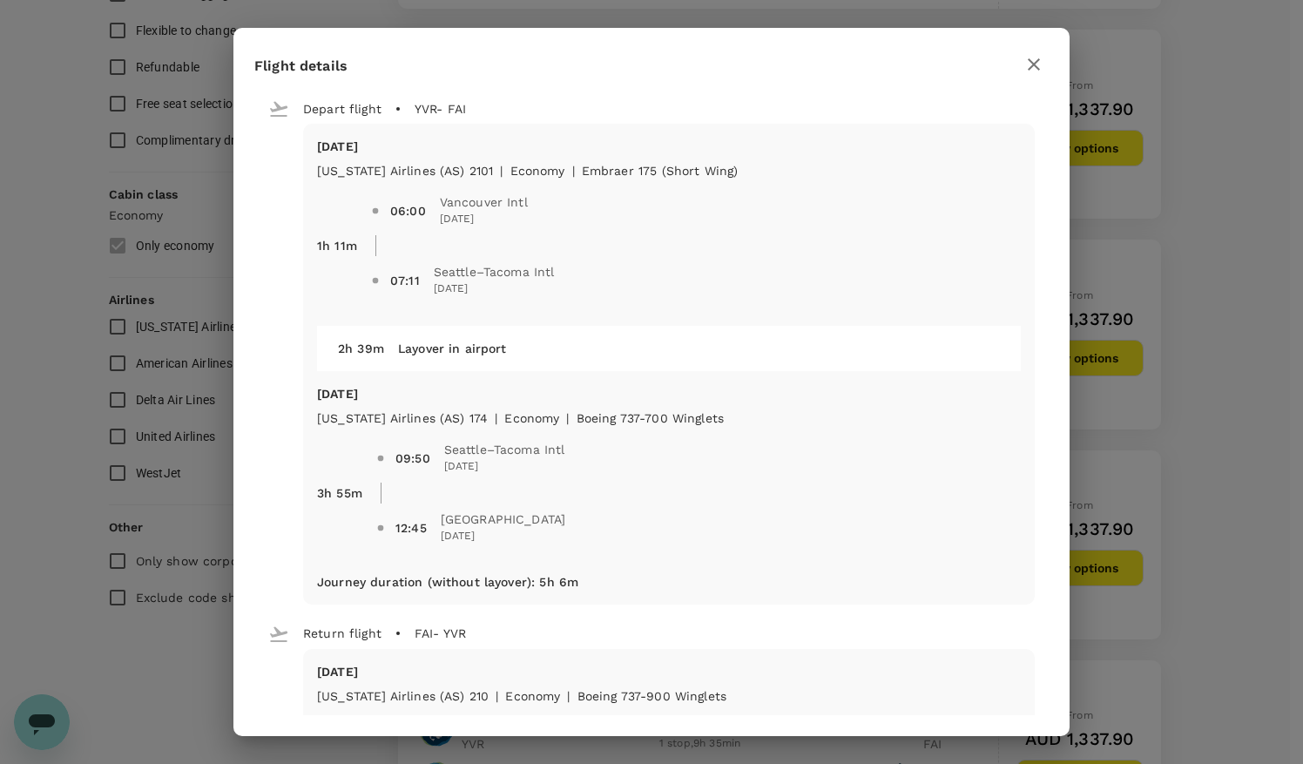
click at [1042, 63] on icon "button" at bounding box center [1033, 64] width 21 height 21
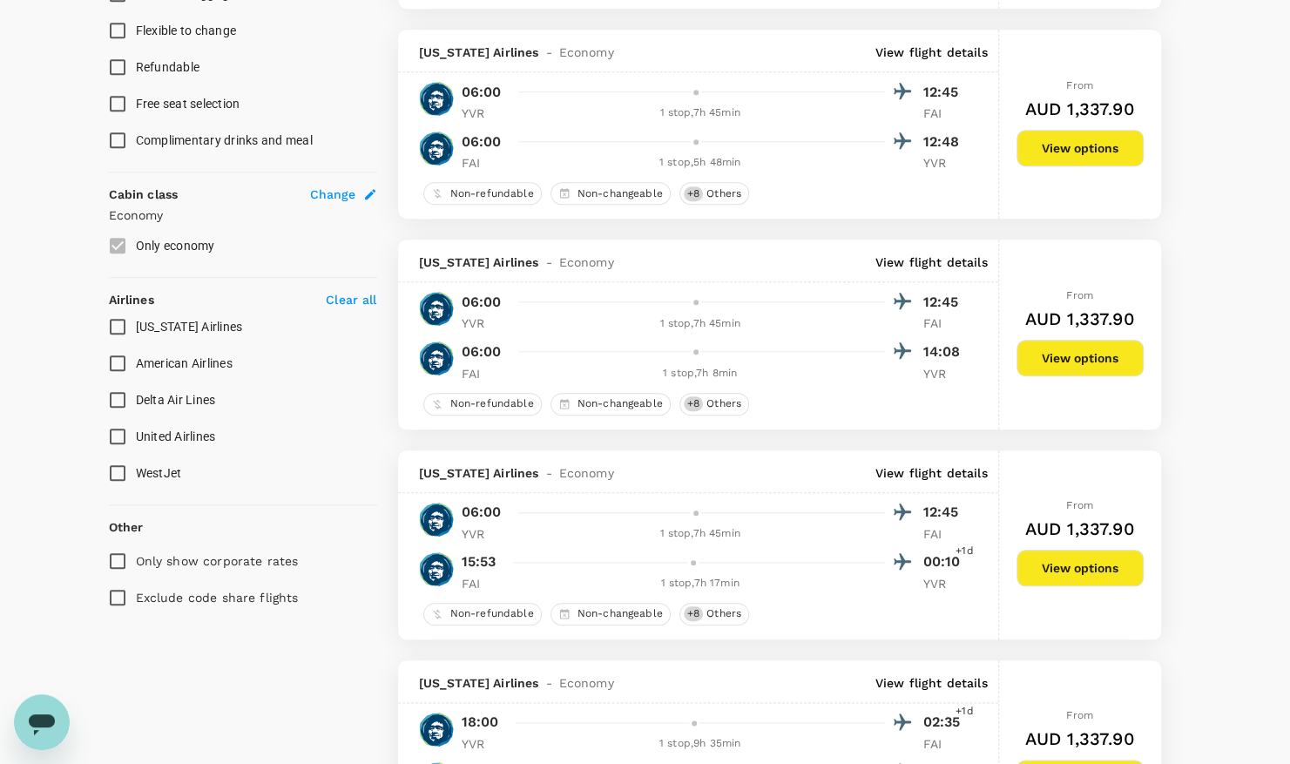
click at [958, 473] on p "View flight details" at bounding box center [931, 472] width 112 height 17
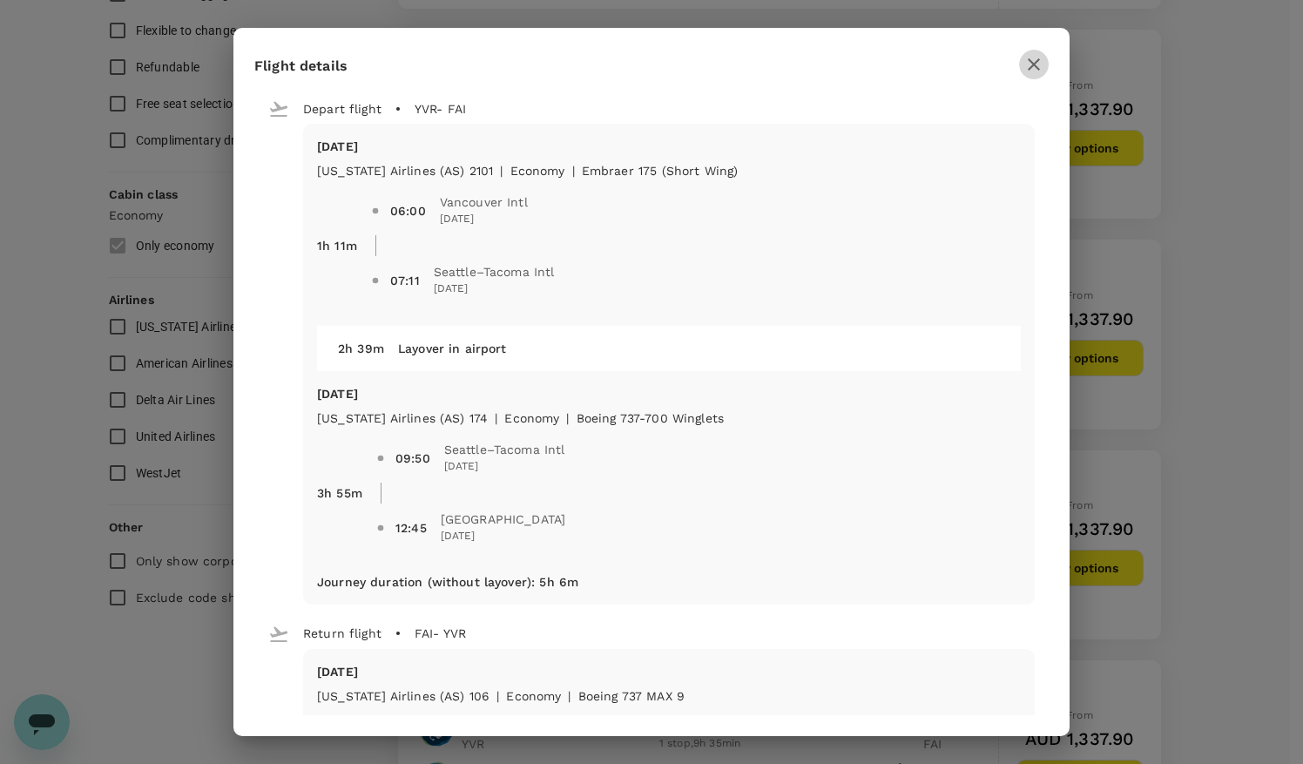
click at [1040, 69] on icon "button" at bounding box center [1033, 64] width 21 height 21
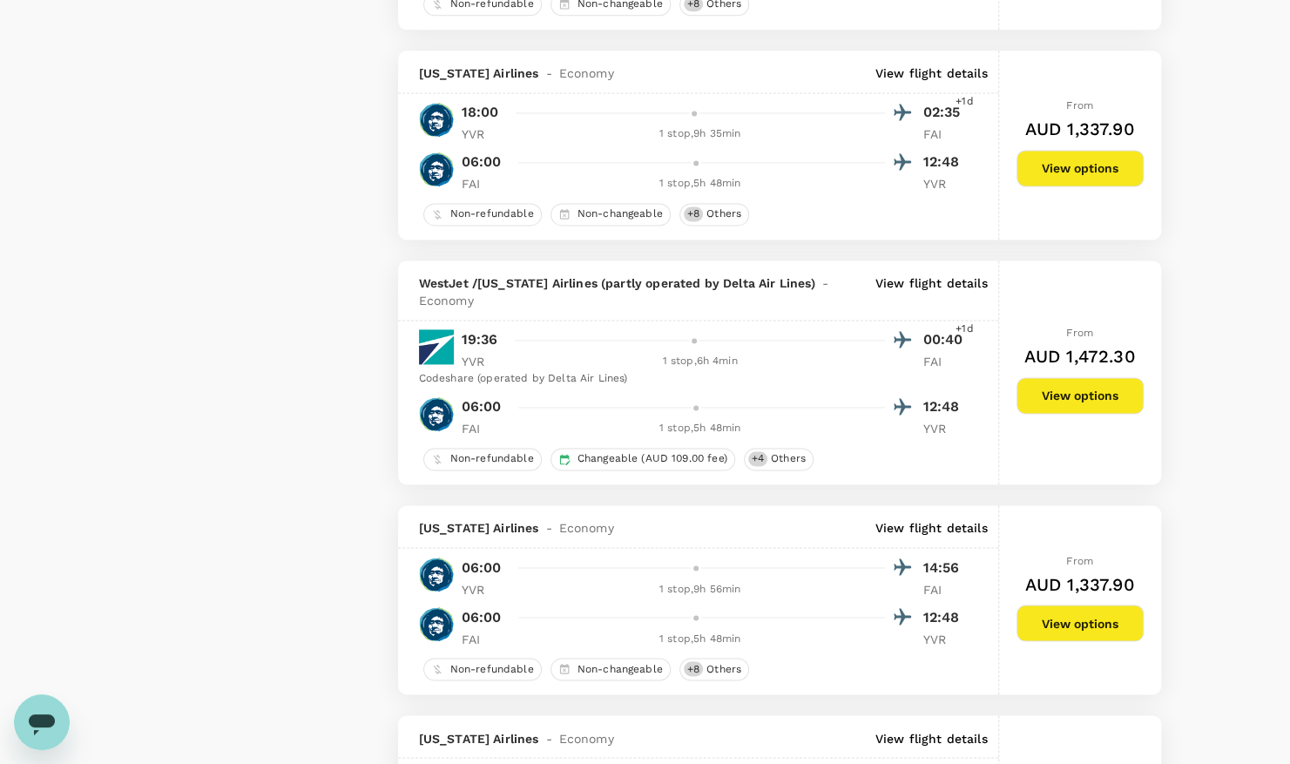
scroll to position [1481, 0]
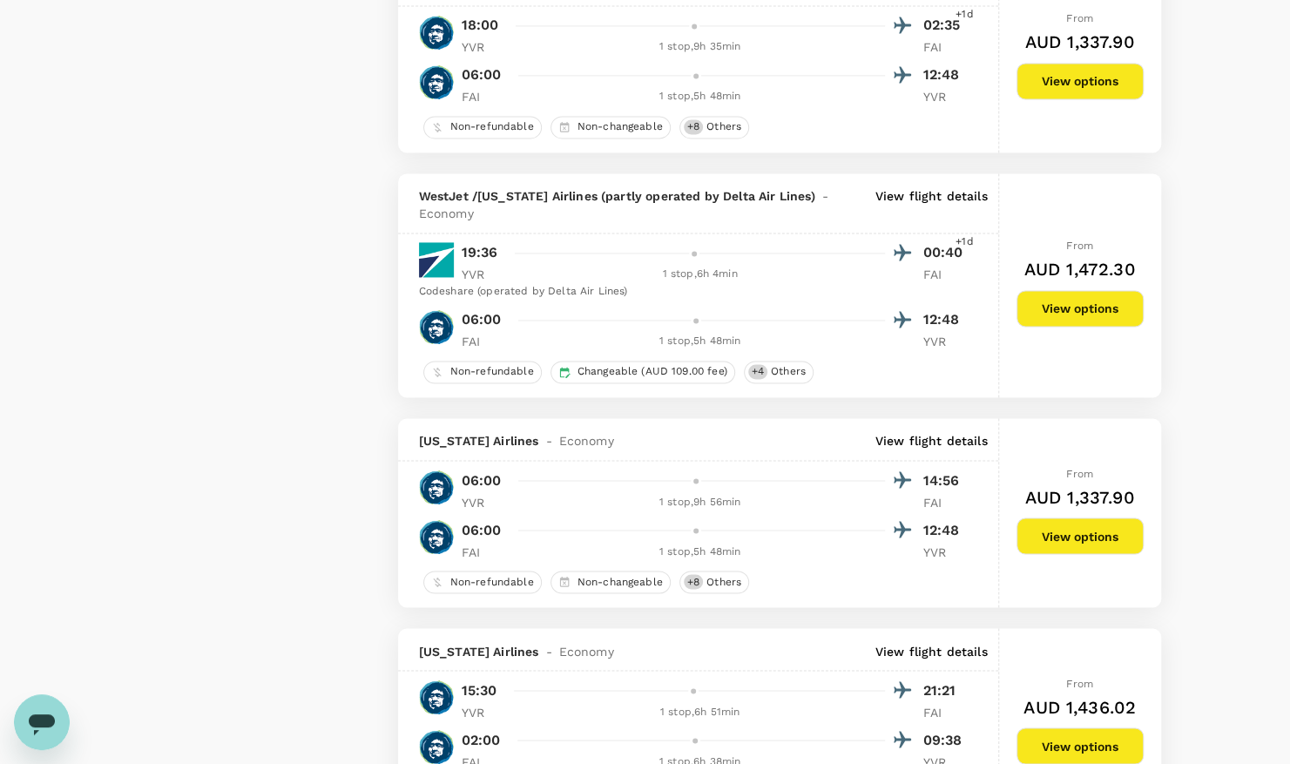
click at [939, 432] on p "View flight details" at bounding box center [931, 440] width 112 height 17
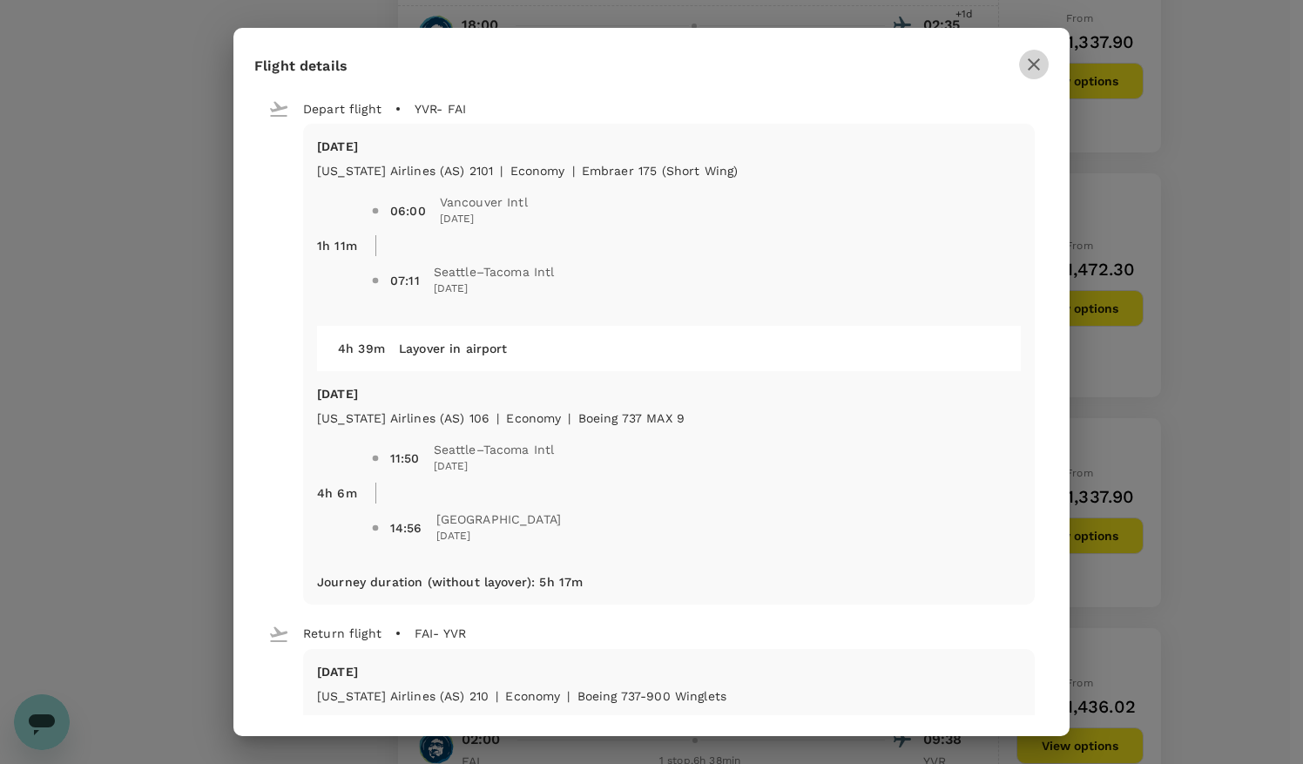
click at [1035, 65] on icon "button" at bounding box center [1034, 64] width 12 height 12
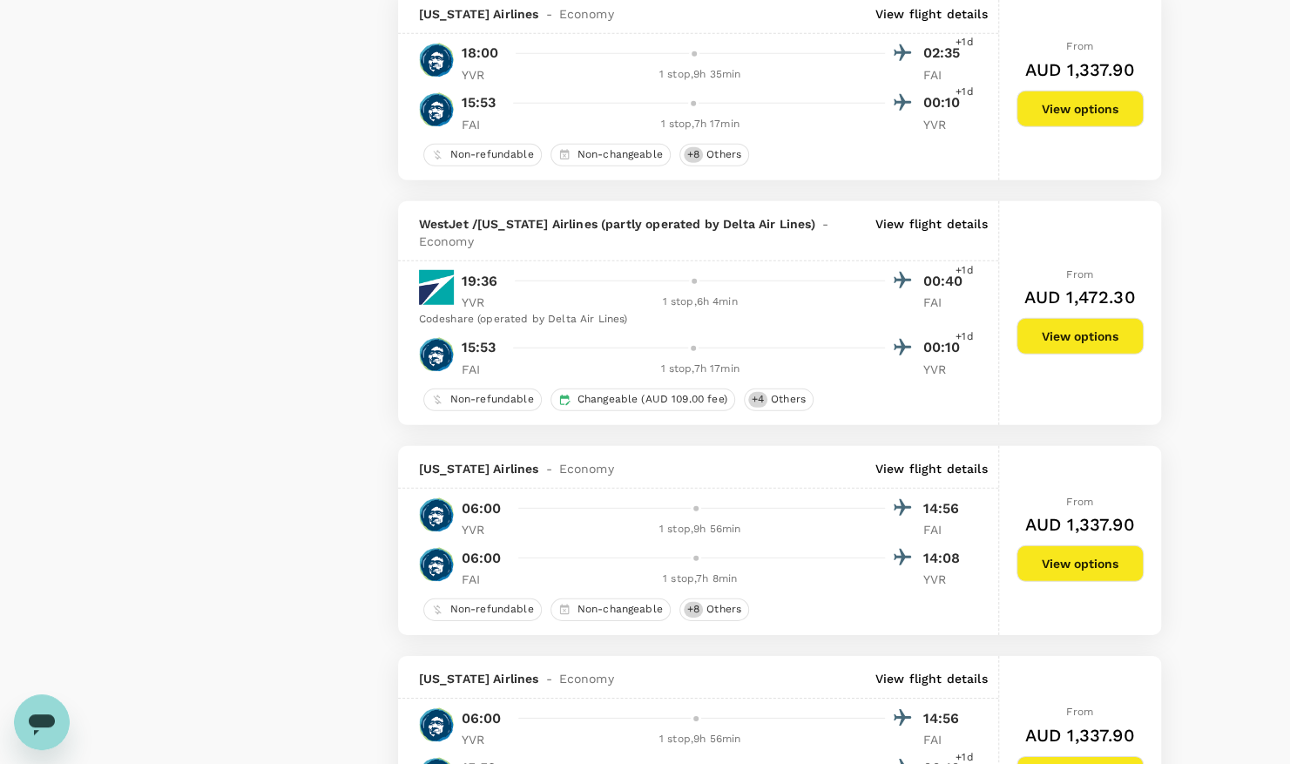
scroll to position [2874, 0]
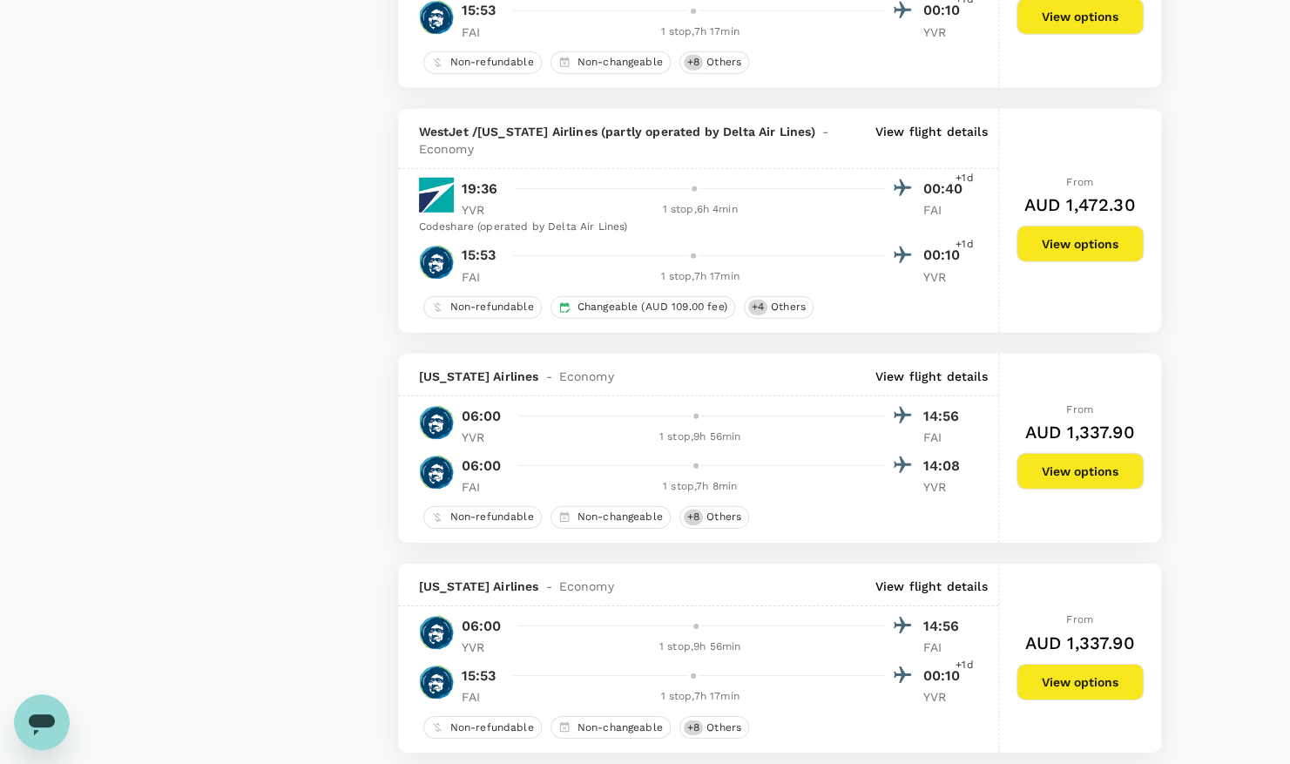
click at [939, 368] on p "View flight details" at bounding box center [931, 376] width 112 height 17
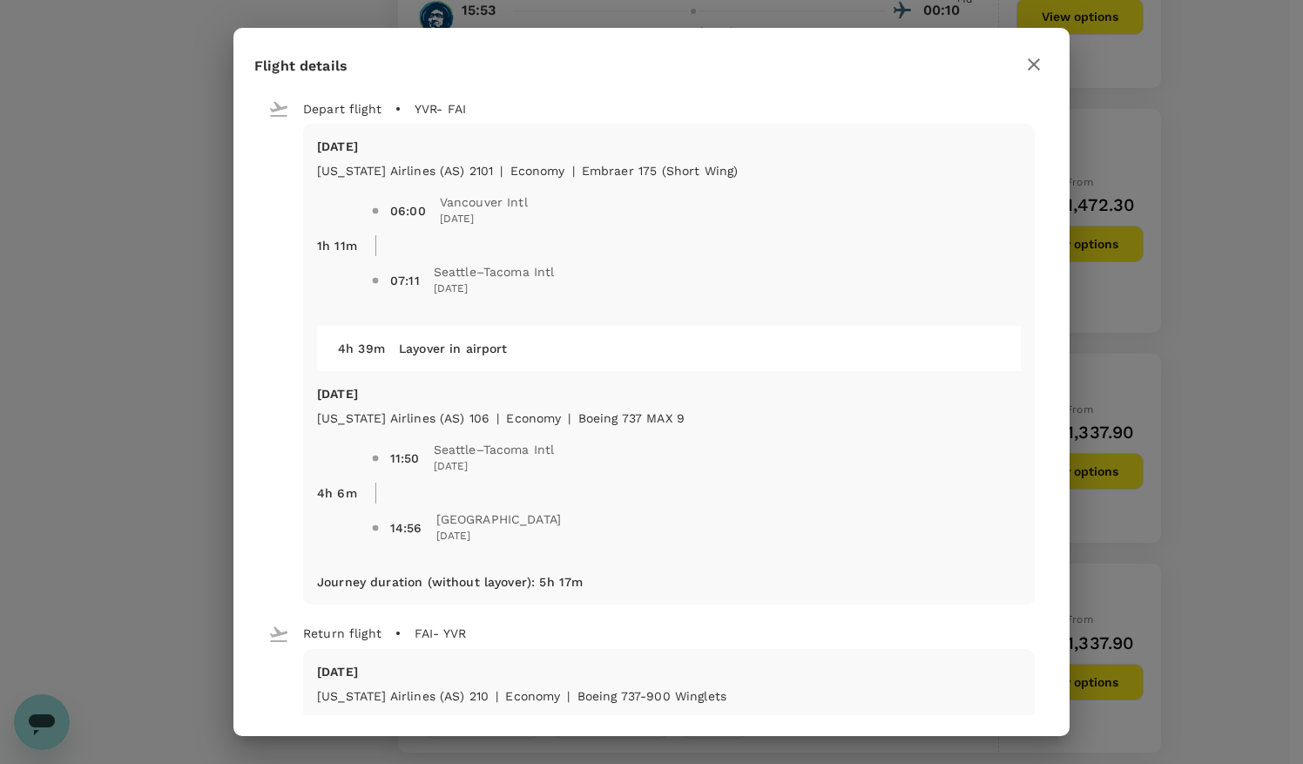
click at [1035, 61] on icon "button" at bounding box center [1033, 64] width 21 height 21
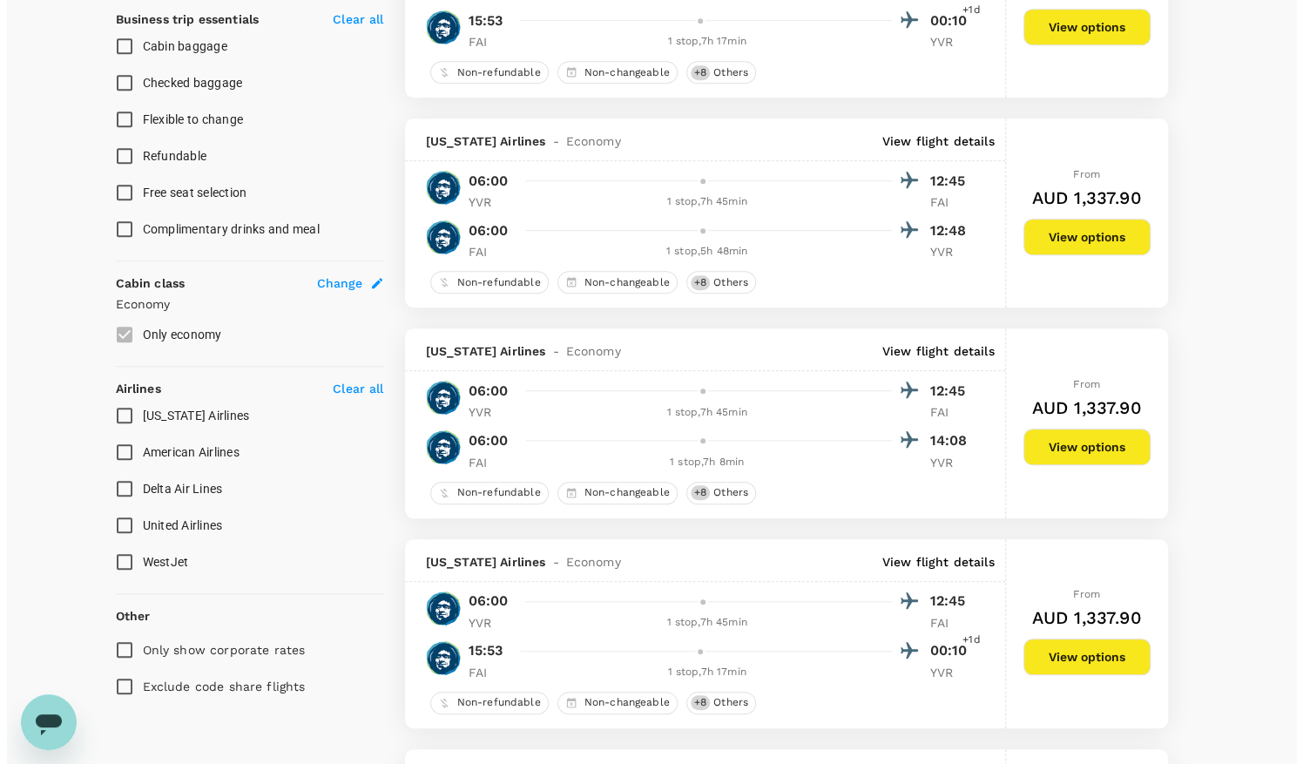
scroll to position [610, 0]
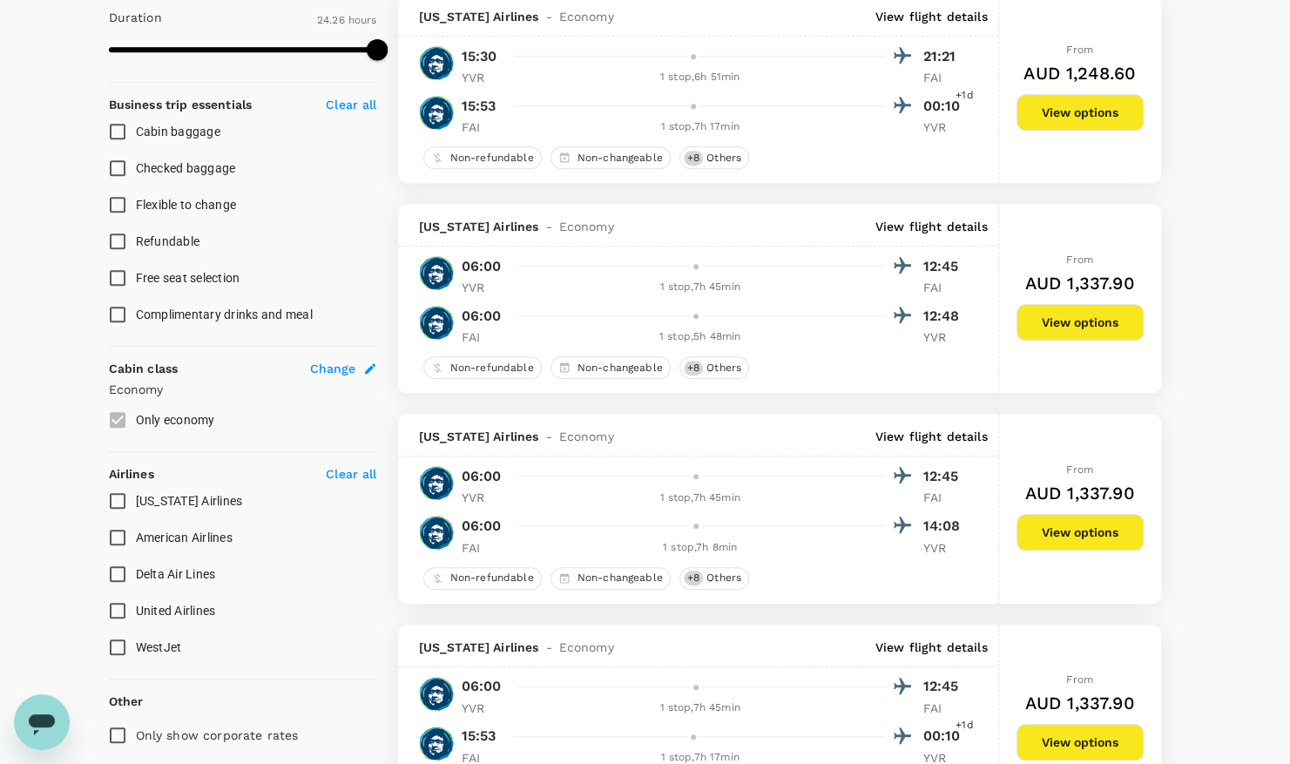
click at [945, 222] on p "View flight details" at bounding box center [931, 226] width 112 height 17
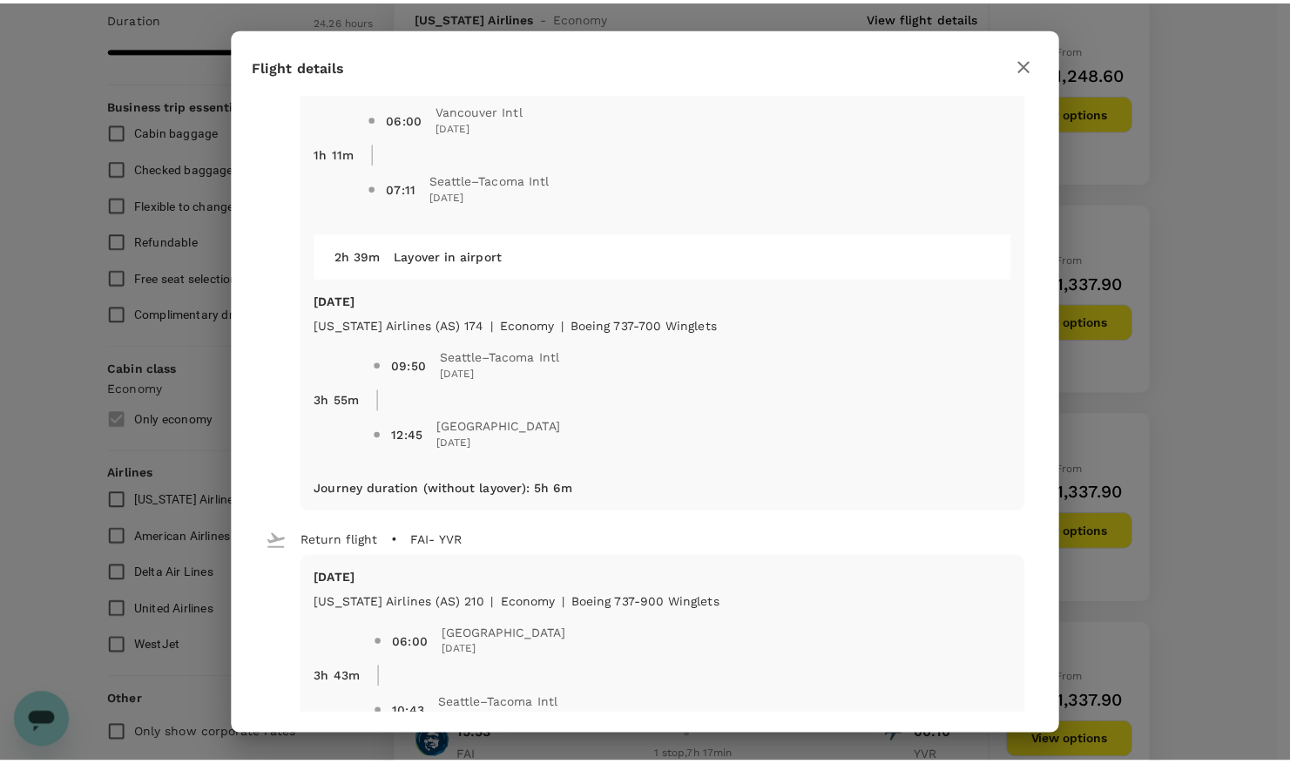
scroll to position [0, 0]
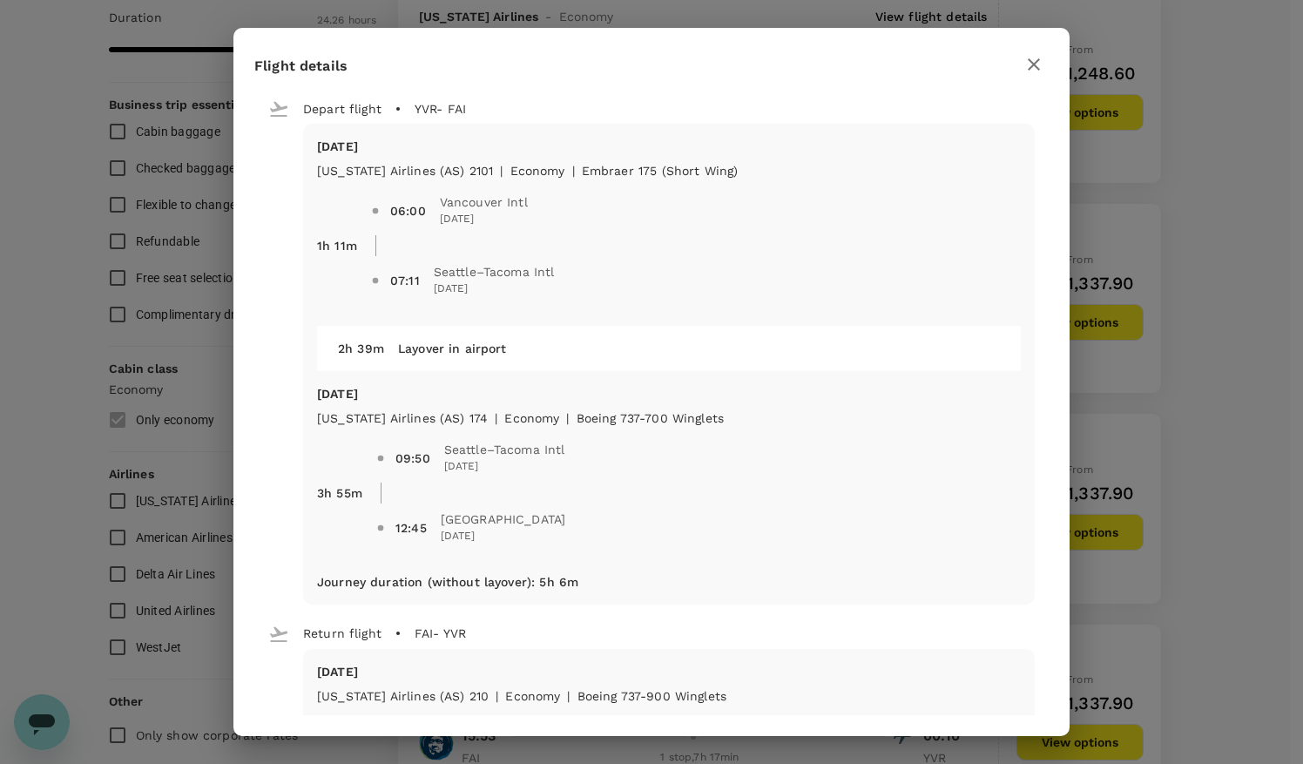
click at [1031, 68] on icon "button" at bounding box center [1033, 64] width 21 height 21
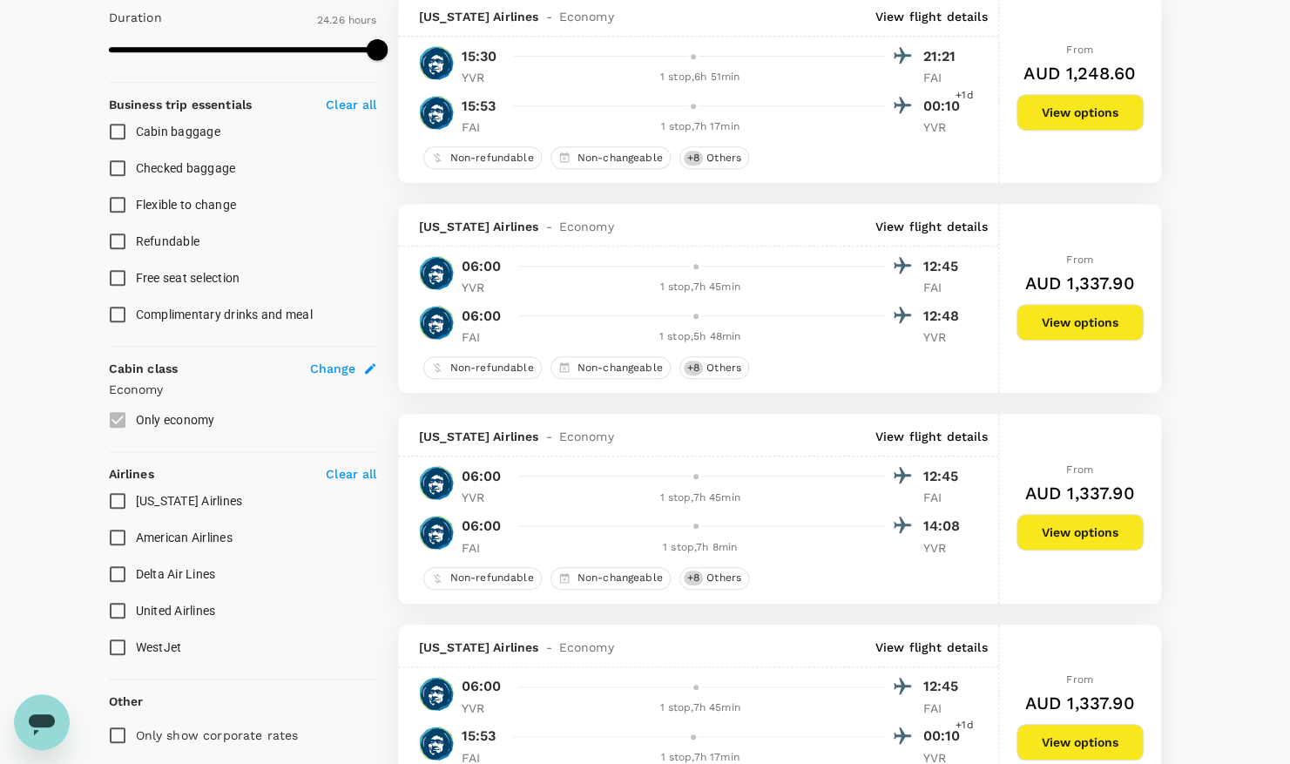
click at [1034, 319] on button "View options" at bounding box center [1080, 322] width 127 height 37
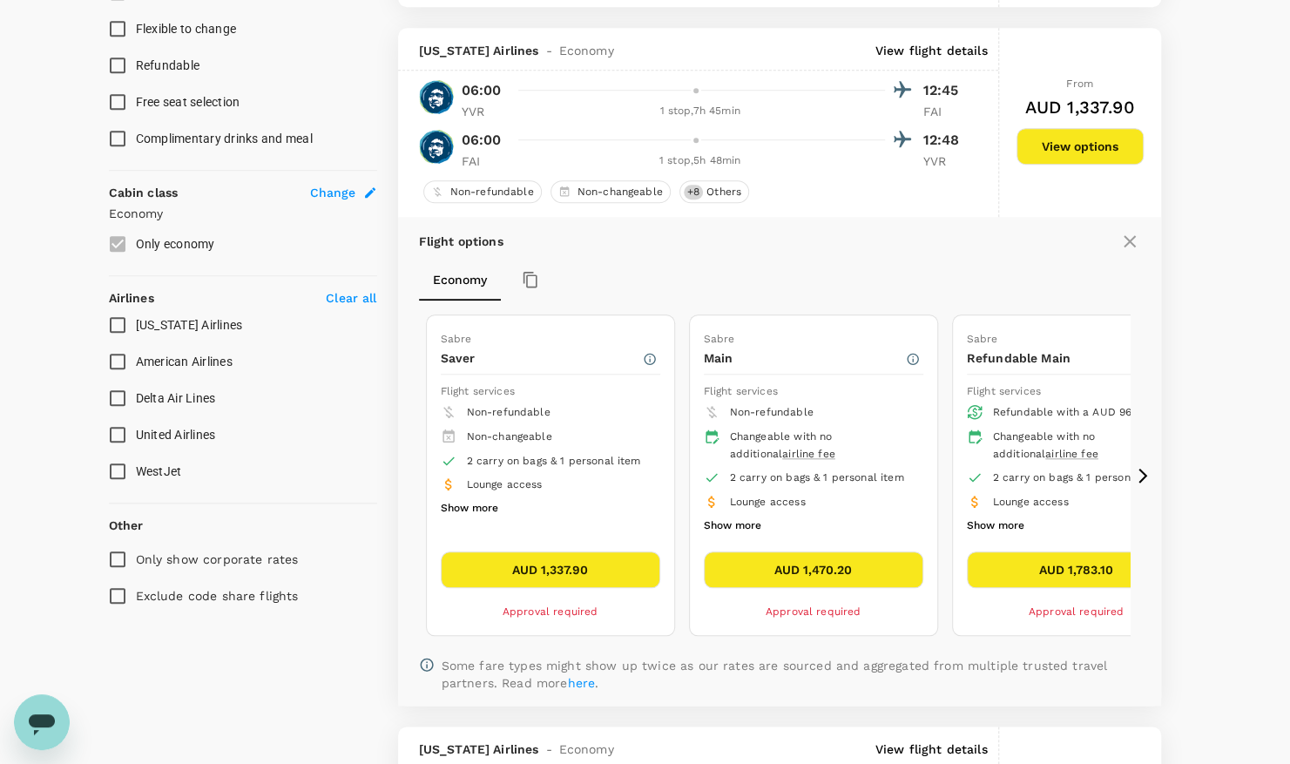
scroll to position [812, 0]
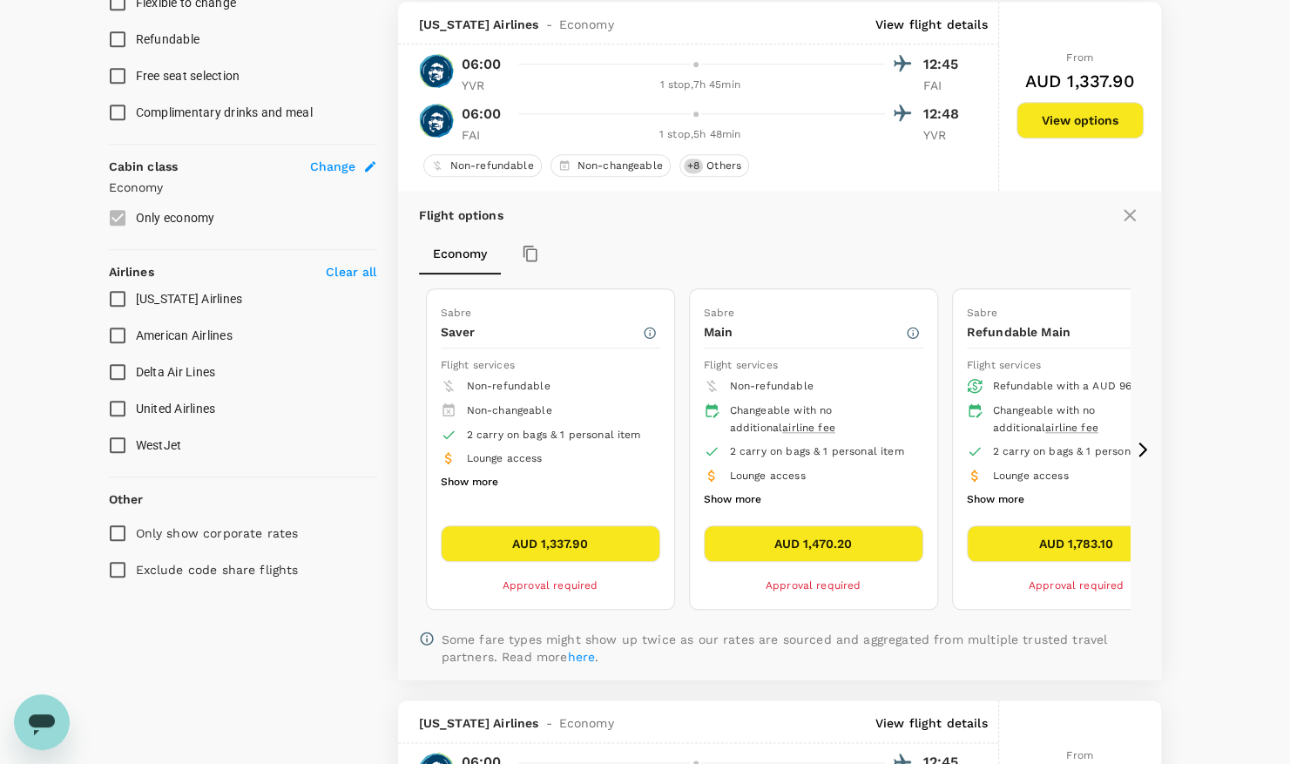
click at [1144, 444] on icon at bounding box center [1142, 449] width 9 height 15
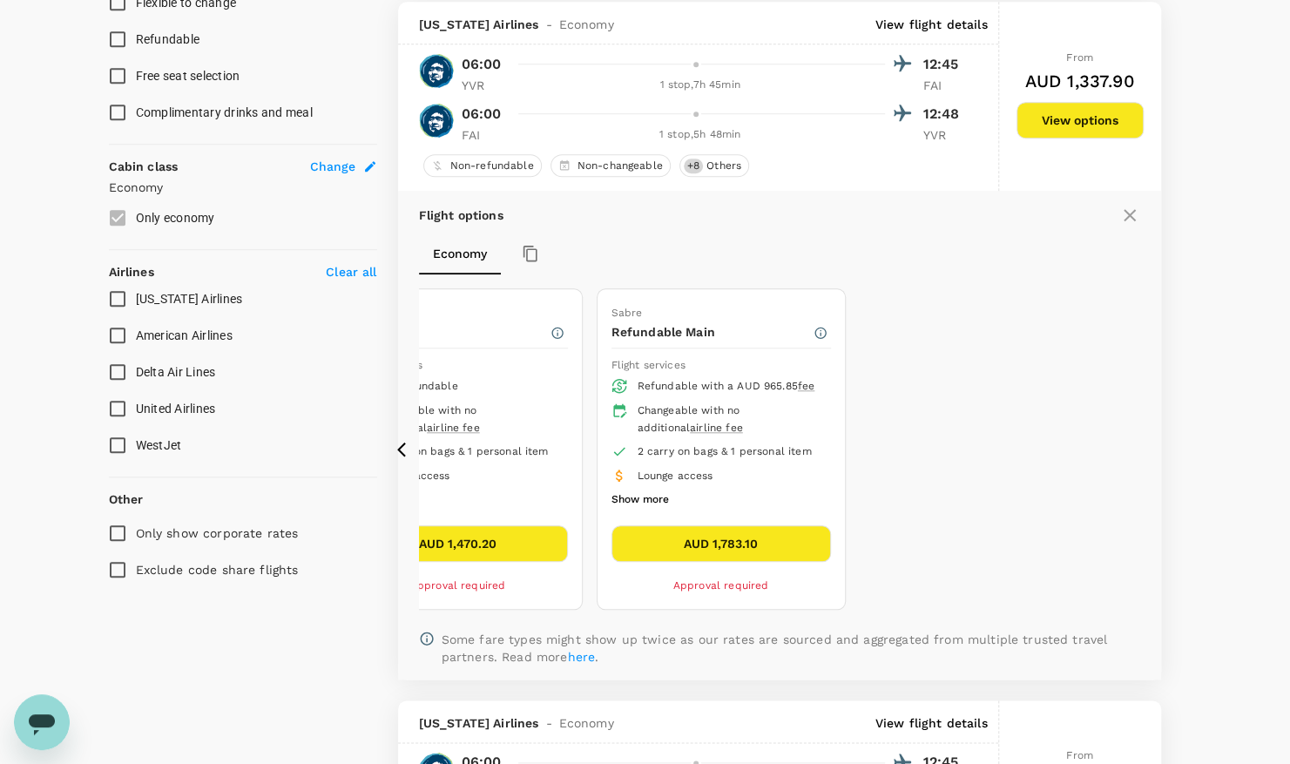
click at [398, 442] on icon at bounding box center [405, 449] width 17 height 17
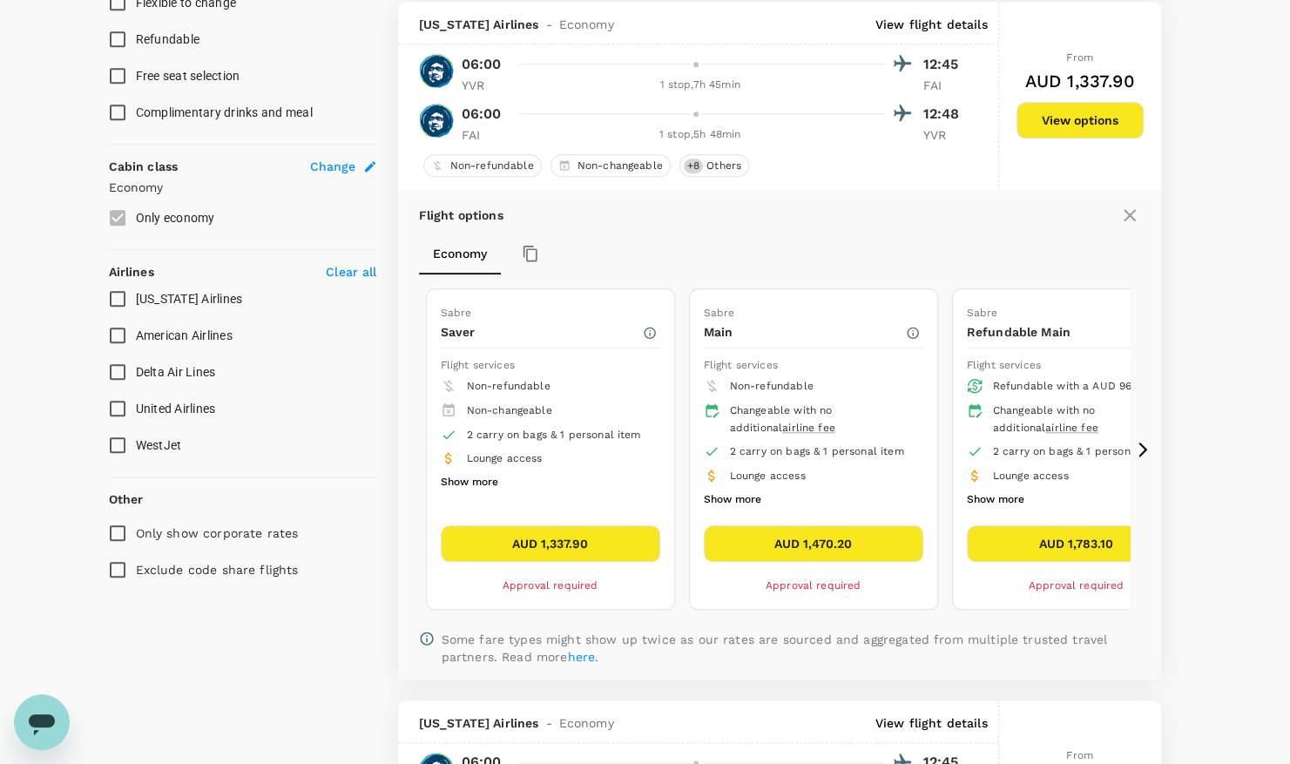
click at [844, 537] on button "AUD 1,470.20" at bounding box center [814, 543] width 220 height 37
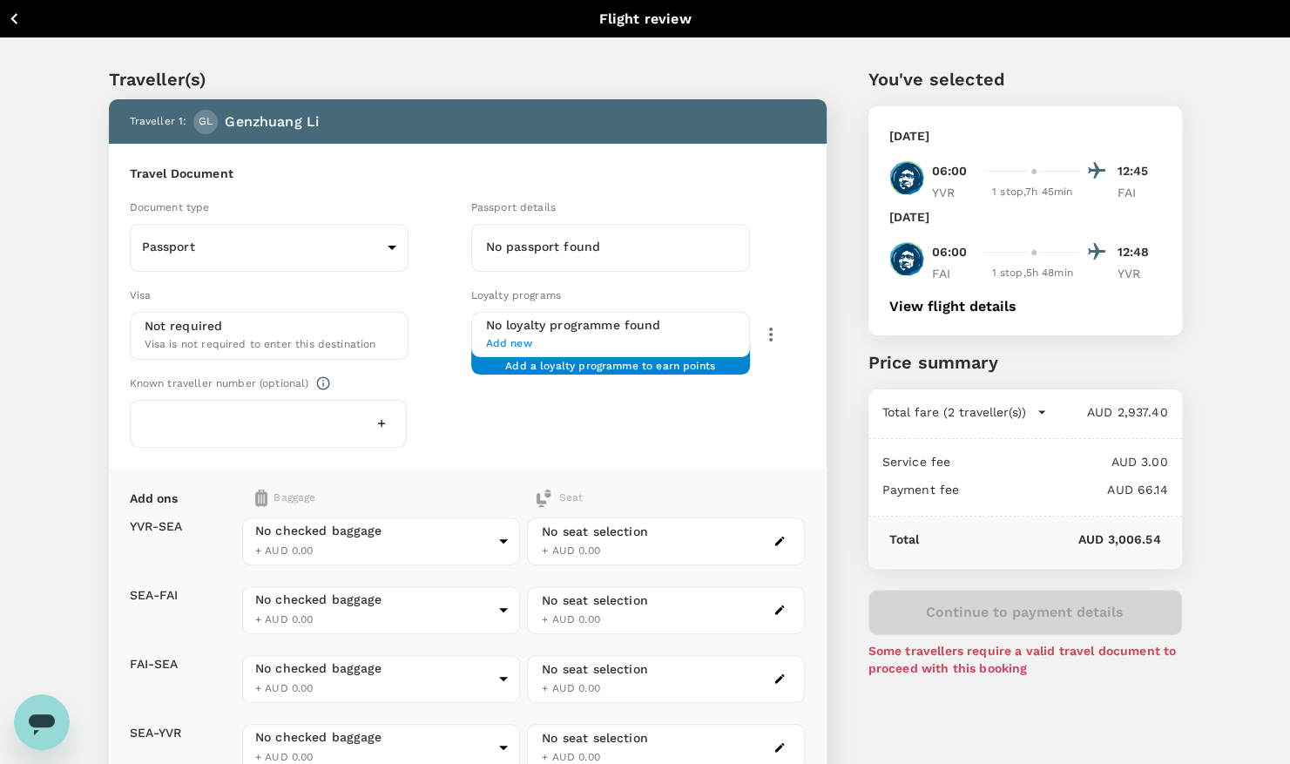
drag, startPoint x: 536, startPoint y: 269, endPoint x: 546, endPoint y: 237, distance: 33.9
click at [537, 266] on div "No passport found" at bounding box center [610, 248] width 279 height 48
click at [546, 238] on h6 "No passport found" at bounding box center [610, 247] width 249 height 19
click at [571, 246] on h6 "No passport found" at bounding box center [610, 247] width 249 height 19
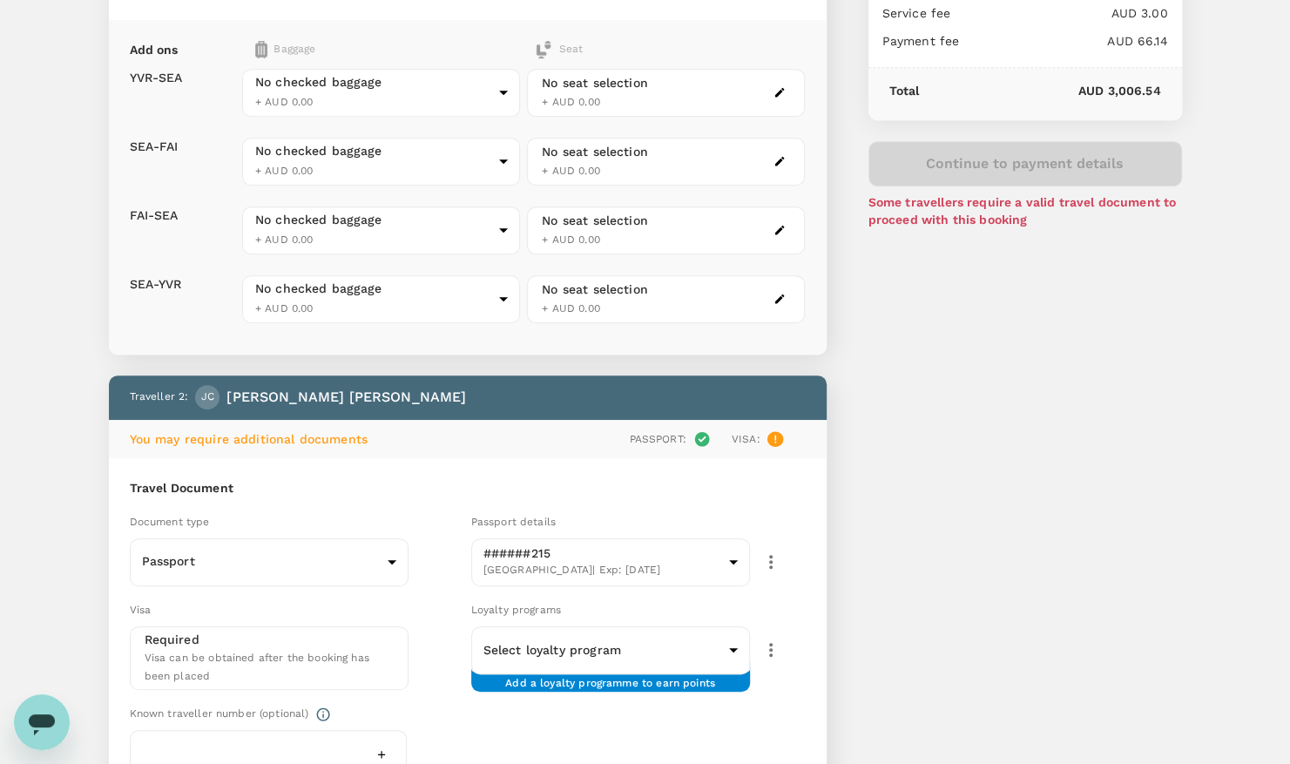
scroll to position [348, 0]
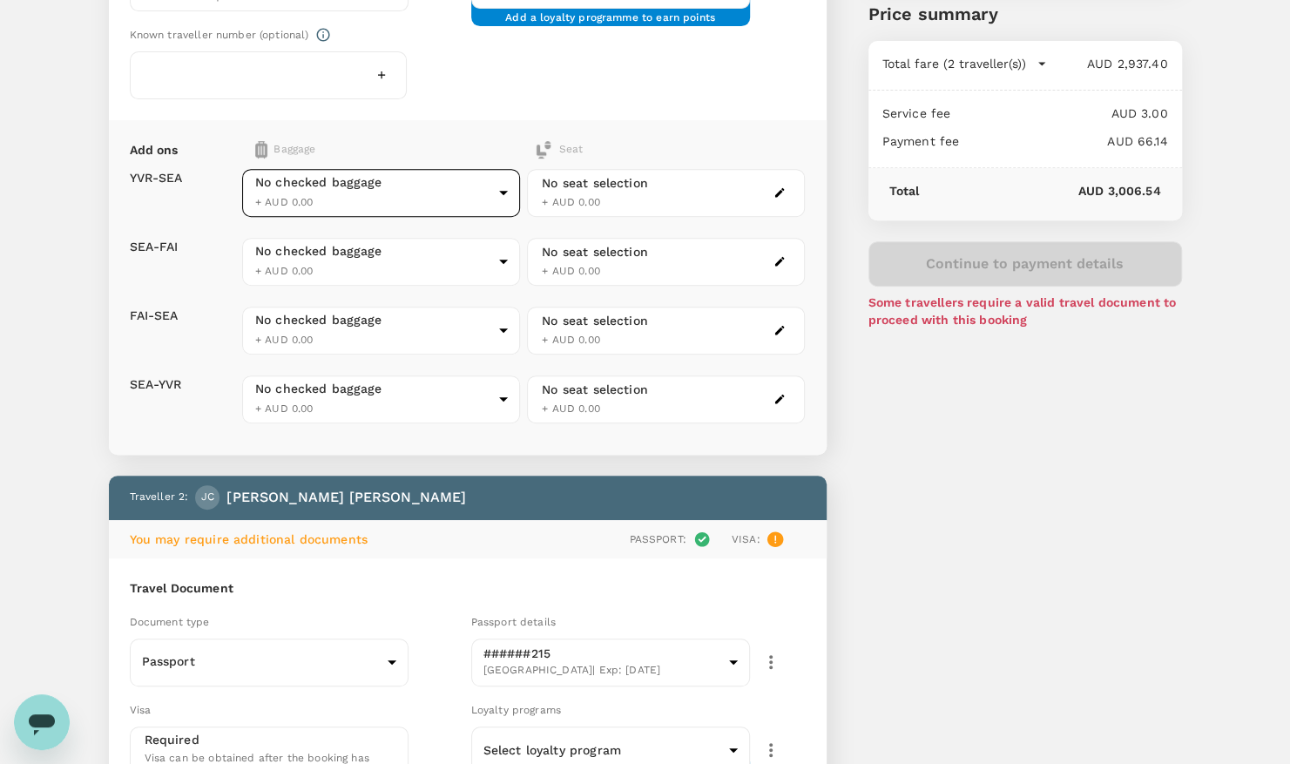
click at [382, 186] on body "Back to flight results Flight review Traveller(s) Traveller 1 : GL Genzhuang Li…" at bounding box center [645, 554] width 1290 height 1805
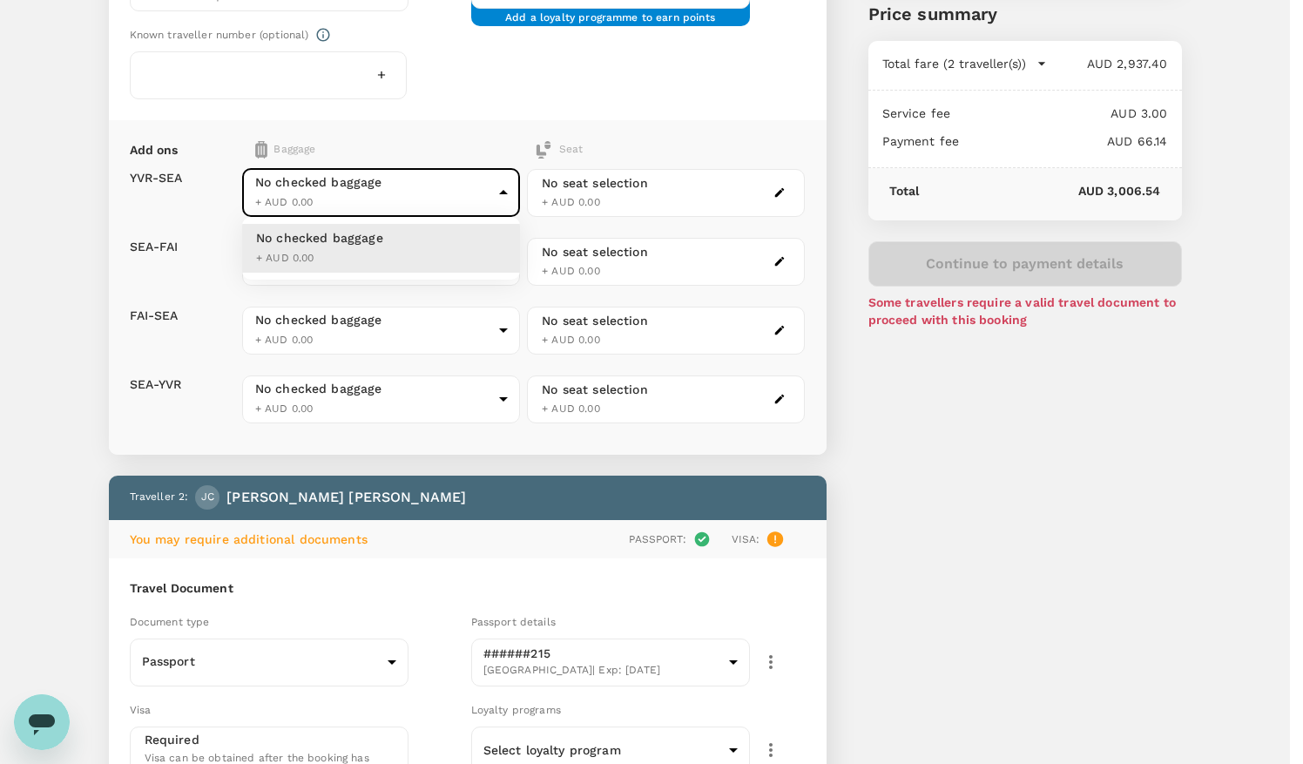
click at [378, 186] on div at bounding box center [651, 382] width 1303 height 764
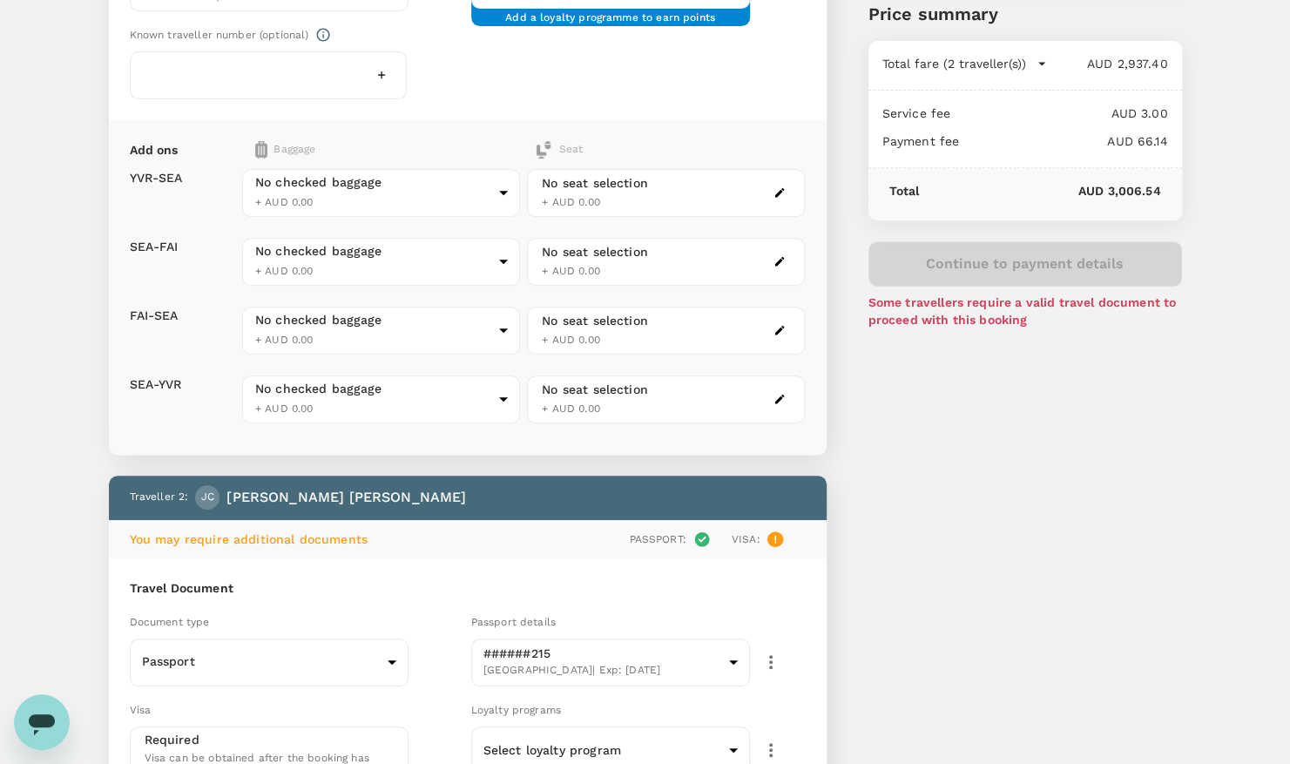
click at [605, 199] on div "No seat selection + AUD 0.00" at bounding box center [595, 192] width 106 height 37
click at [750, 176] on div "No seat selection + AUD 0.00" at bounding box center [666, 193] width 278 height 48
drag, startPoint x: 747, startPoint y: 186, endPoint x: 568, endPoint y: 186, distance: 179.4
click at [746, 186] on div "No seat selection + AUD 0.00" at bounding box center [666, 193] width 278 height 48
click at [408, 185] on body "Back to flight results Flight review Traveller(s) Traveller 1 : GL Genzhuang Li…" at bounding box center [645, 554] width 1290 height 1805
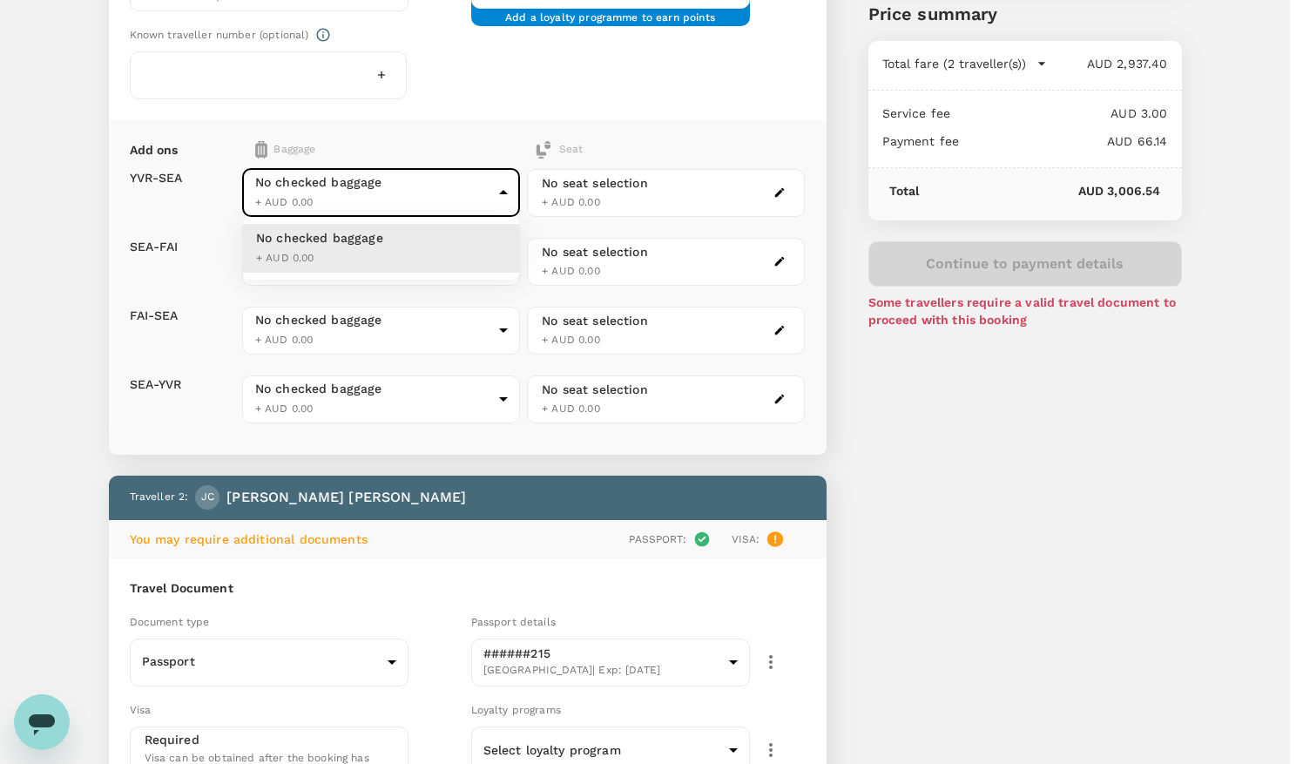
click at [411, 185] on div at bounding box center [651, 382] width 1303 height 764
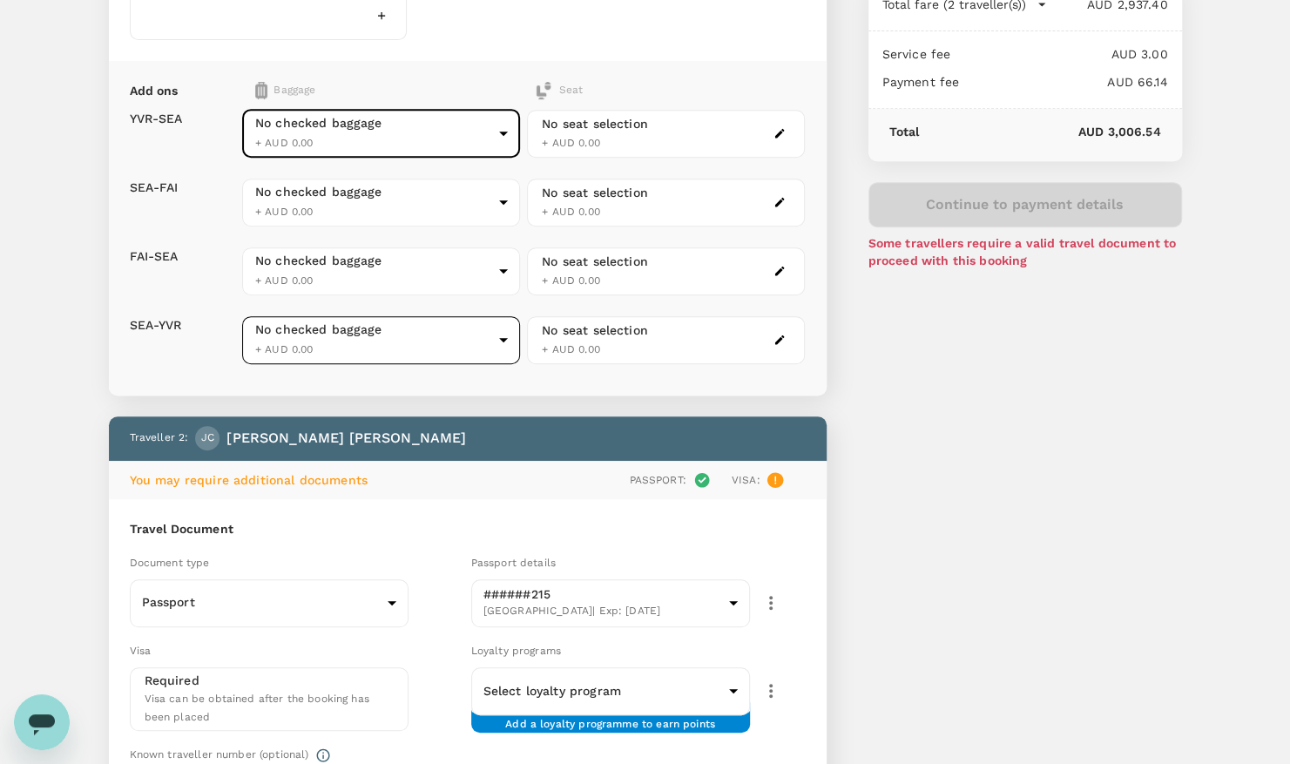
scroll to position [436, 0]
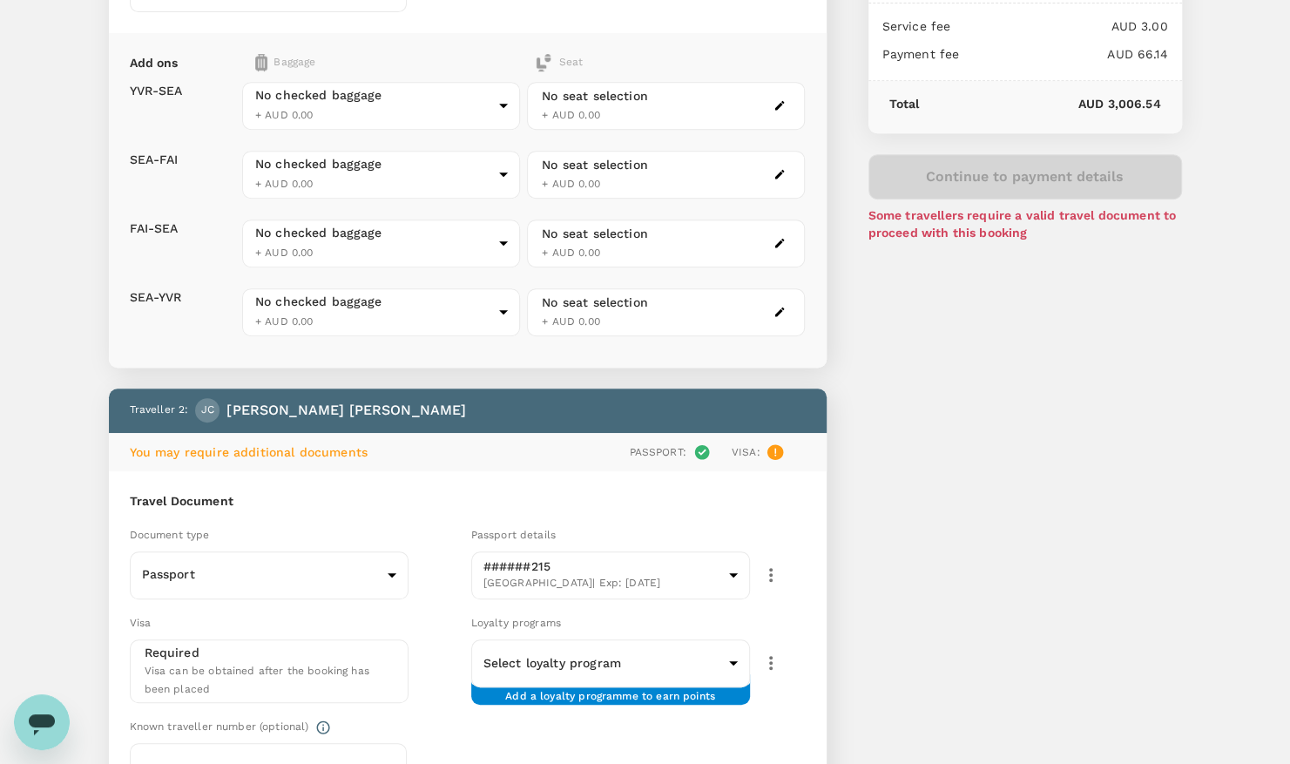
click at [272, 644] on div "Required Visa can be obtained after the booking has been placed" at bounding box center [269, 672] width 249 height 56
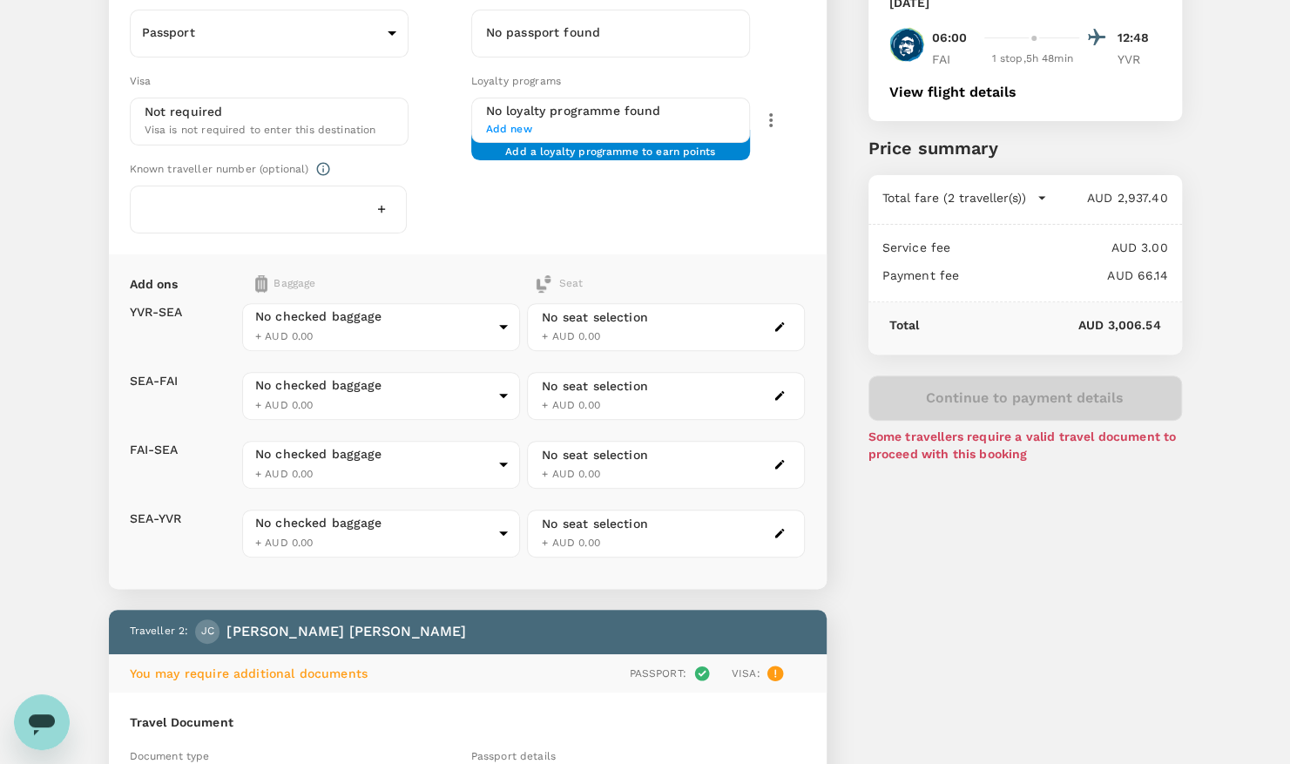
scroll to position [0, 0]
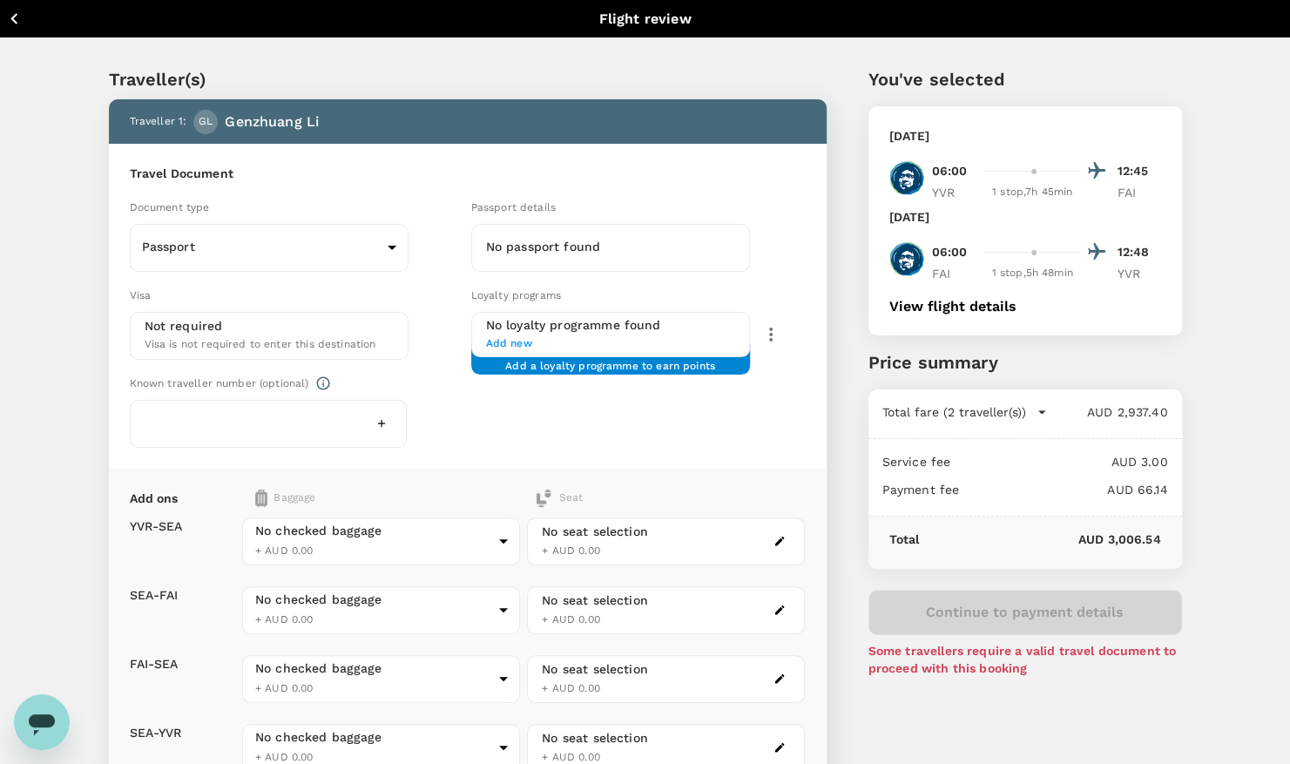
click at [292, 338] on span "Visa is not required to enter this destination" at bounding box center [261, 344] width 232 height 12
click at [378, 289] on div "Visa" at bounding box center [297, 295] width 334 height 19
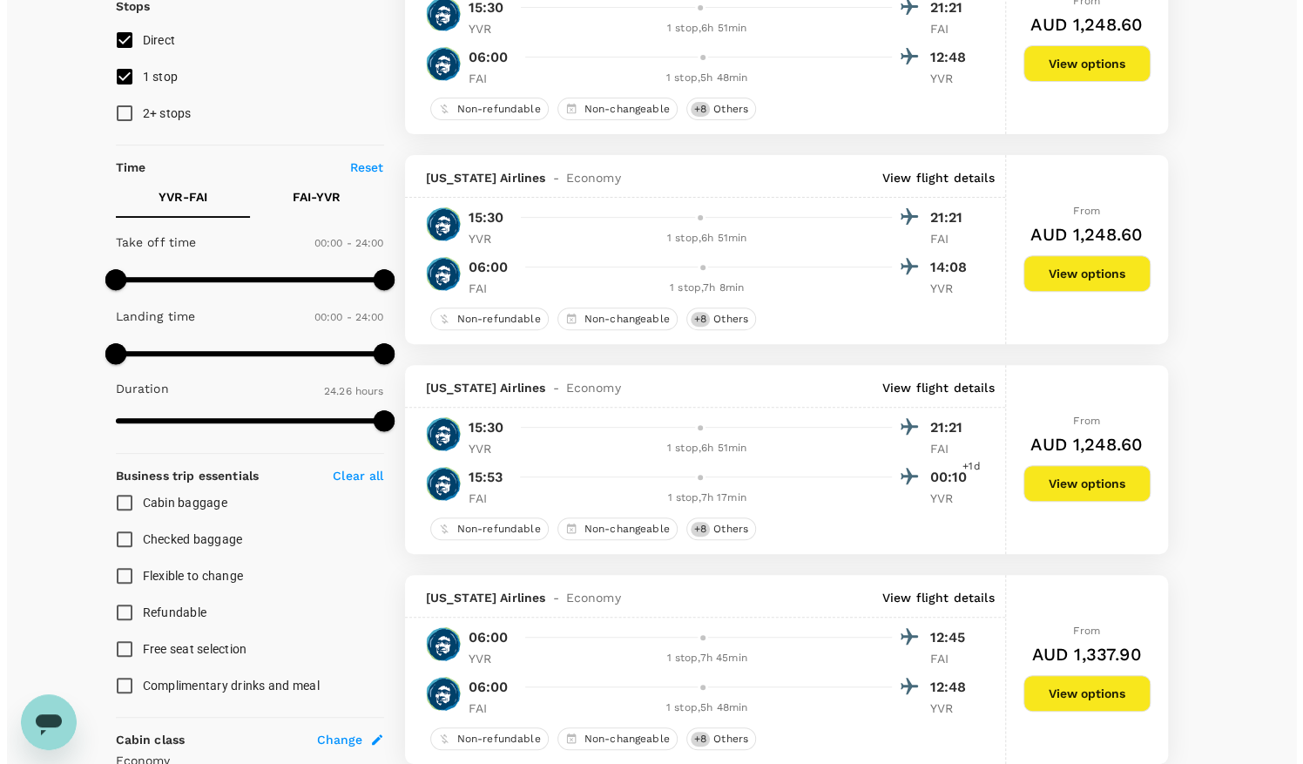
scroll to position [436, 0]
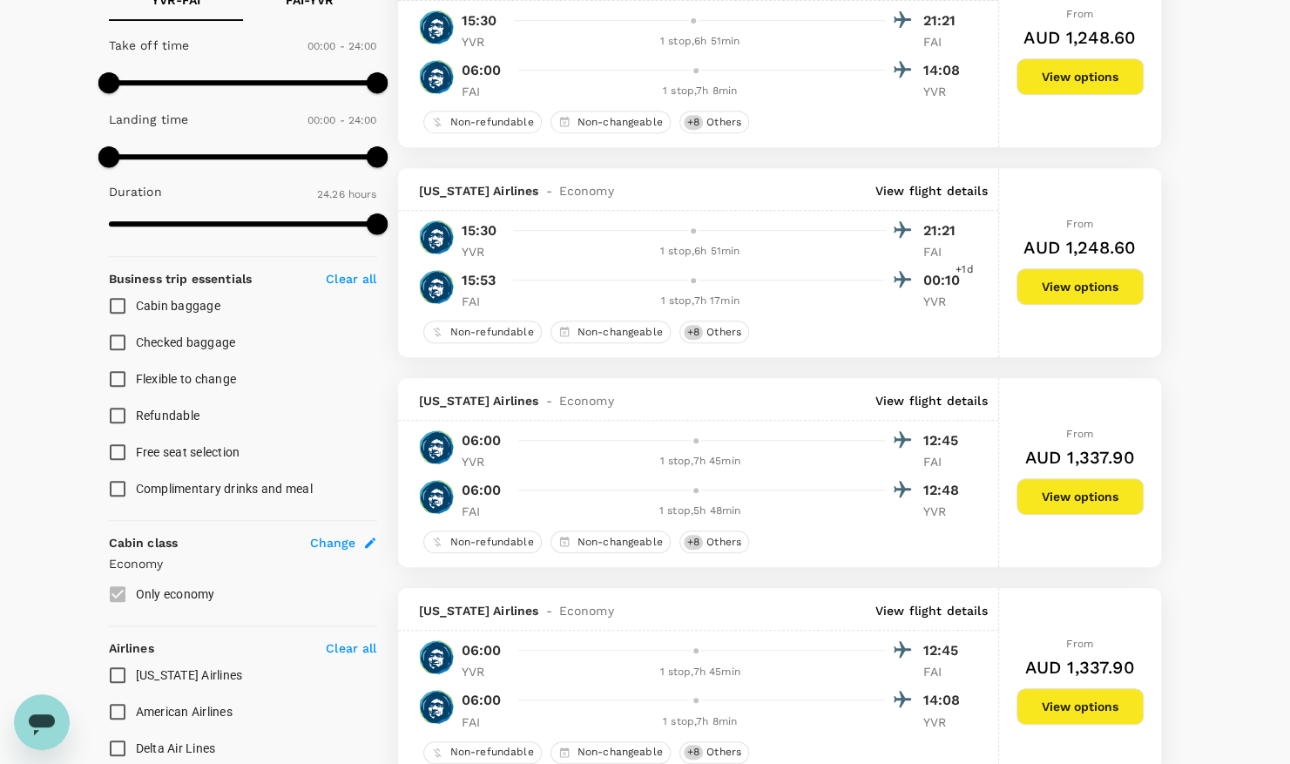
drag, startPoint x: 1101, startPoint y: 497, endPoint x: 923, endPoint y: 511, distance: 178.3
click at [925, 535] on div "Alaska Airlines - Economy View flight details 06:00 12:45 YVR 1 stop , 7h 45min…" at bounding box center [779, 472] width 763 height 189
click at [938, 395] on p "View flight details" at bounding box center [931, 400] width 112 height 17
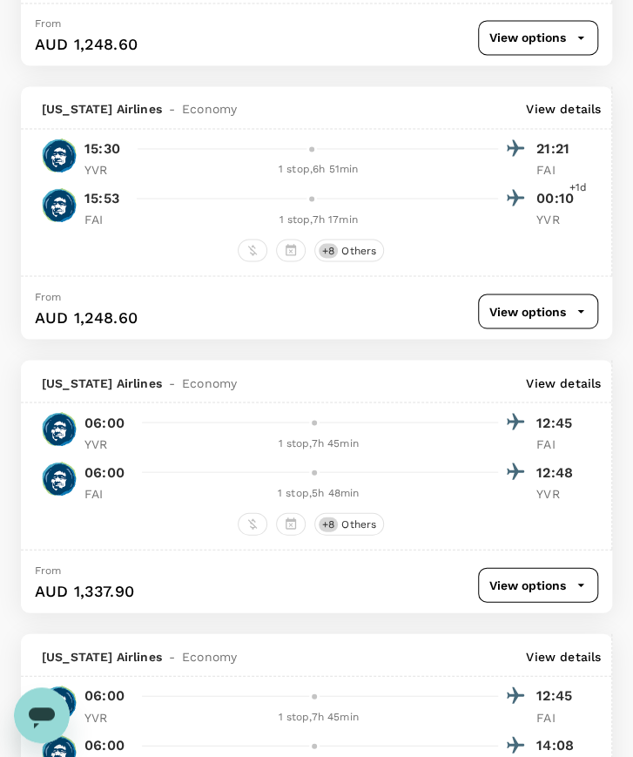
scroll to position [746, 0]
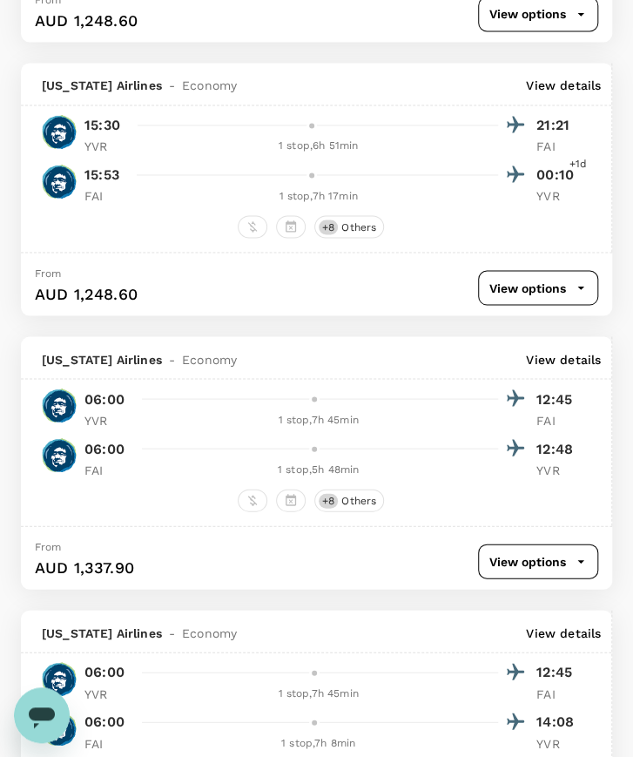
click at [510, 560] on button "View options" at bounding box center [538, 561] width 120 height 35
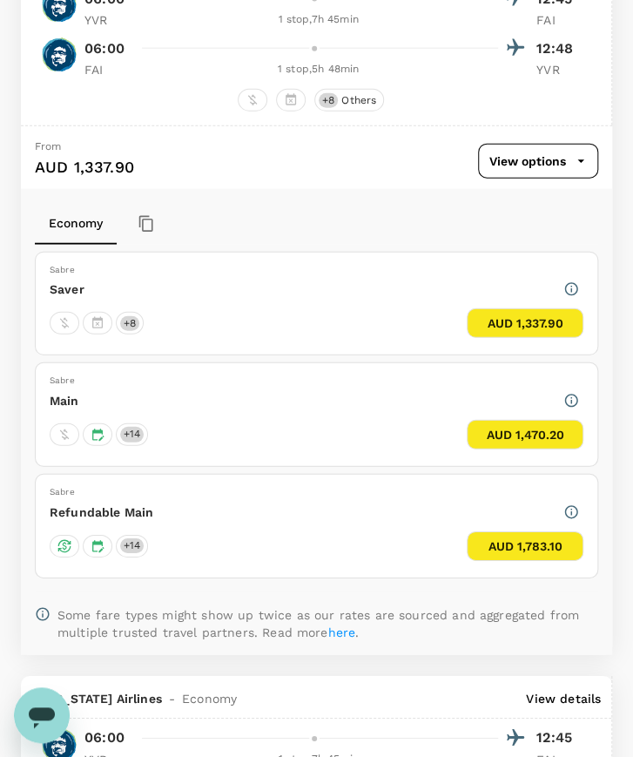
scroll to position [1077, 0]
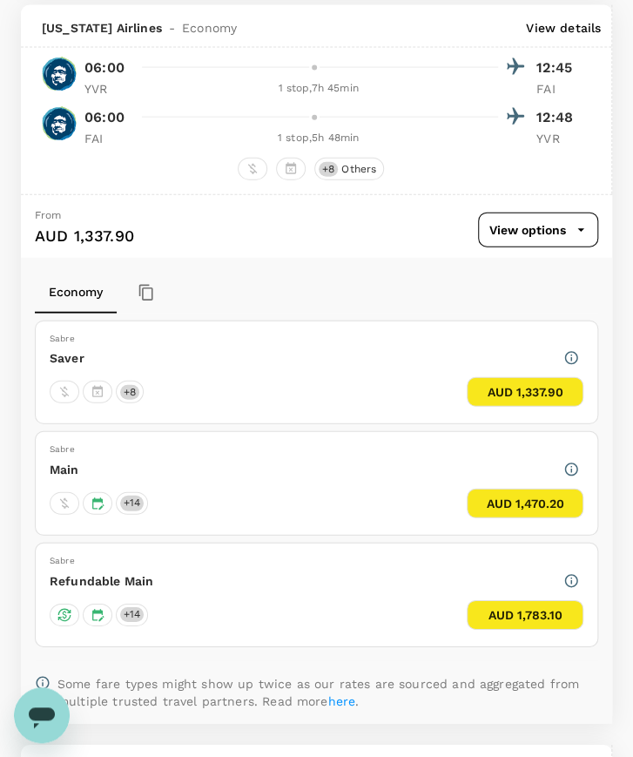
click at [571, 463] on icon "button" at bounding box center [571, 469] width 13 height 13
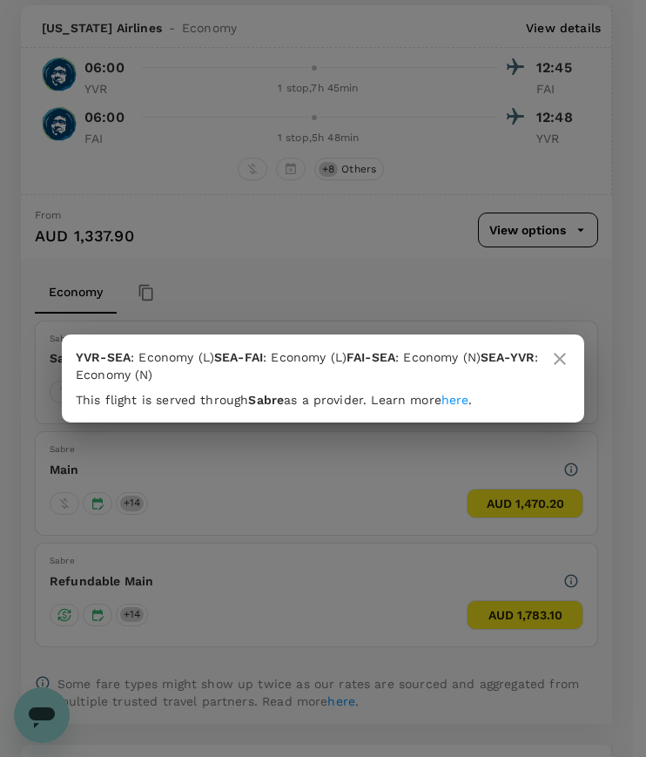
click at [554, 353] on icon at bounding box center [560, 359] width 12 height 12
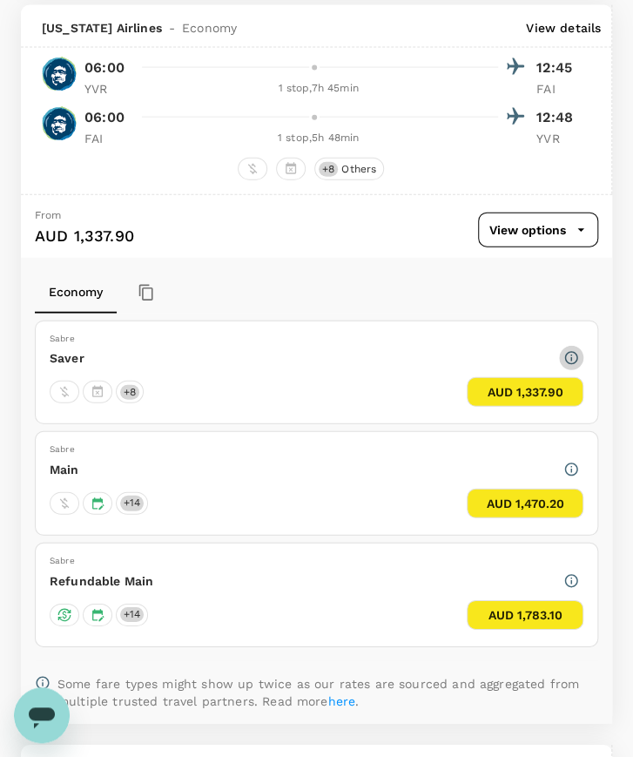
click at [575, 350] on icon "button" at bounding box center [572, 358] width 16 height 16
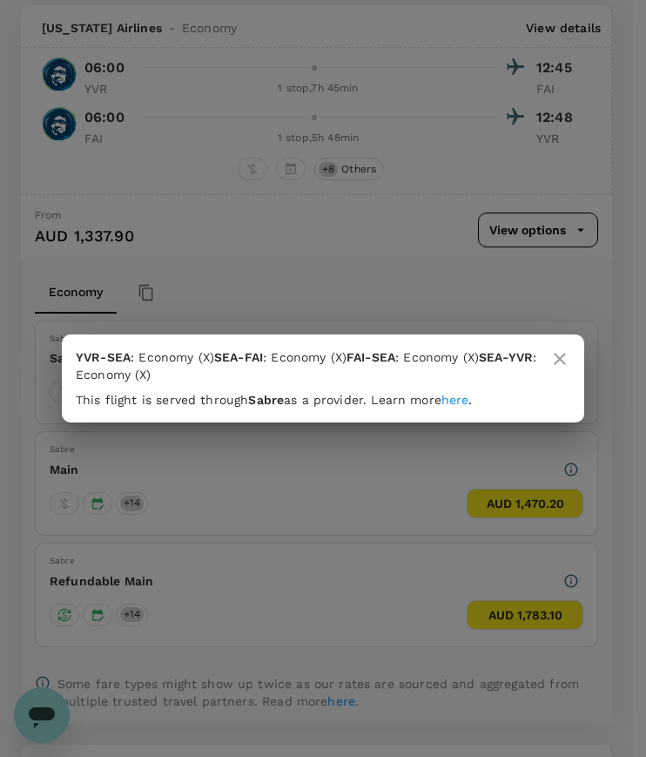
click at [554, 353] on icon at bounding box center [560, 359] width 12 height 12
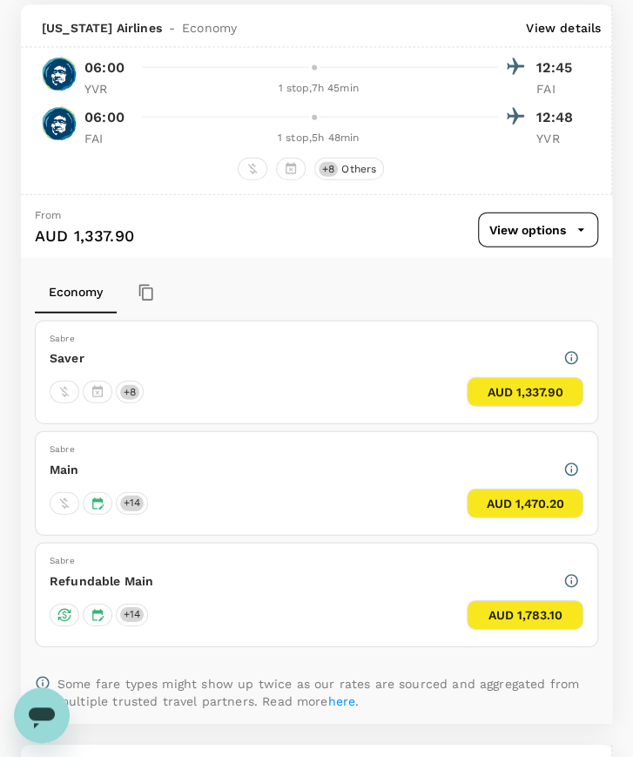
click at [566, 462] on icon "button" at bounding box center [572, 470] width 16 height 16
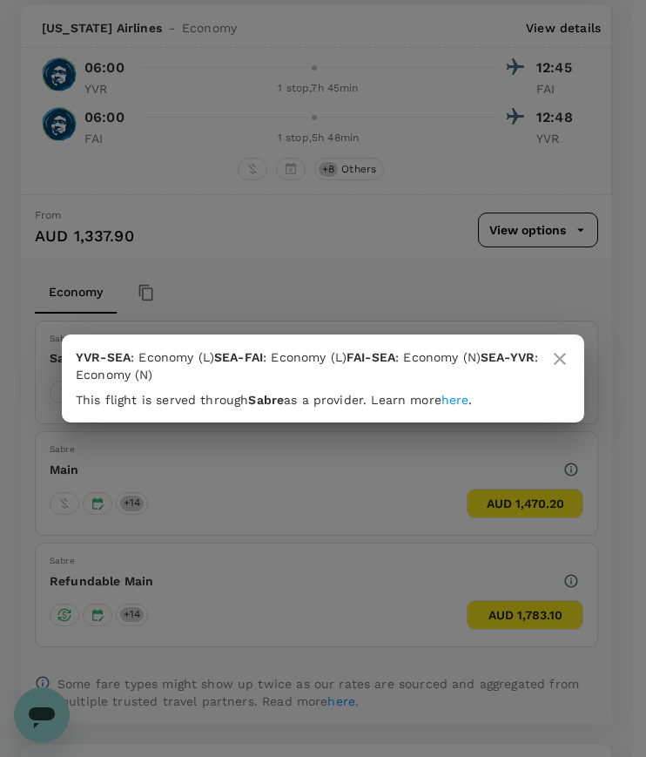
click at [554, 353] on icon at bounding box center [560, 359] width 12 height 12
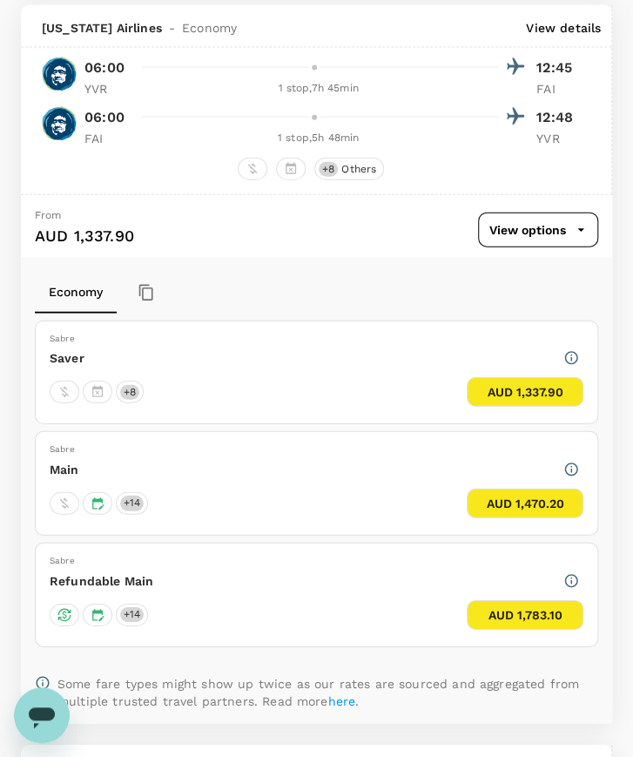
click at [572, 573] on icon "button" at bounding box center [572, 581] width 16 height 16
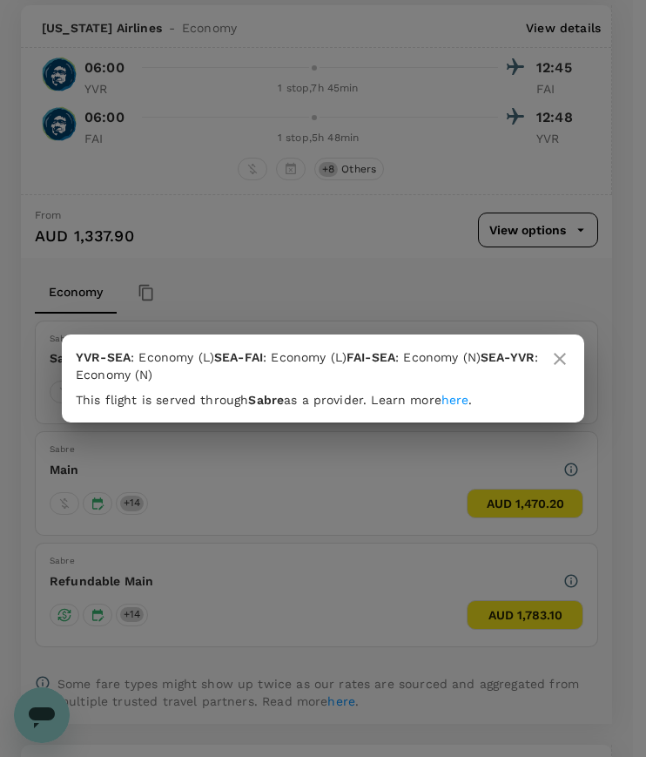
click at [554, 353] on icon at bounding box center [560, 359] width 12 height 12
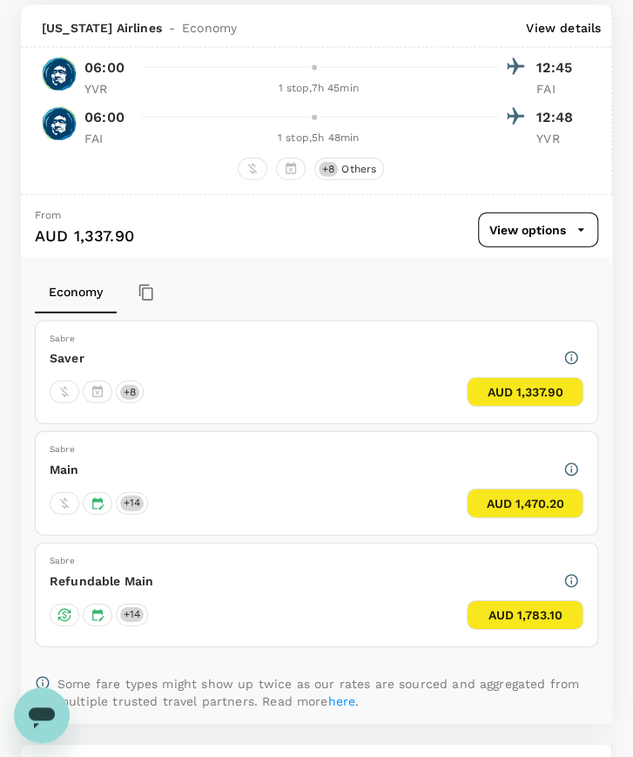
click at [521, 489] on button "AUD 1,470.20" at bounding box center [525, 504] width 117 height 30
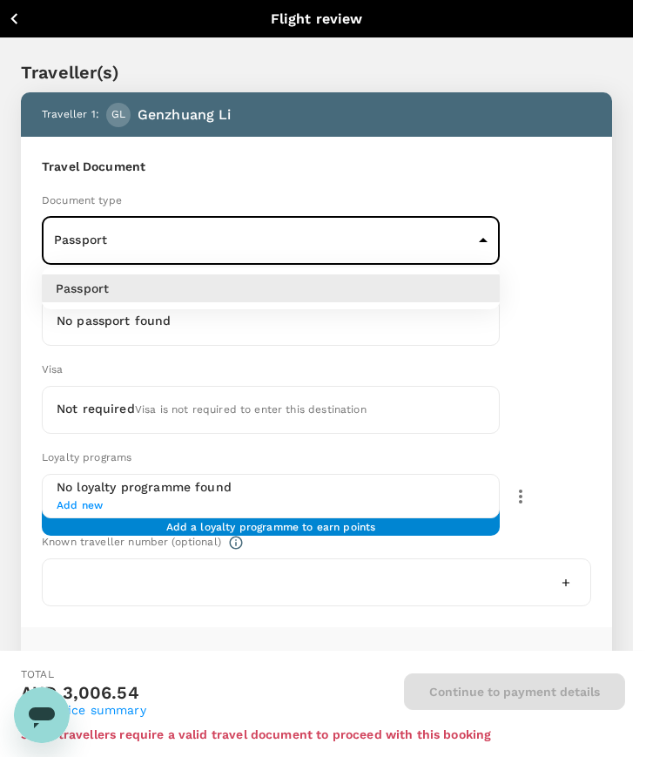
click at [328, 240] on div at bounding box center [323, 378] width 646 height 757
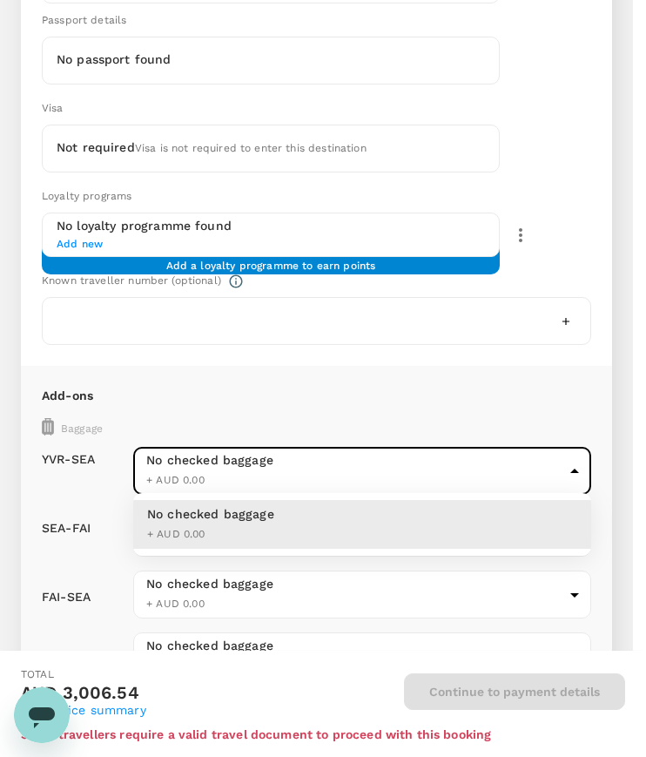
click at [382, 460] on div at bounding box center [323, 378] width 646 height 757
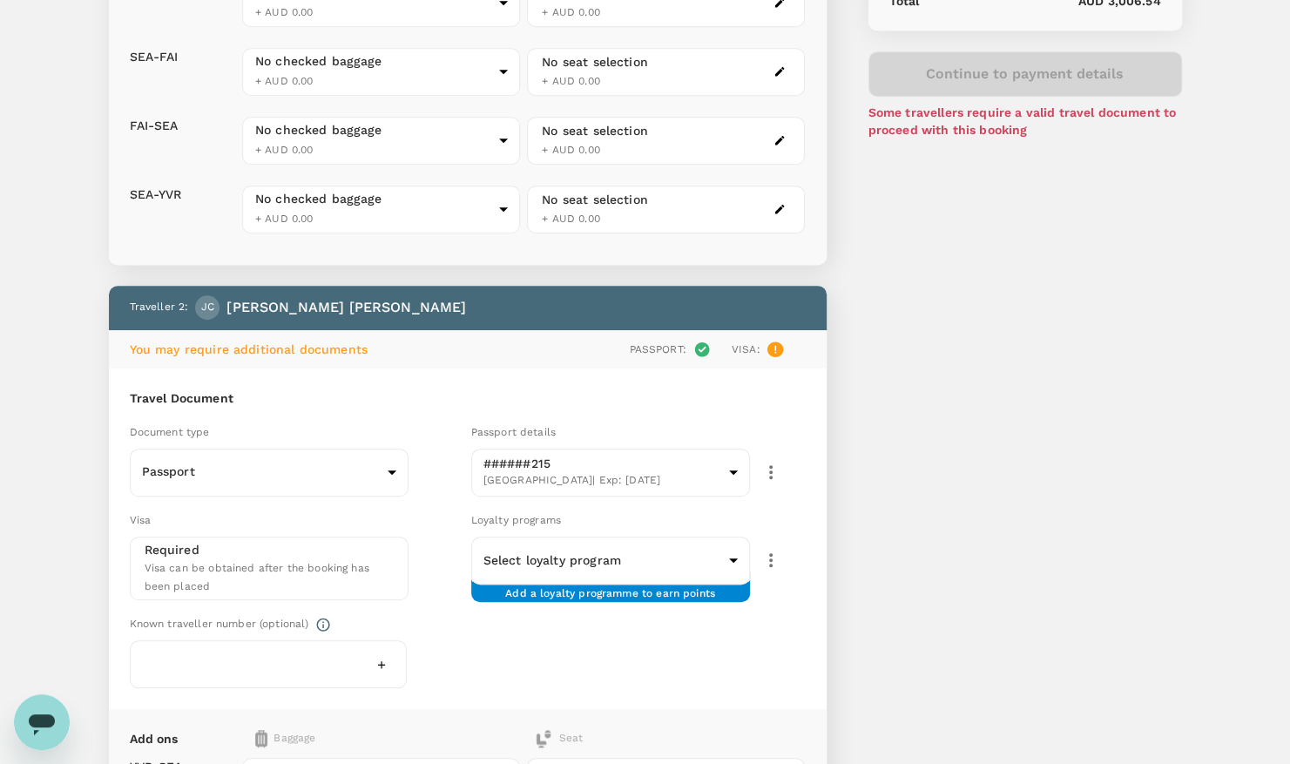
scroll to position [333, 0]
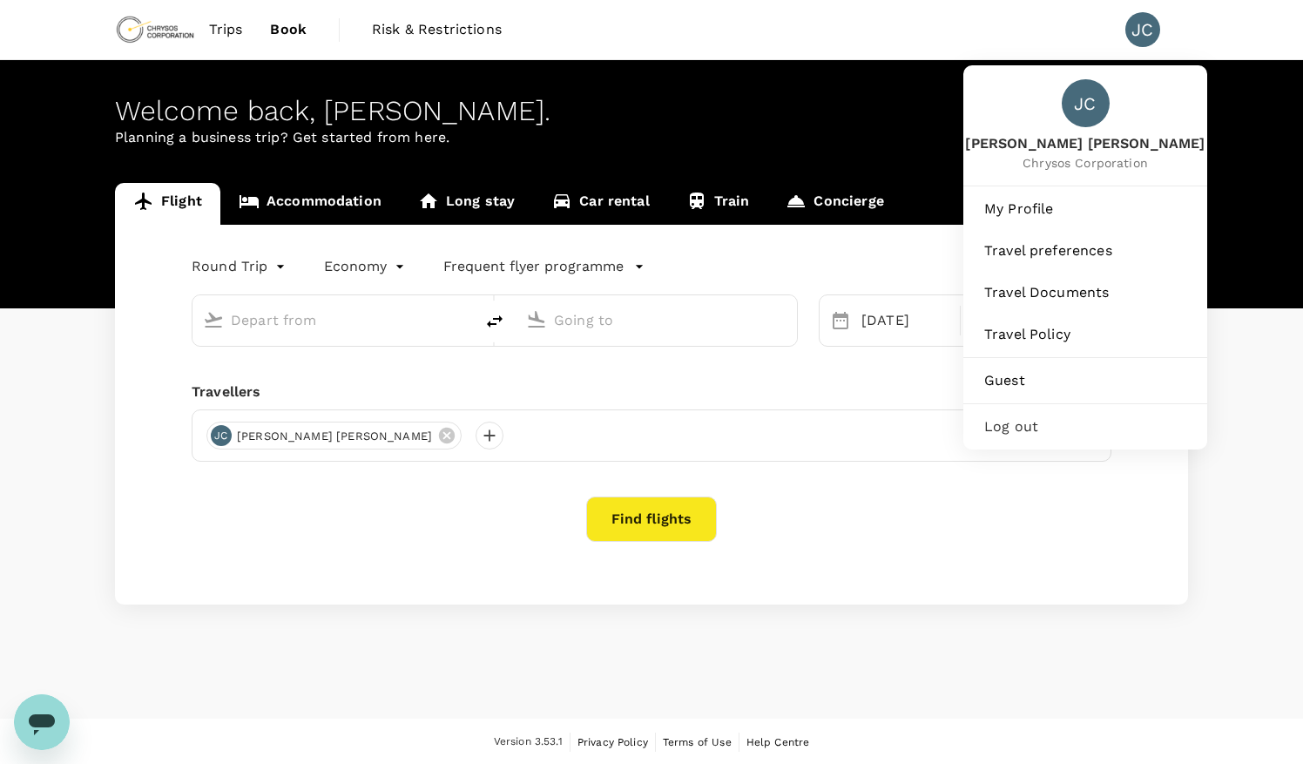
type input "Vancouver Intl (YVR)"
type input "[GEOGRAPHIC_DATA] (FAI)"
